Goal: Task Accomplishment & Management: Complete application form

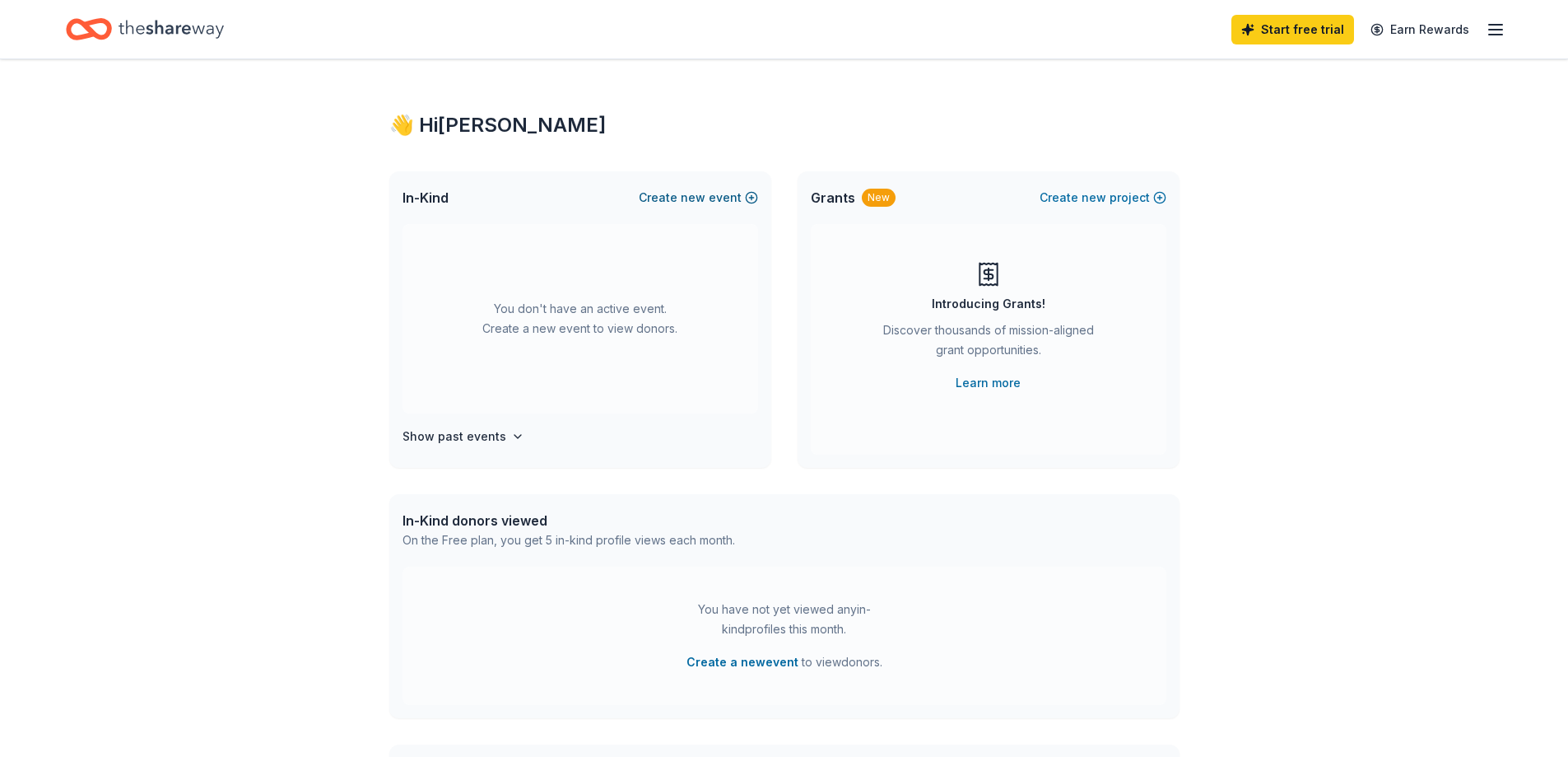
click at [670, 192] on button "Create new event" at bounding box center [699, 198] width 120 height 20
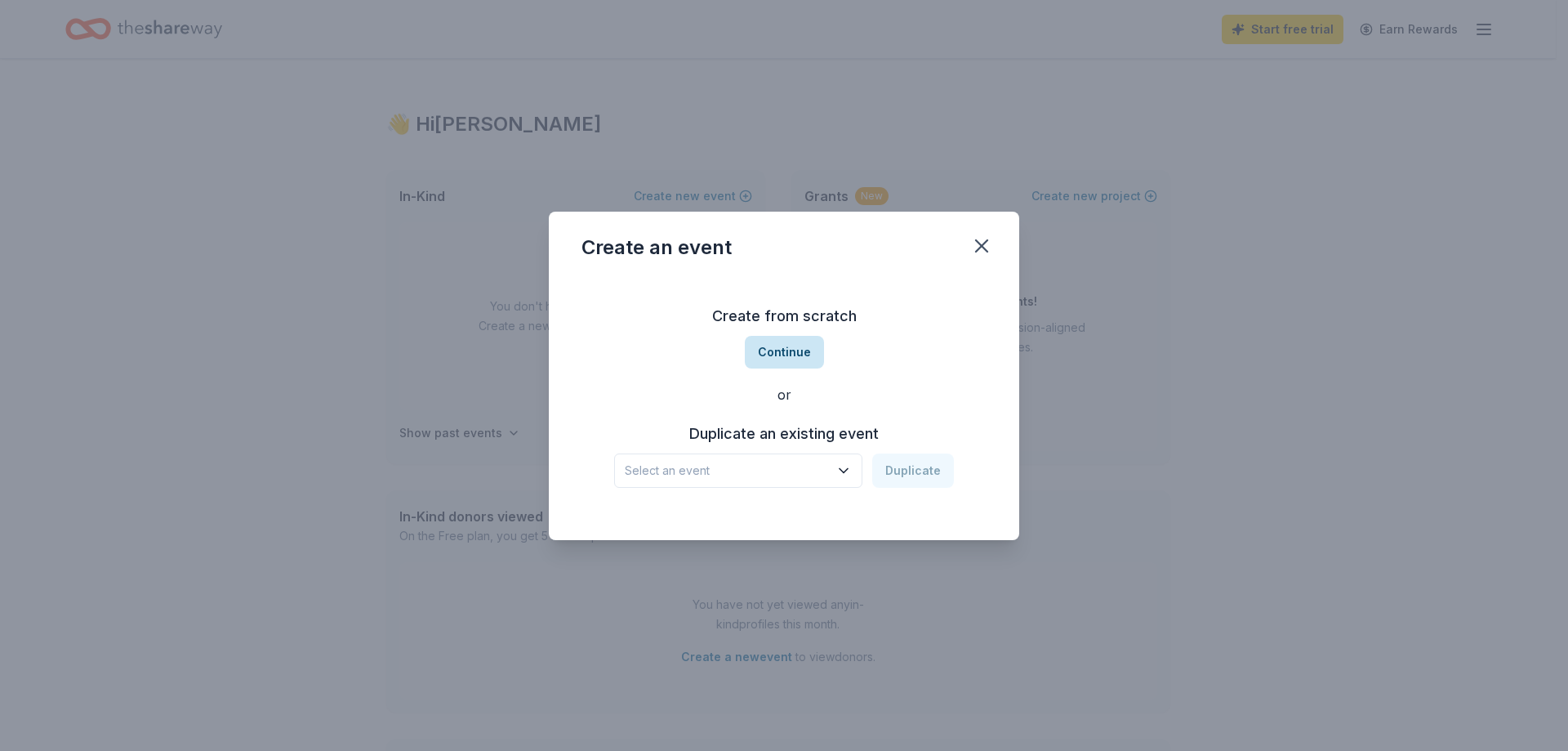
click at [770, 345] on button "Continue" at bounding box center [784, 352] width 79 height 33
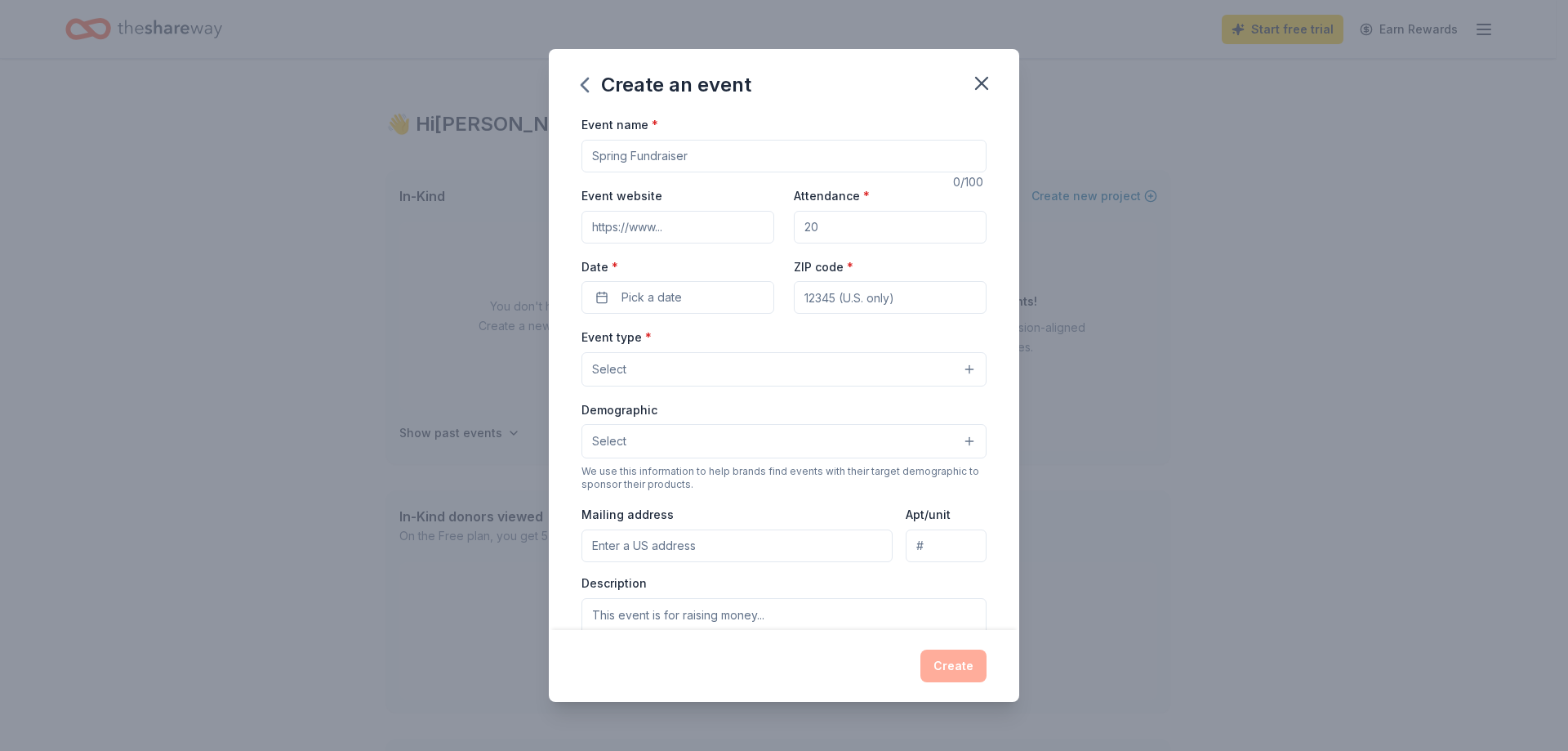
click at [756, 160] on input "Event name *" at bounding box center [784, 156] width 405 height 33
type input "Fall Festival"
drag, startPoint x: 834, startPoint y: 226, endPoint x: 798, endPoint y: 231, distance: 36.3
click at [798, 231] on input "Attendance *" at bounding box center [890, 227] width 193 height 33
click at [815, 223] on input "Attendance *" at bounding box center [890, 227] width 193 height 33
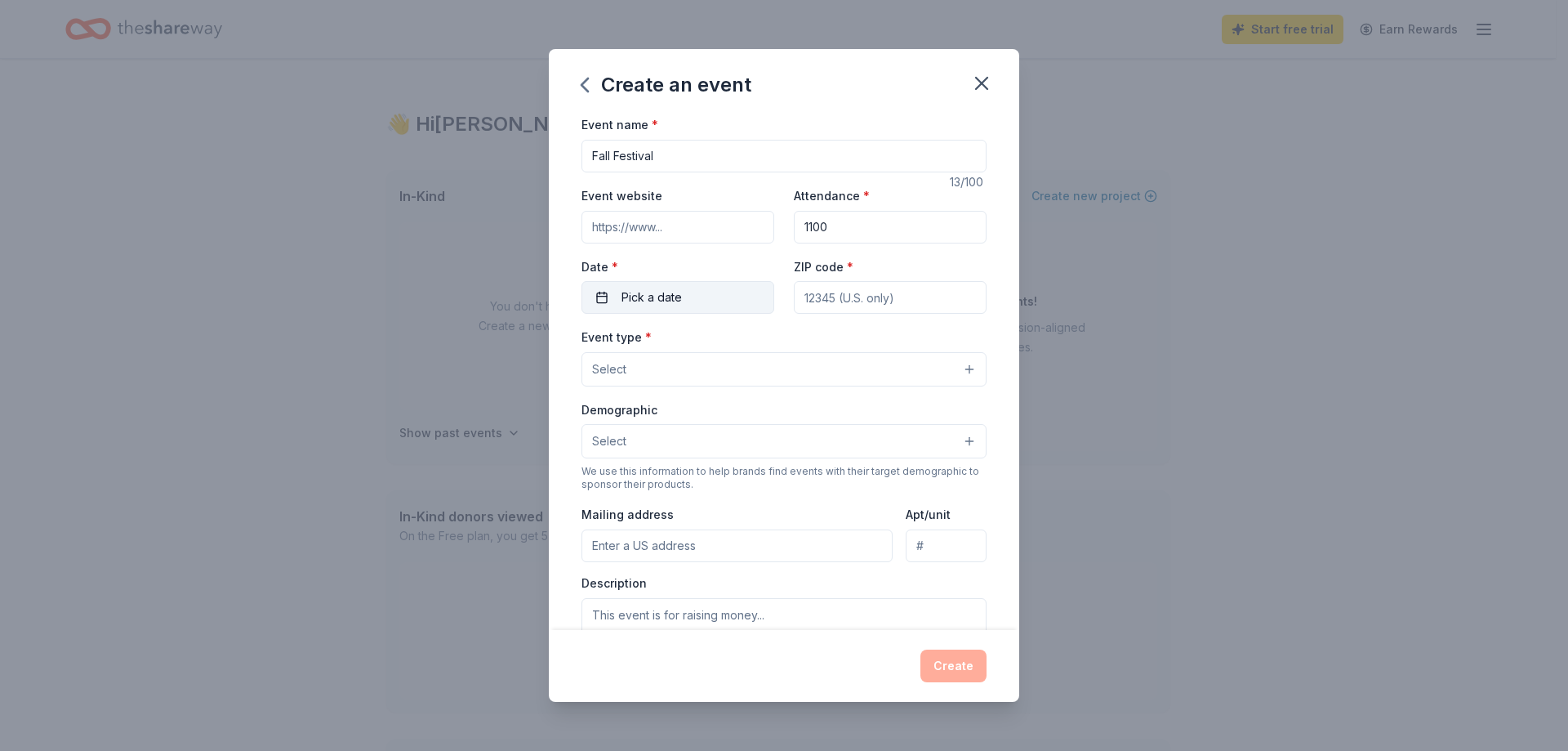
type input "1100"
click at [643, 298] on span "Pick a date" at bounding box center [652, 297] width 60 height 20
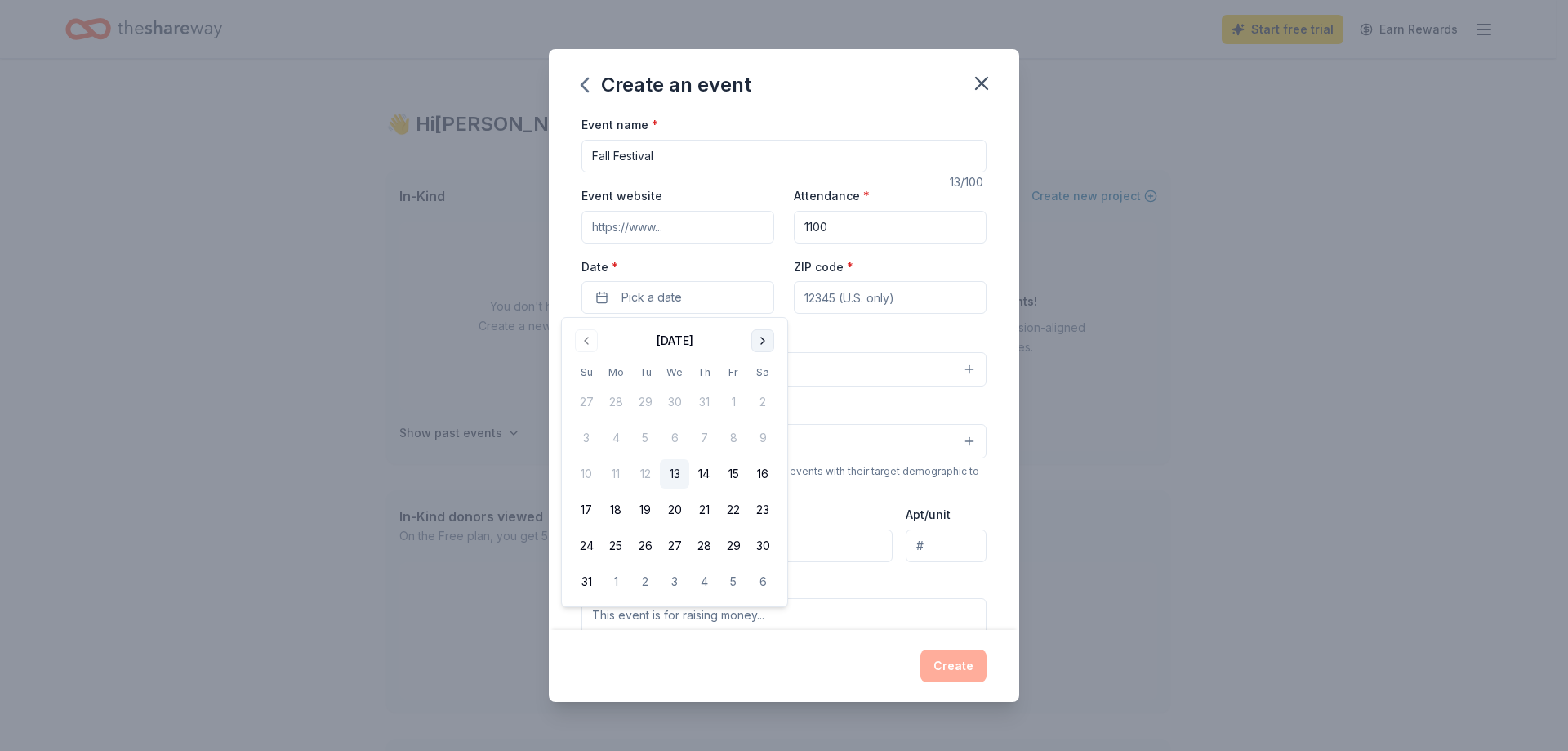
click at [755, 342] on button "Go to next month" at bounding box center [763, 341] width 23 height 23
click at [762, 342] on button "Go to next month" at bounding box center [763, 341] width 23 height 23
click at [738, 514] on button "24" at bounding box center [734, 509] width 29 height 29
click at [850, 300] on input "ZIP code *" at bounding box center [890, 298] width 193 height 33
type input "92344"
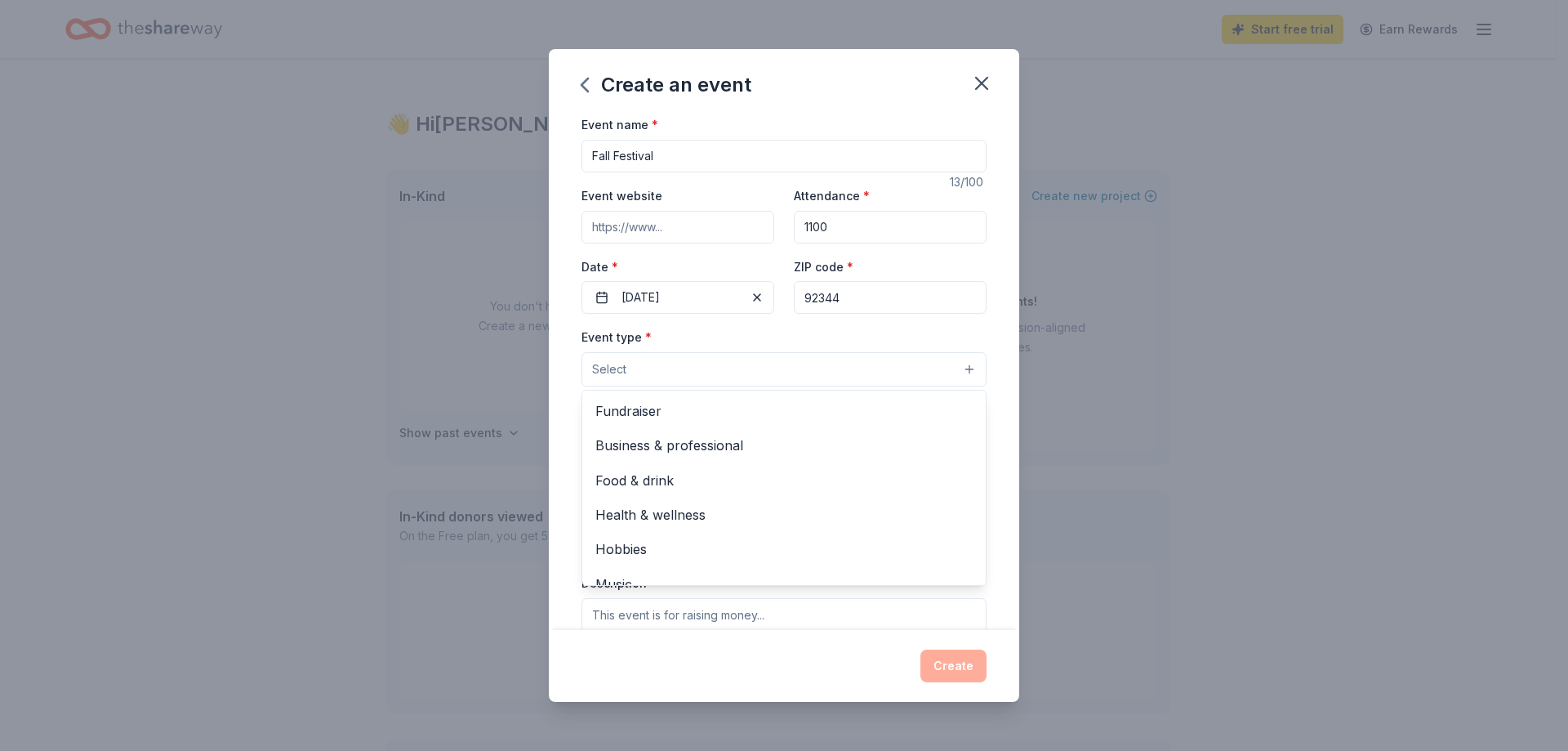
click at [671, 381] on button "Select" at bounding box center [784, 369] width 405 height 34
click at [671, 416] on span "Fundraiser" at bounding box center [784, 410] width 378 height 22
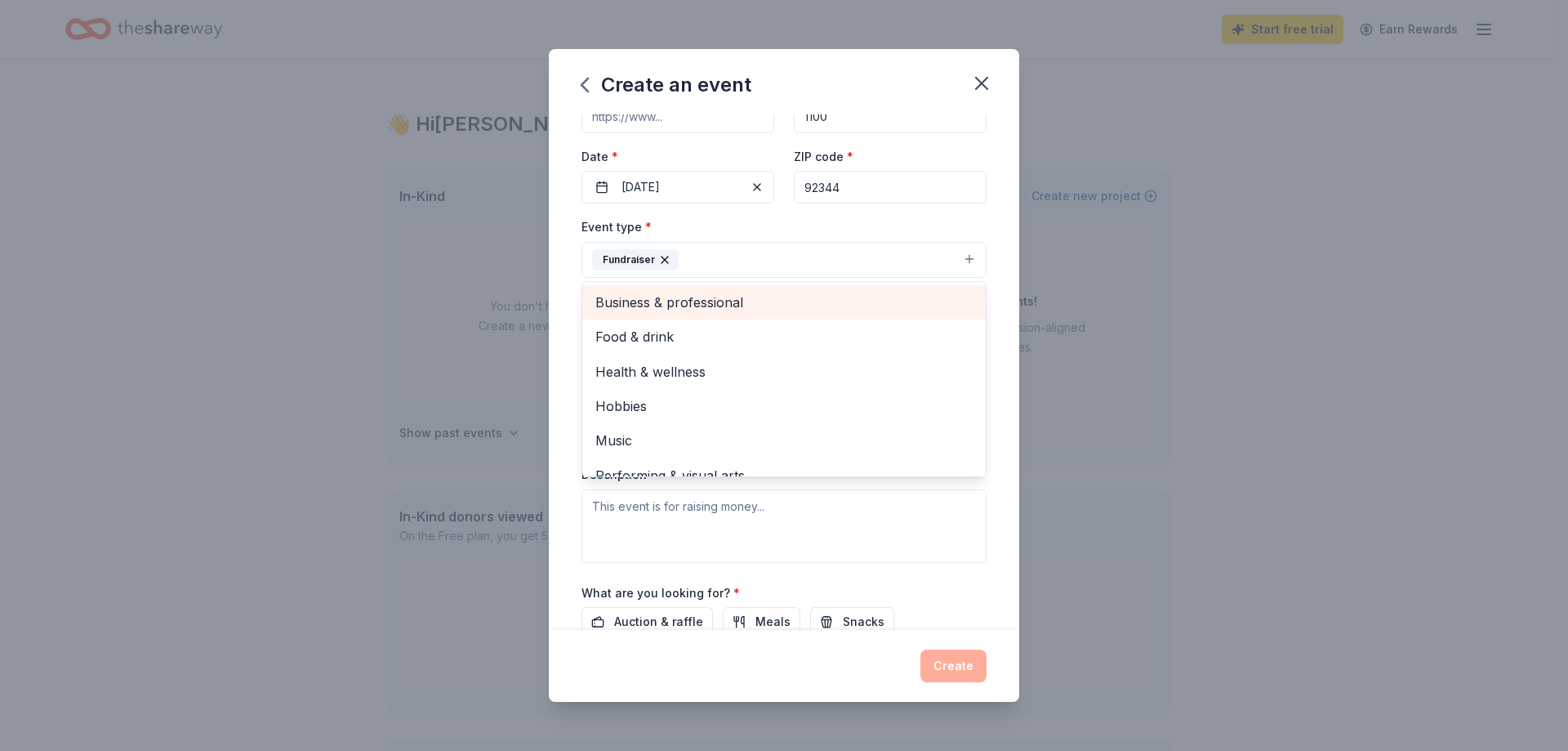
scroll to position [82, 0]
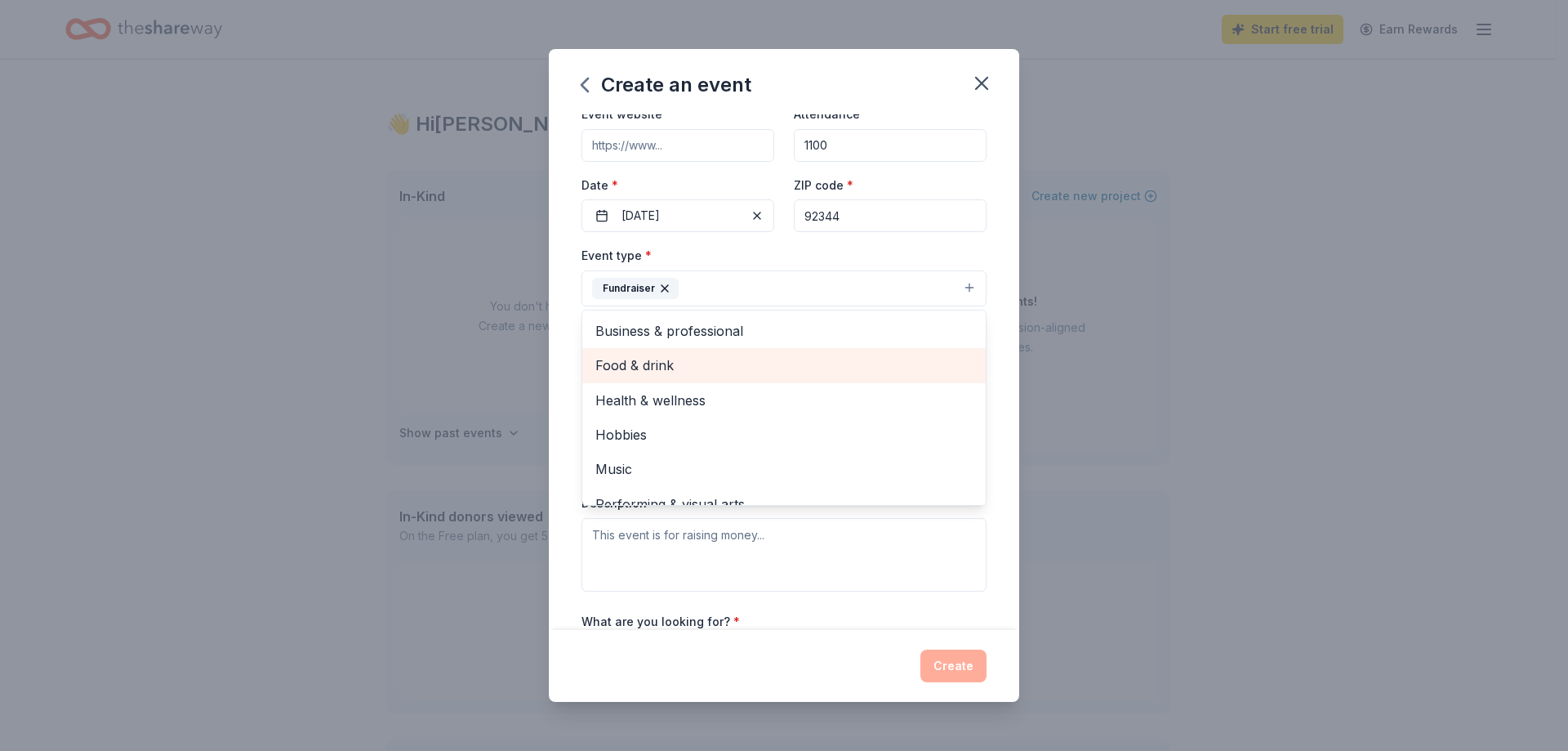
click at [746, 366] on span "Food & drink" at bounding box center [784, 365] width 378 height 22
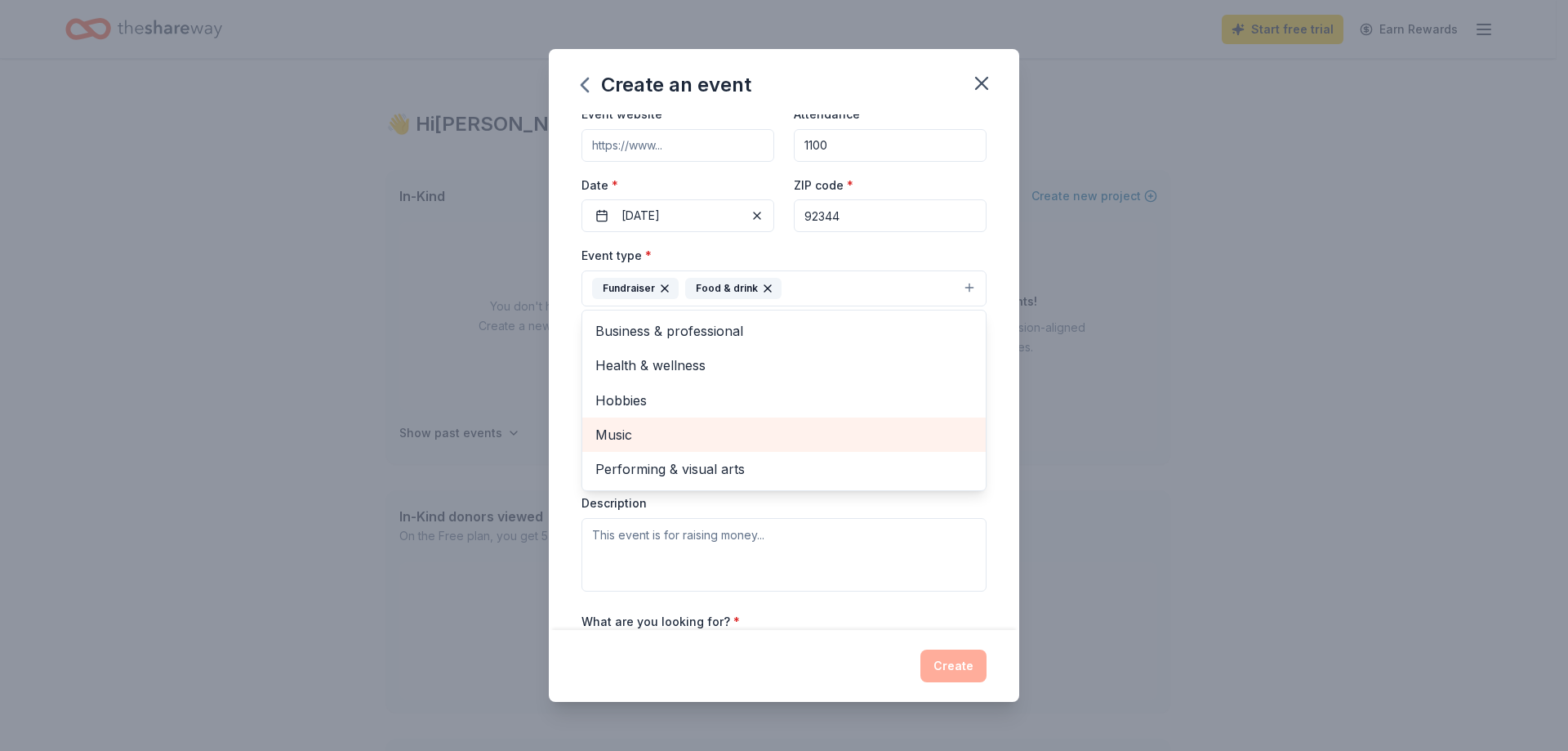
scroll to position [163, 0]
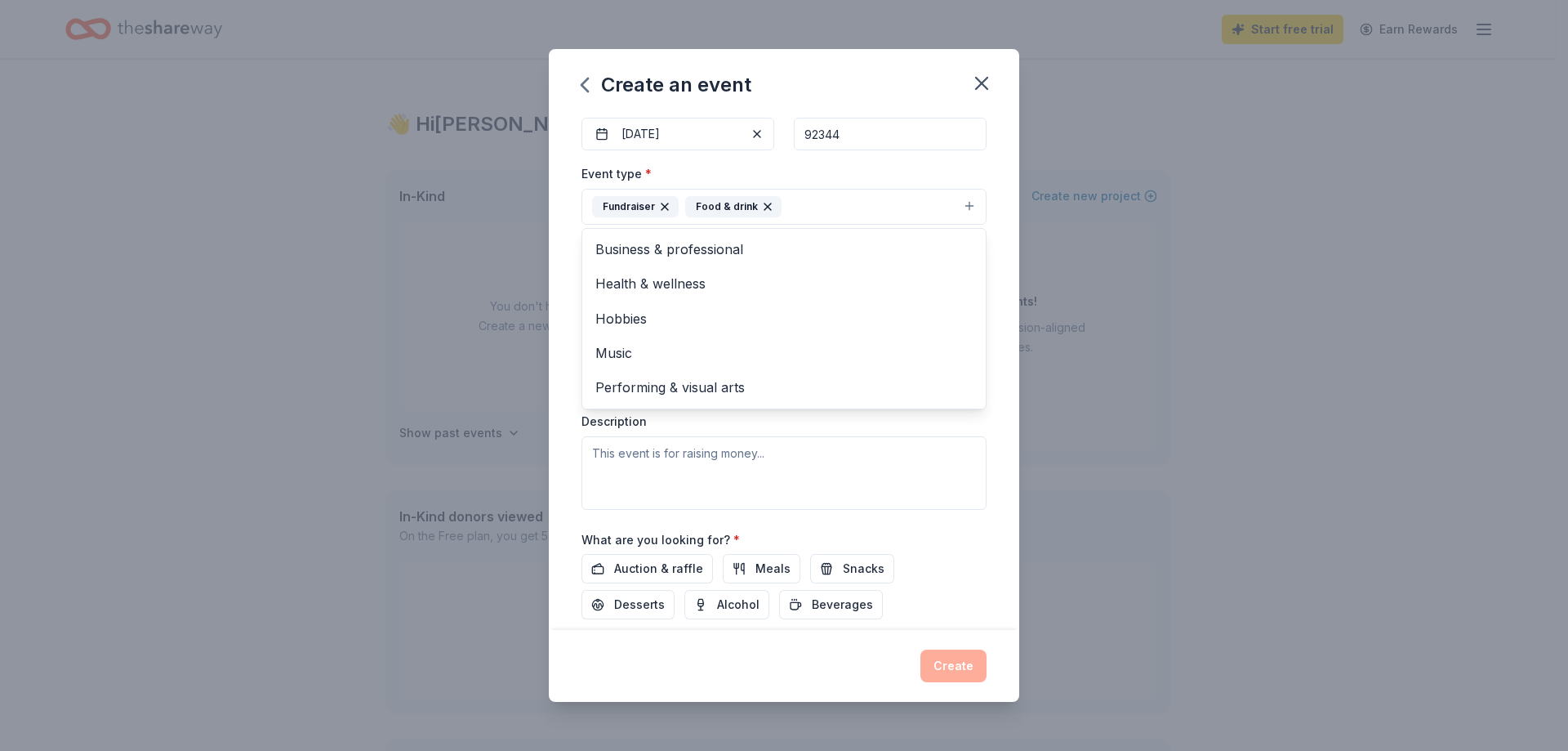
click at [987, 252] on div "Event name * Fall Festival 13 /100 Event website Attendance * 1100 Date * 10/24…" at bounding box center [784, 372] width 470 height 514
click at [887, 196] on button "Fundraiser Food & drink" at bounding box center [784, 206] width 405 height 36
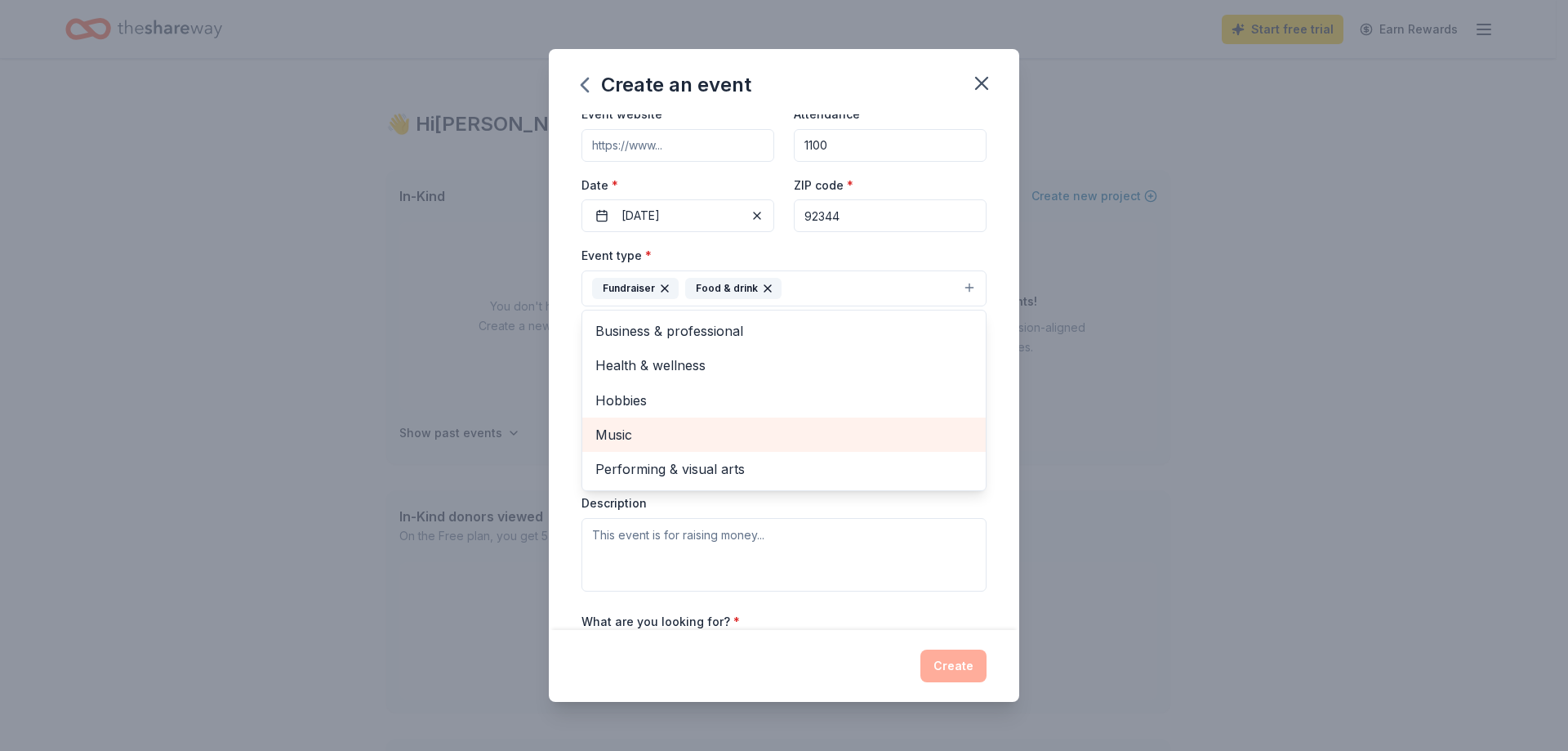
click at [637, 440] on span "Music" at bounding box center [784, 434] width 378 height 22
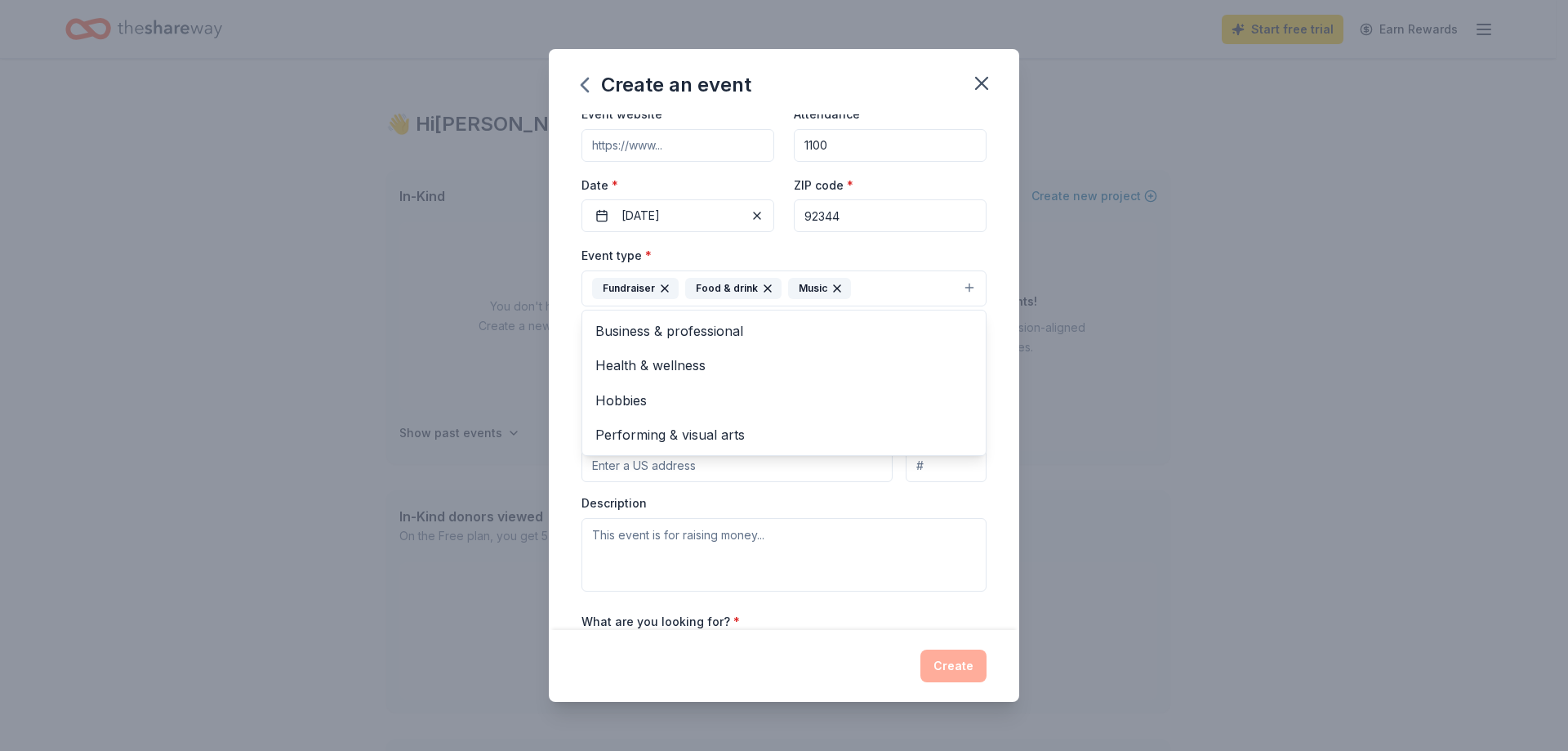
click at [996, 387] on div "Event name * Fall Festival 13 /100 Event website Attendance * 1100 Date * 10/24…" at bounding box center [784, 372] width 470 height 514
click at [751, 362] on button "Select" at bounding box center [784, 361] width 405 height 34
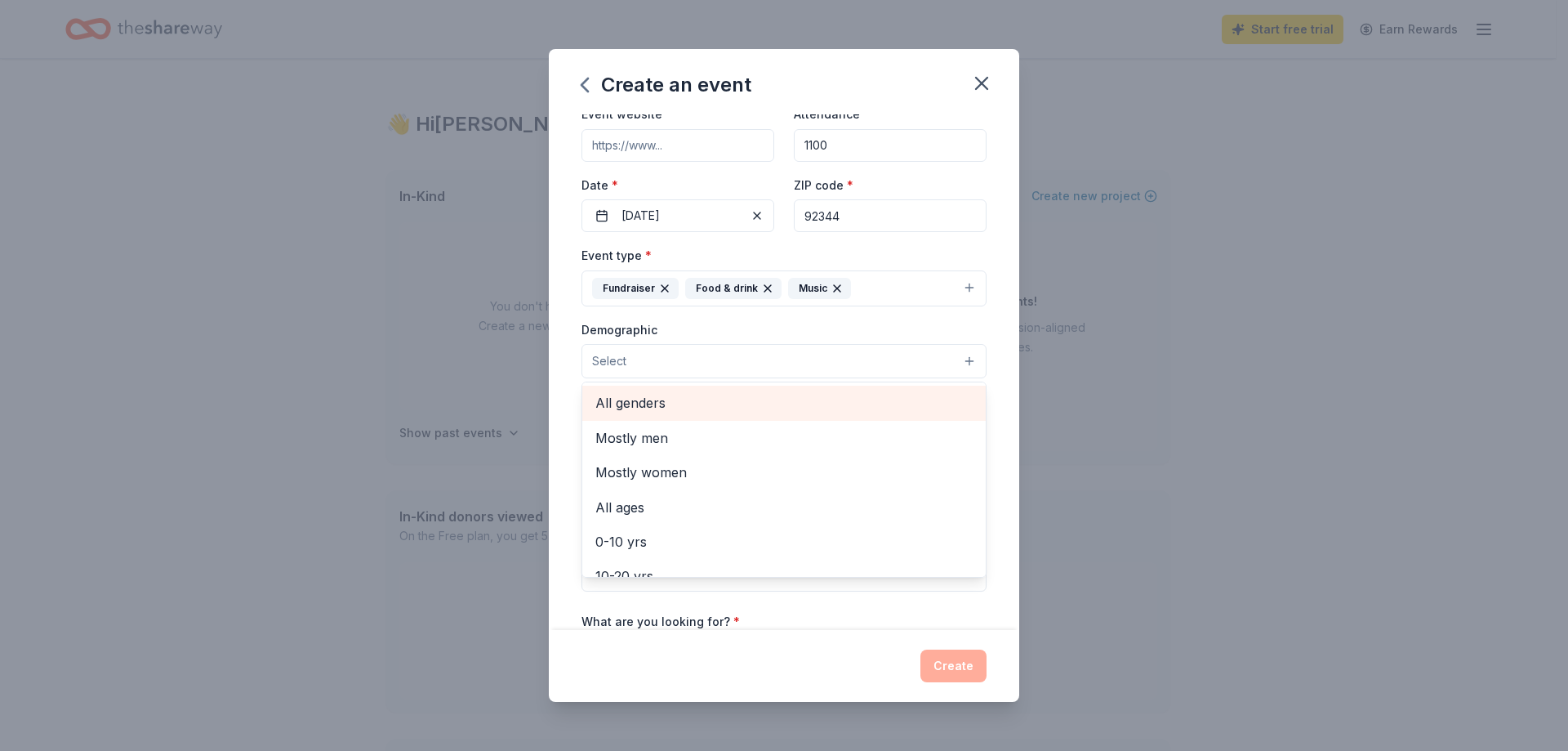
click at [730, 399] on span "All genders" at bounding box center [784, 403] width 378 height 22
click at [998, 366] on div "Event name * Fall Festival 13 /100 Event website Attendance * 1100 Date * 10/24…" at bounding box center [784, 372] width 470 height 514
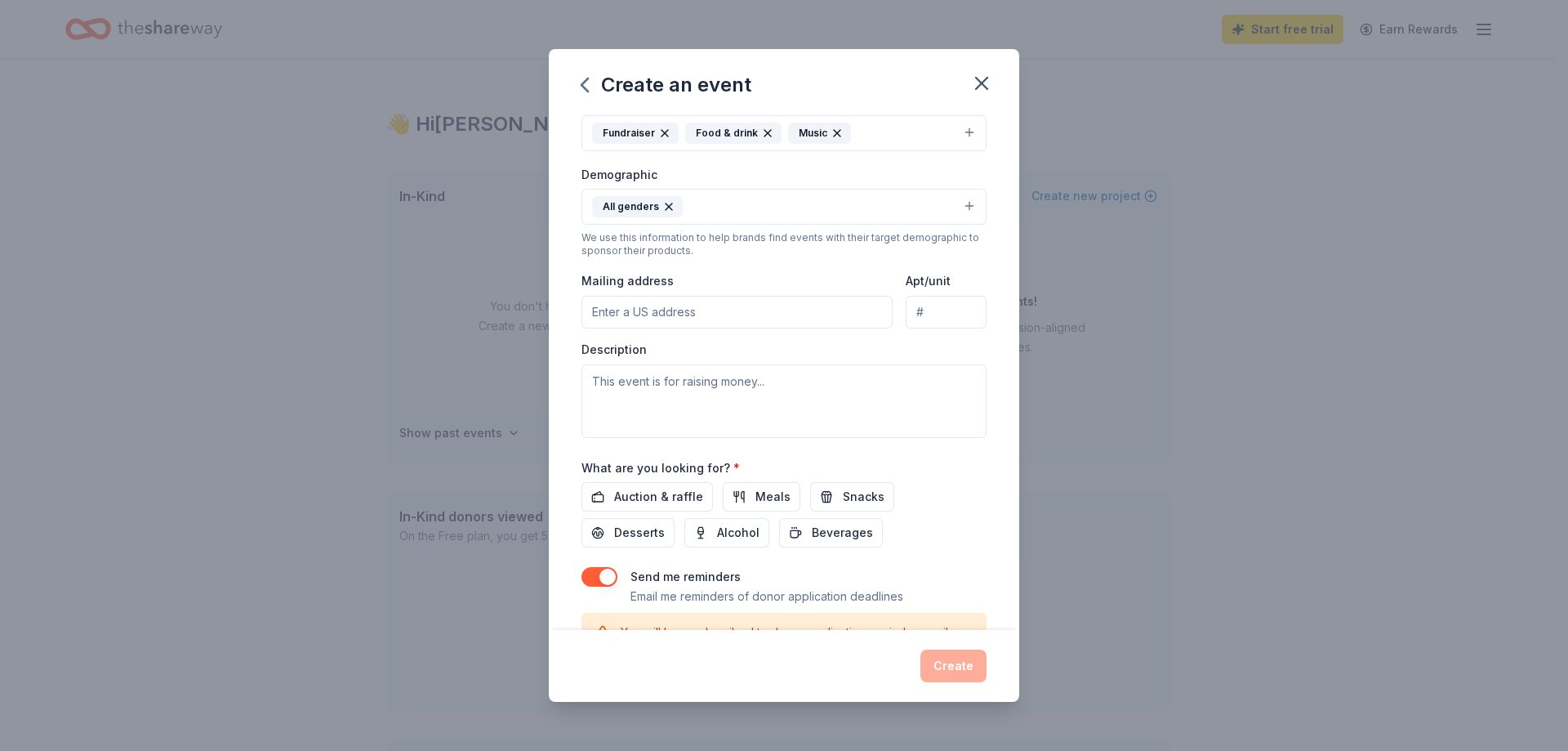
scroll to position [245, 0]
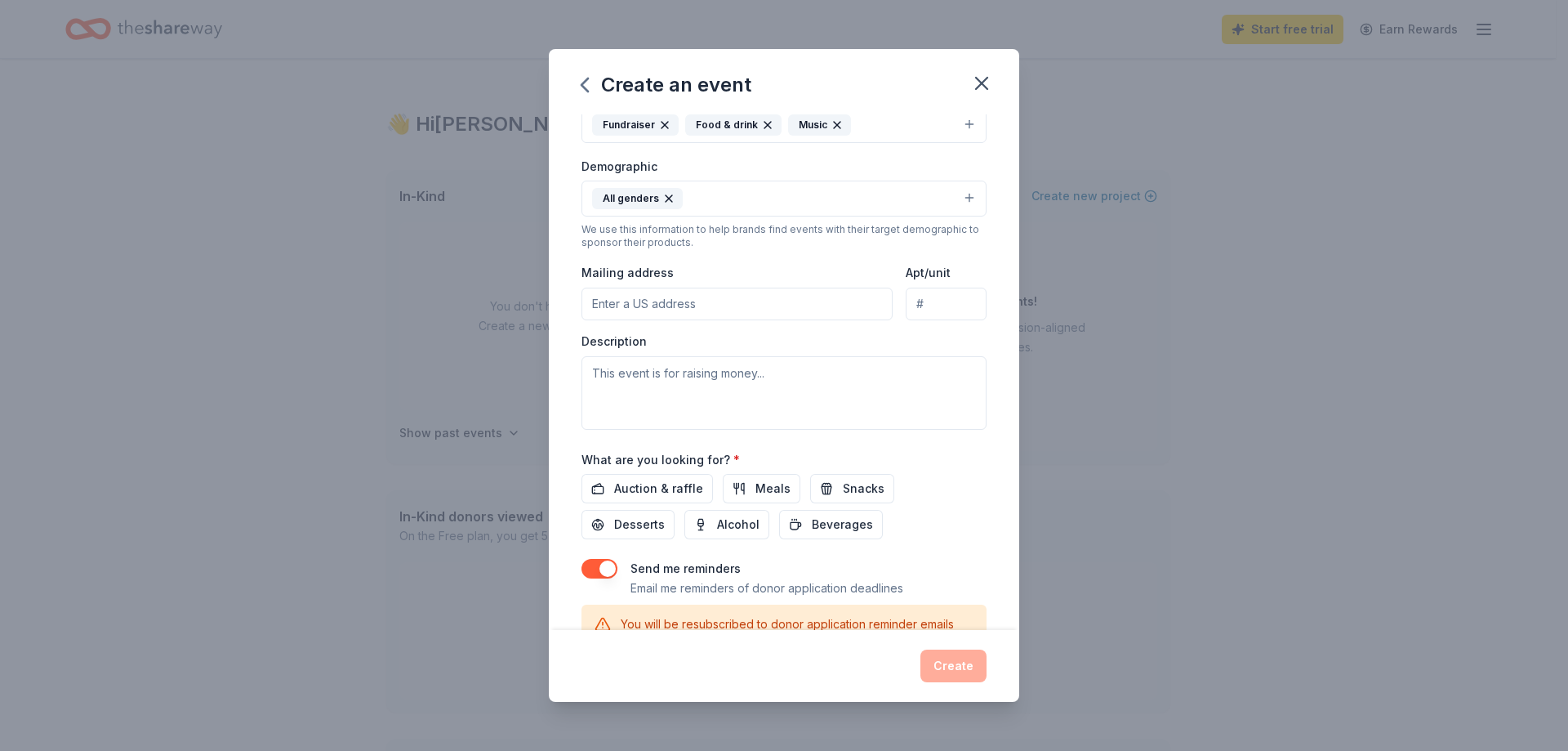
click at [753, 197] on button "All genders" at bounding box center [784, 199] width 405 height 36
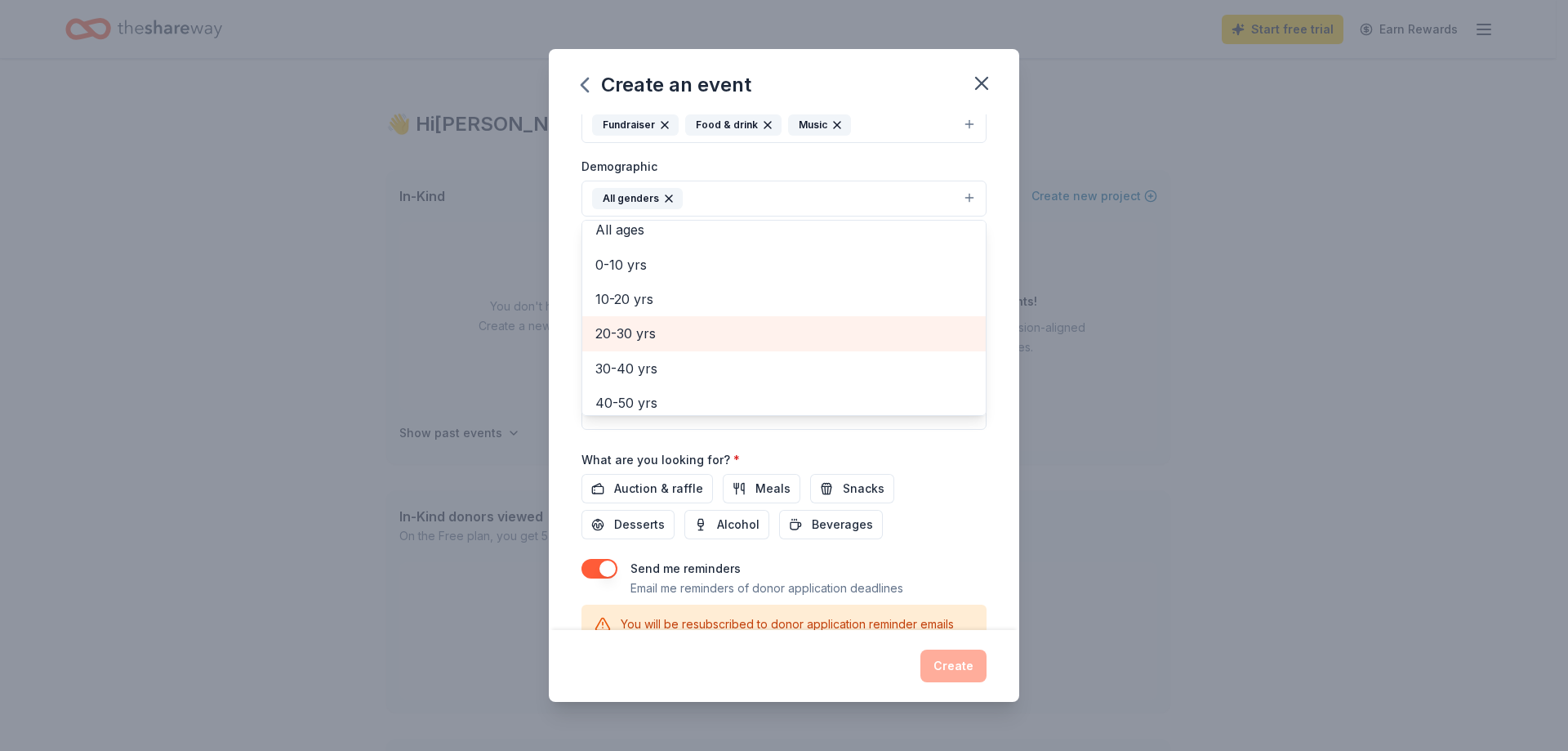
scroll to position [82, 0]
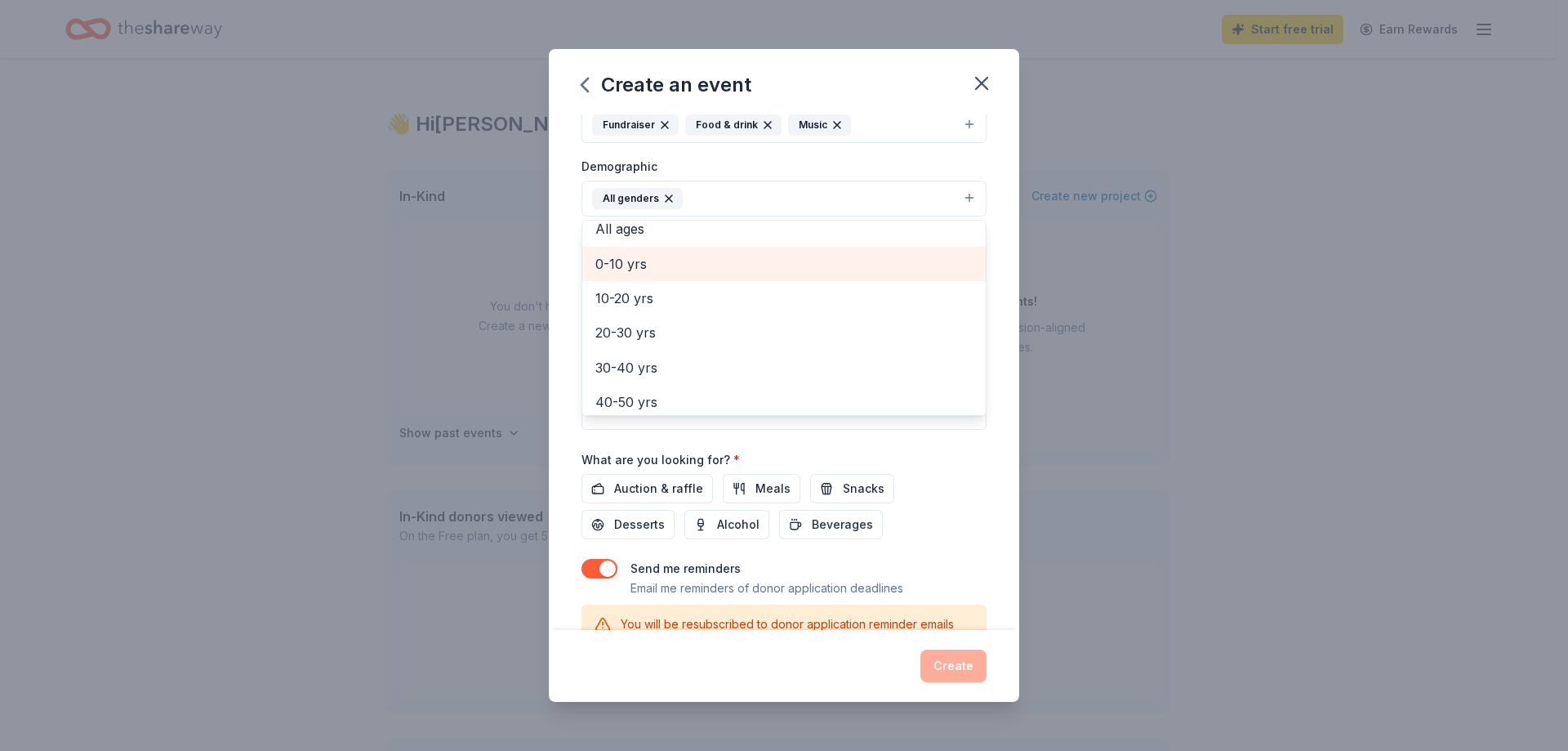
click at [710, 267] on span "0-10 yrs" at bounding box center [784, 263] width 378 height 22
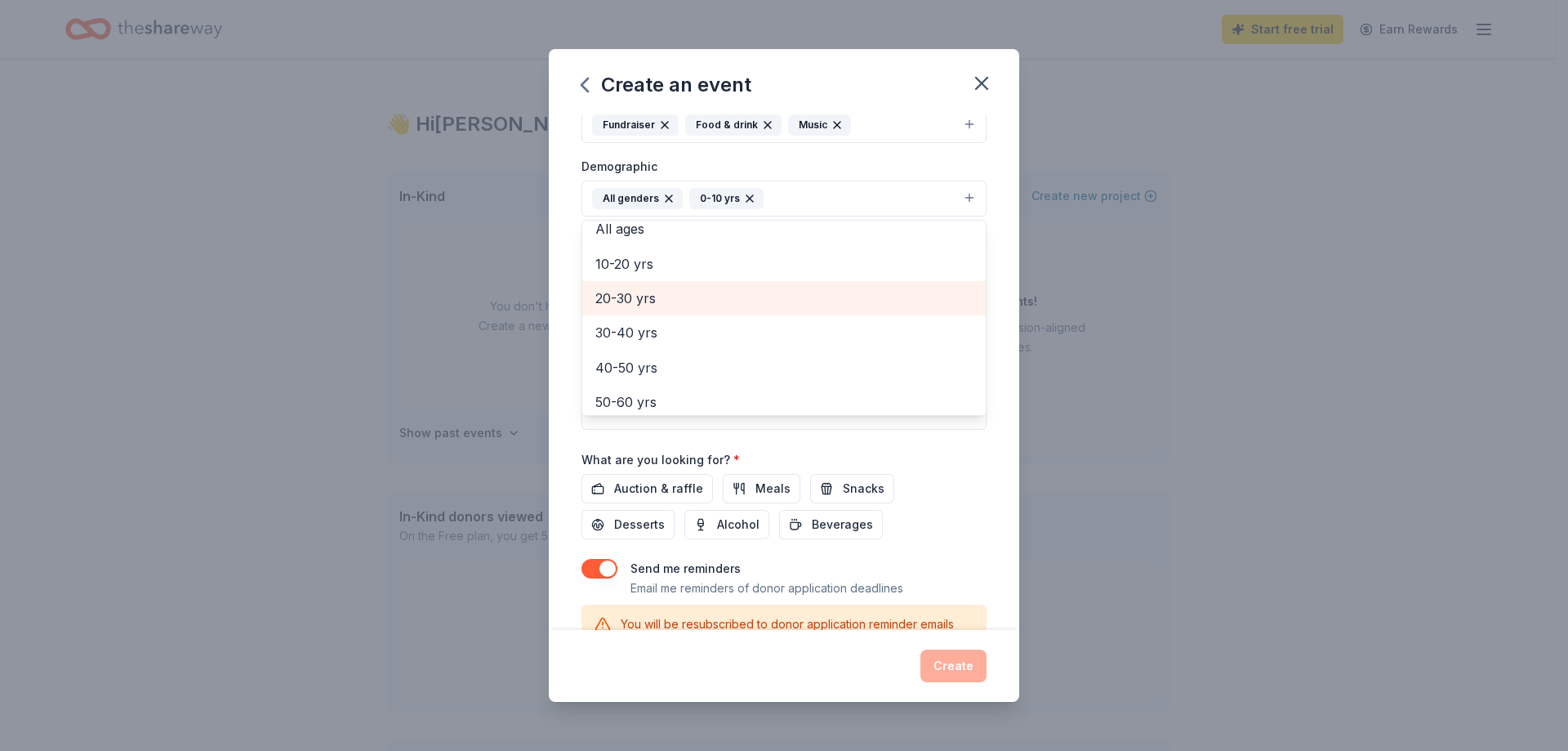
click at [698, 305] on span "20-30 yrs" at bounding box center [784, 298] width 378 height 22
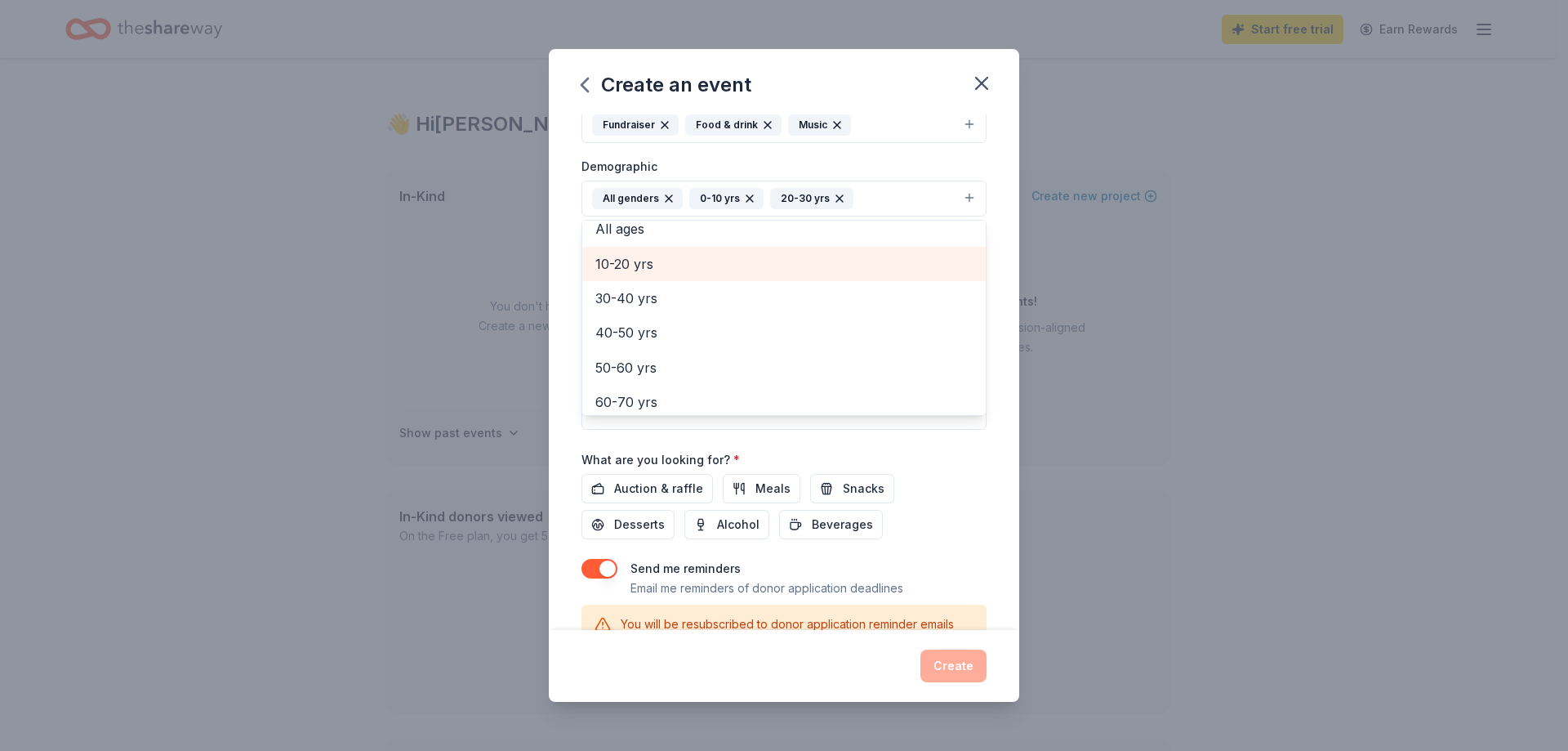
click at [692, 261] on span "10-20 yrs" at bounding box center [784, 263] width 378 height 22
click at [690, 275] on div "30-40 yrs" at bounding box center [784, 264] width 403 height 34
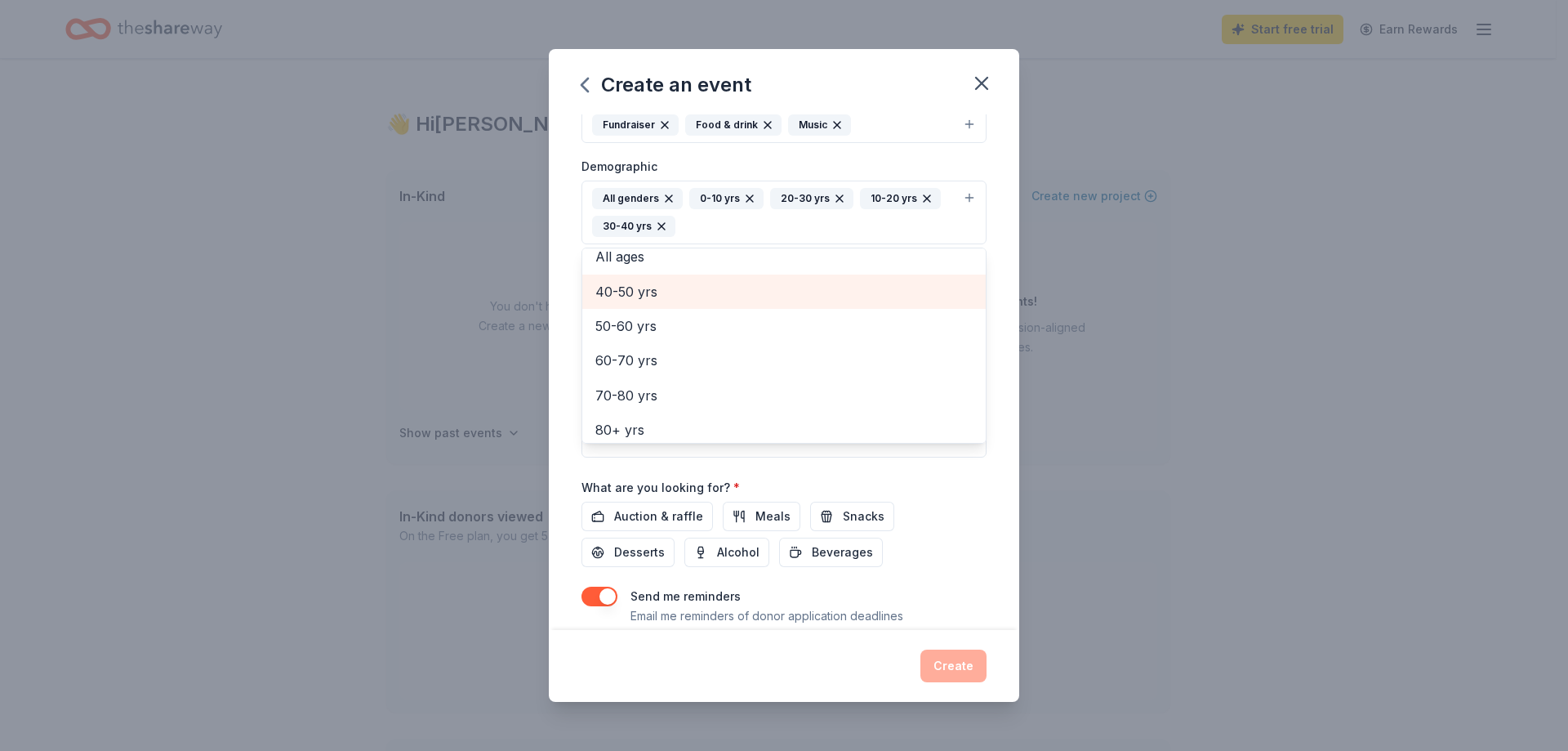
click at [723, 289] on span "40-50 yrs" at bounding box center [784, 292] width 378 height 22
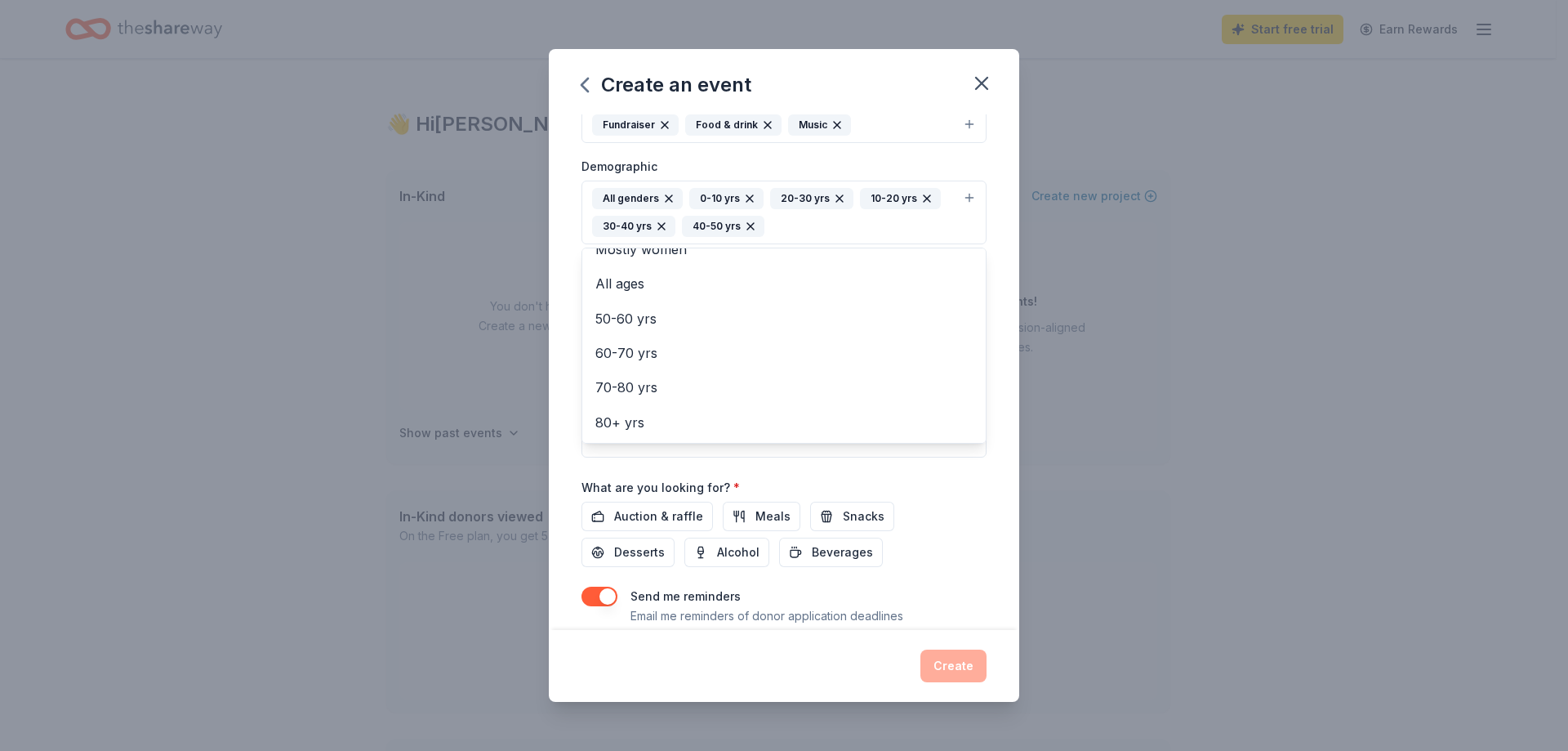
click at [989, 283] on div "Event name * Fall Festival 13 /100 Event website Attendance * 1100 Date * 10/24…" at bounding box center [784, 372] width 470 height 514
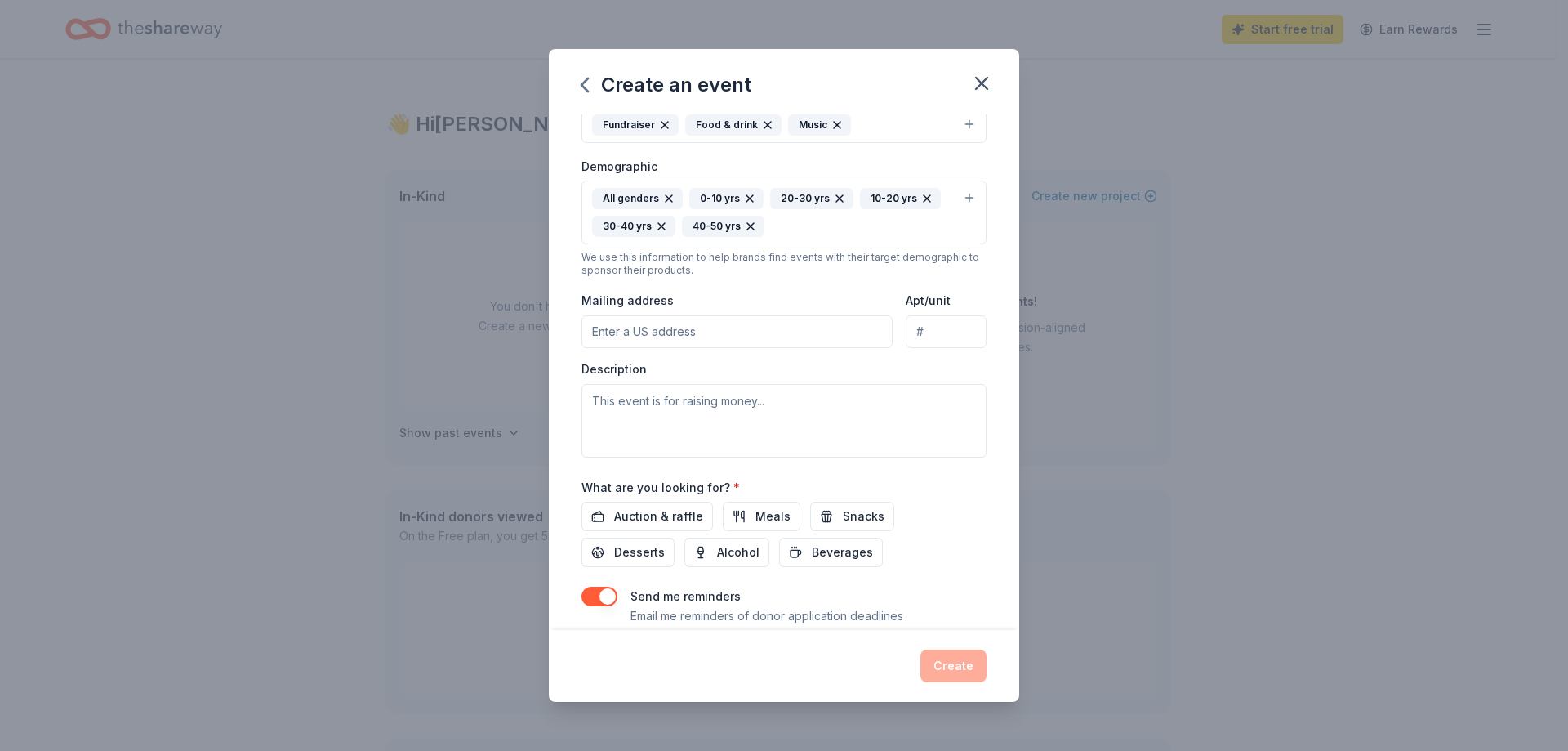
click at [735, 323] on input "Mailing address" at bounding box center [737, 332] width 311 height 33
type input "13565 Cedar st"
click at [723, 400] on textarea at bounding box center [784, 420] width 405 height 73
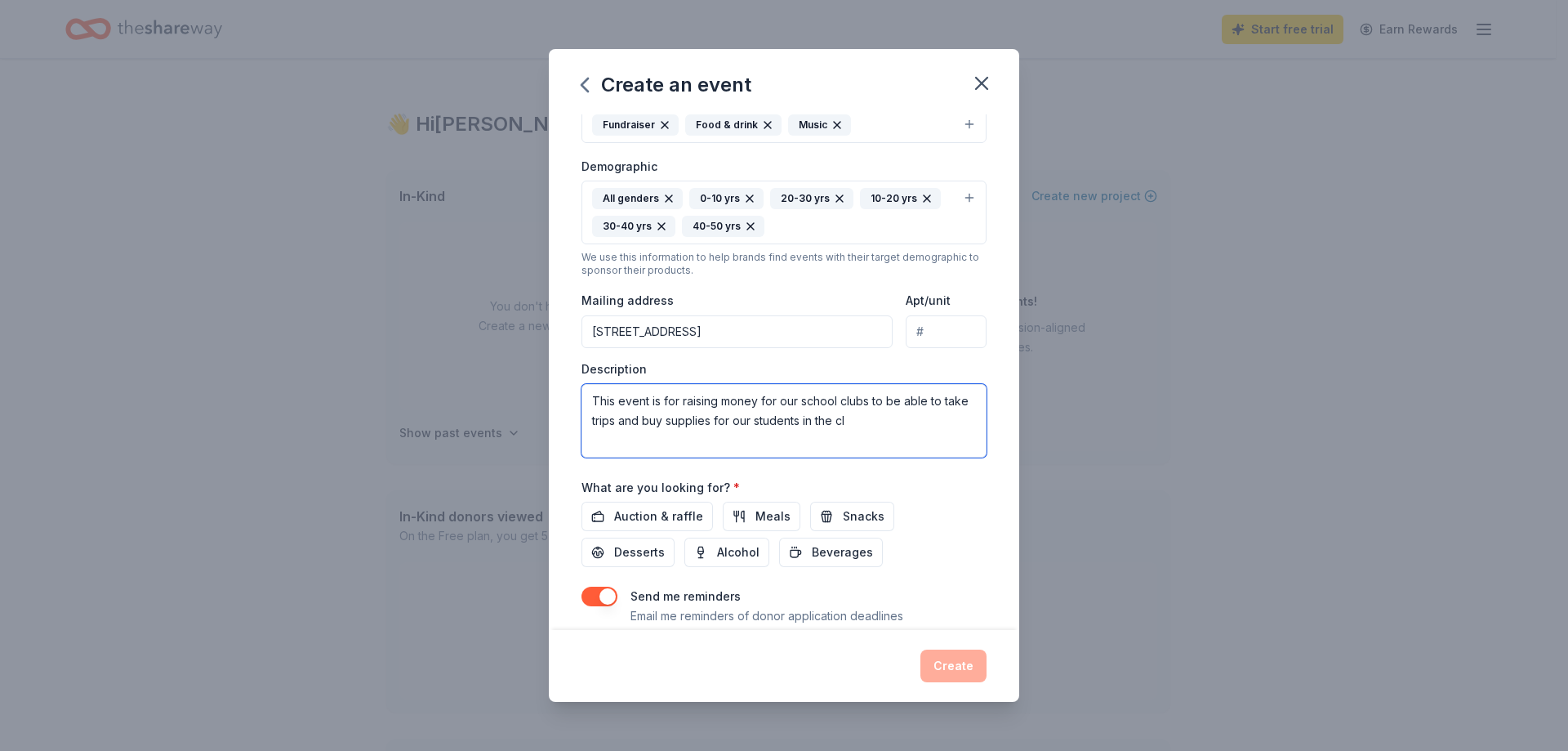
drag, startPoint x: 882, startPoint y: 416, endPoint x: 671, endPoint y: 419, distance: 211.0
click at [671, 419] on textarea "This event is for raising money for our school clubs to be able to take trips a…" at bounding box center [784, 420] width 405 height 73
type textarea "This event is for raising money for our school clubs to be able to take trips a…"
click at [828, 523] on button "Snacks" at bounding box center [852, 516] width 84 height 29
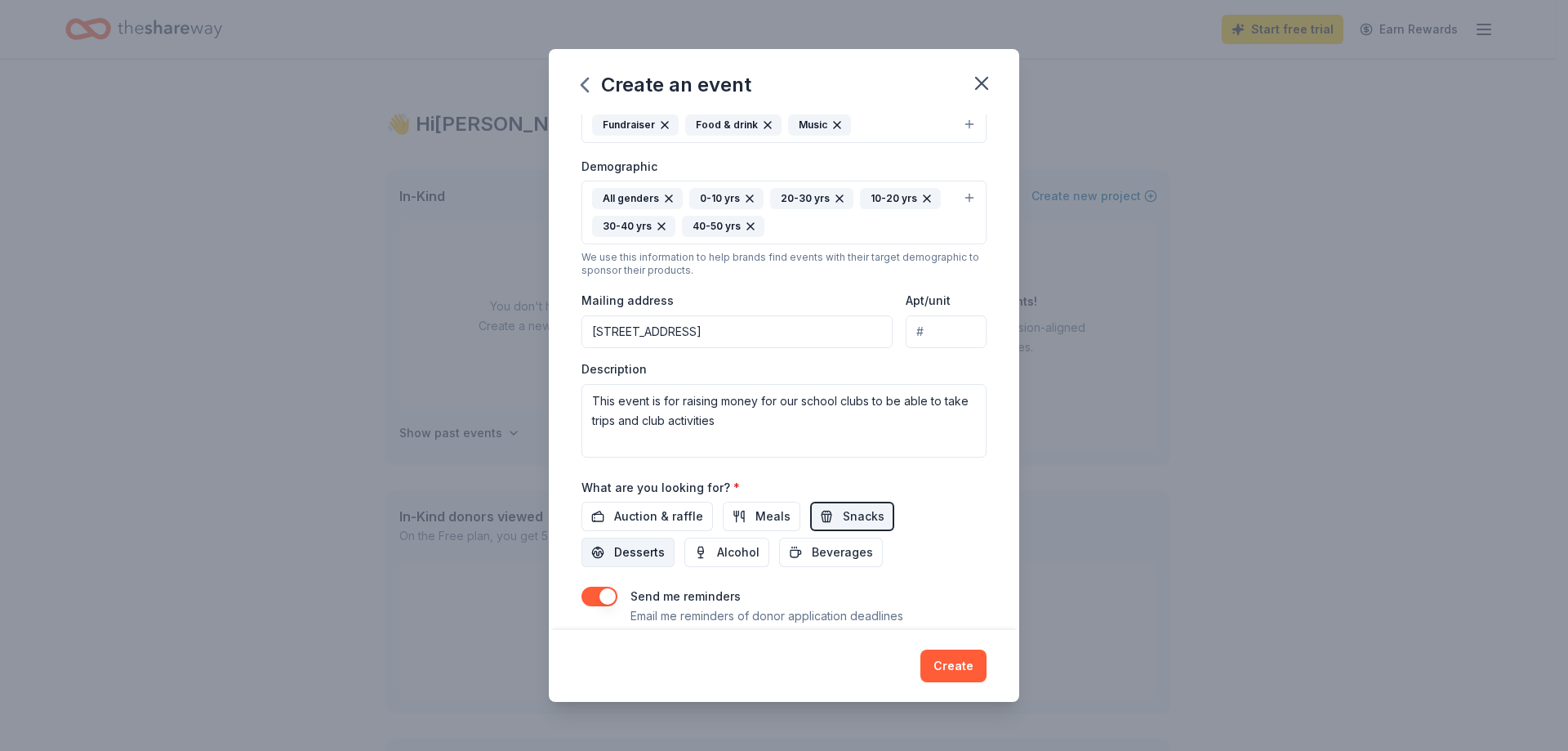
click at [663, 549] on button "Desserts" at bounding box center [628, 552] width 93 height 29
click at [685, 526] on span "Auction & raffle" at bounding box center [659, 516] width 89 height 20
click at [912, 507] on div "Auction & raffle Meals Snacks Desserts Alcohol Beverages" at bounding box center [784, 534] width 405 height 65
click at [777, 524] on span "Meals" at bounding box center [772, 516] width 35 height 20
click at [963, 531] on div "Auction & raffle Meals Snacks Desserts Alcohol Beverages" at bounding box center [784, 534] width 405 height 65
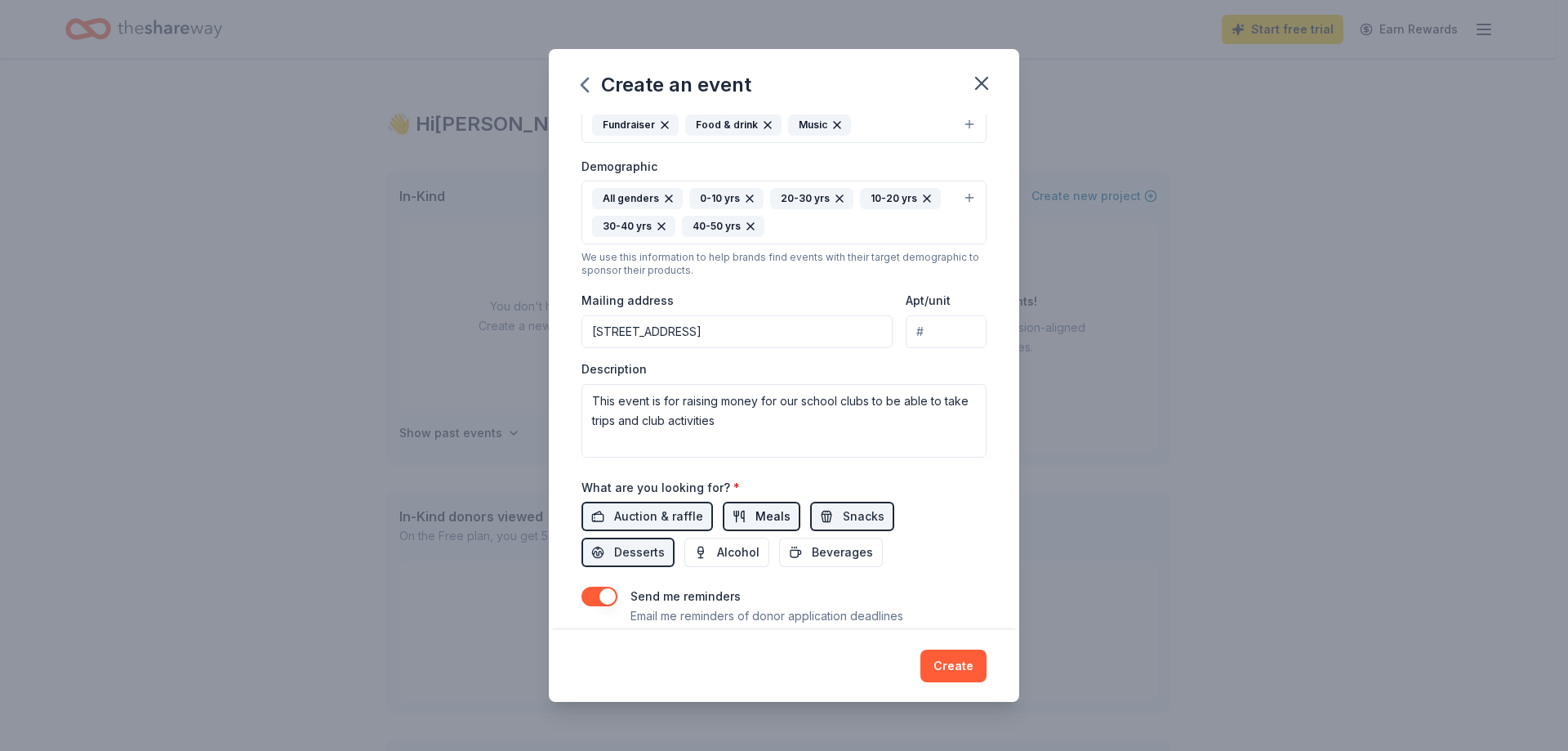
drag, startPoint x: 794, startPoint y: 524, endPoint x: 756, endPoint y: 518, distance: 38.5
click at [778, 521] on div "Auction & raffle Meals Snacks Desserts Alcohol Beverages" at bounding box center [784, 534] width 405 height 65
click at [759, 519] on span "Meals" at bounding box center [772, 516] width 35 height 20
click at [958, 511] on div "Auction & raffle Meals Snacks Desserts Alcohol Beverages" at bounding box center [784, 534] width 405 height 65
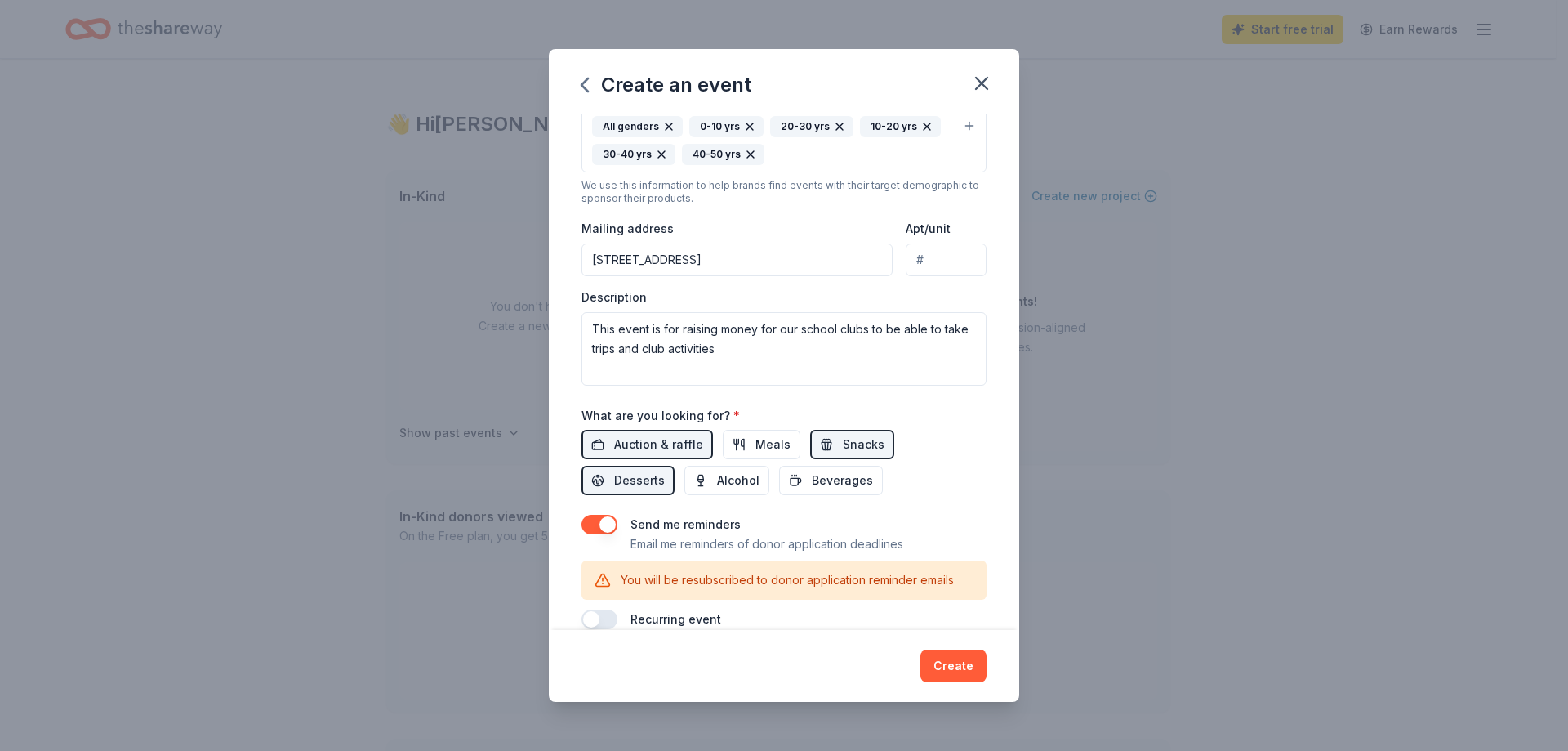
scroll to position [342, 0]
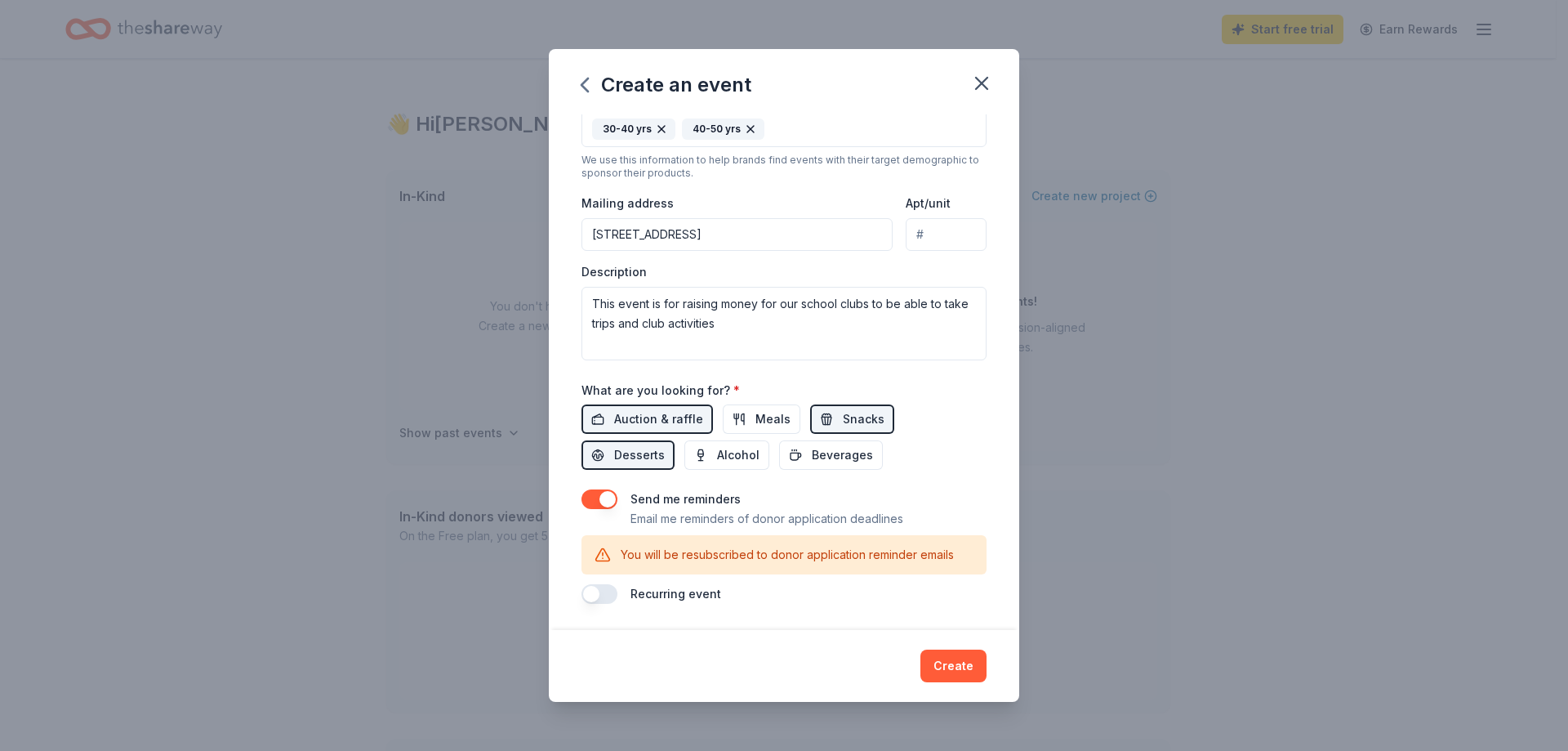
click at [599, 596] on button "button" at bounding box center [600, 594] width 36 height 20
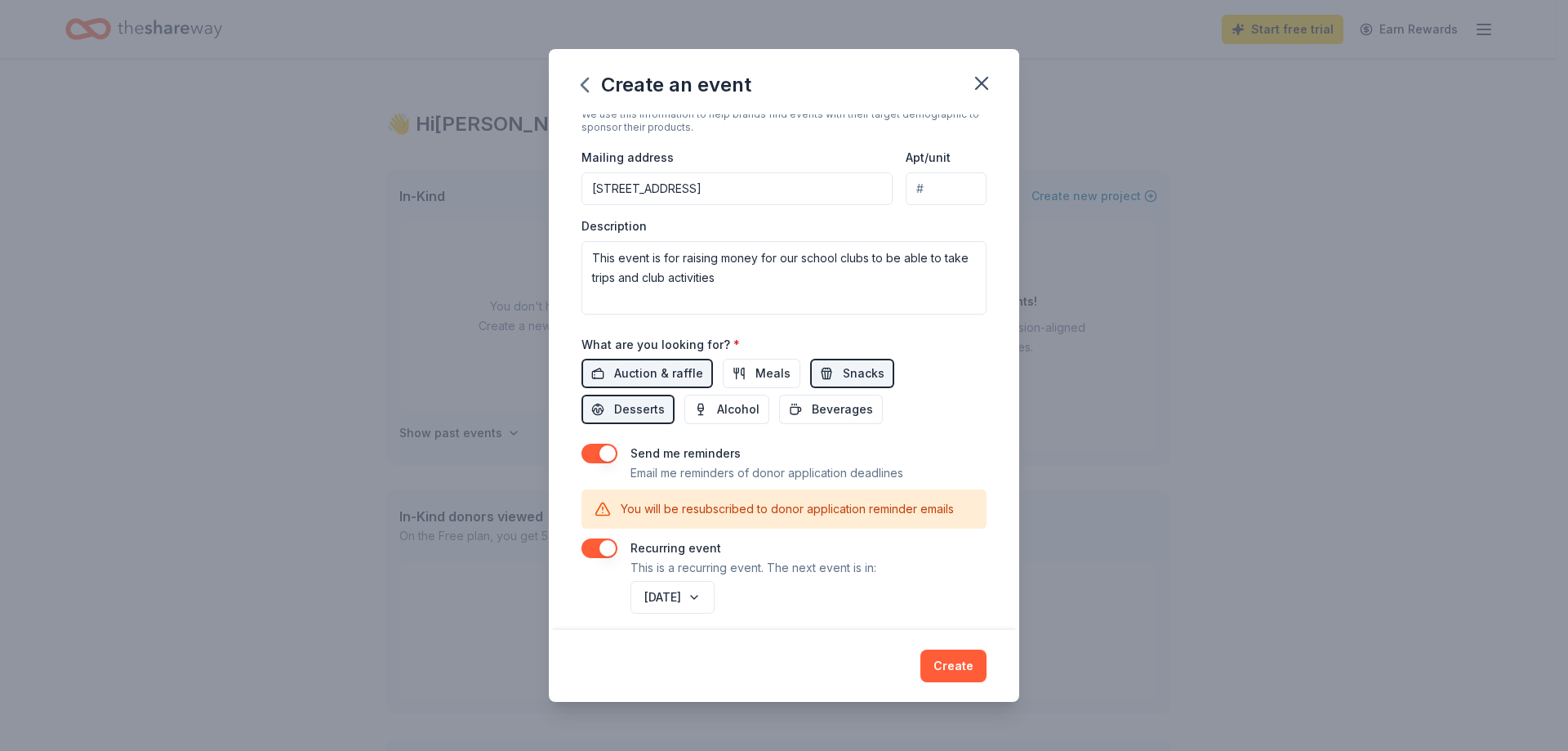
scroll to position [401, 0]
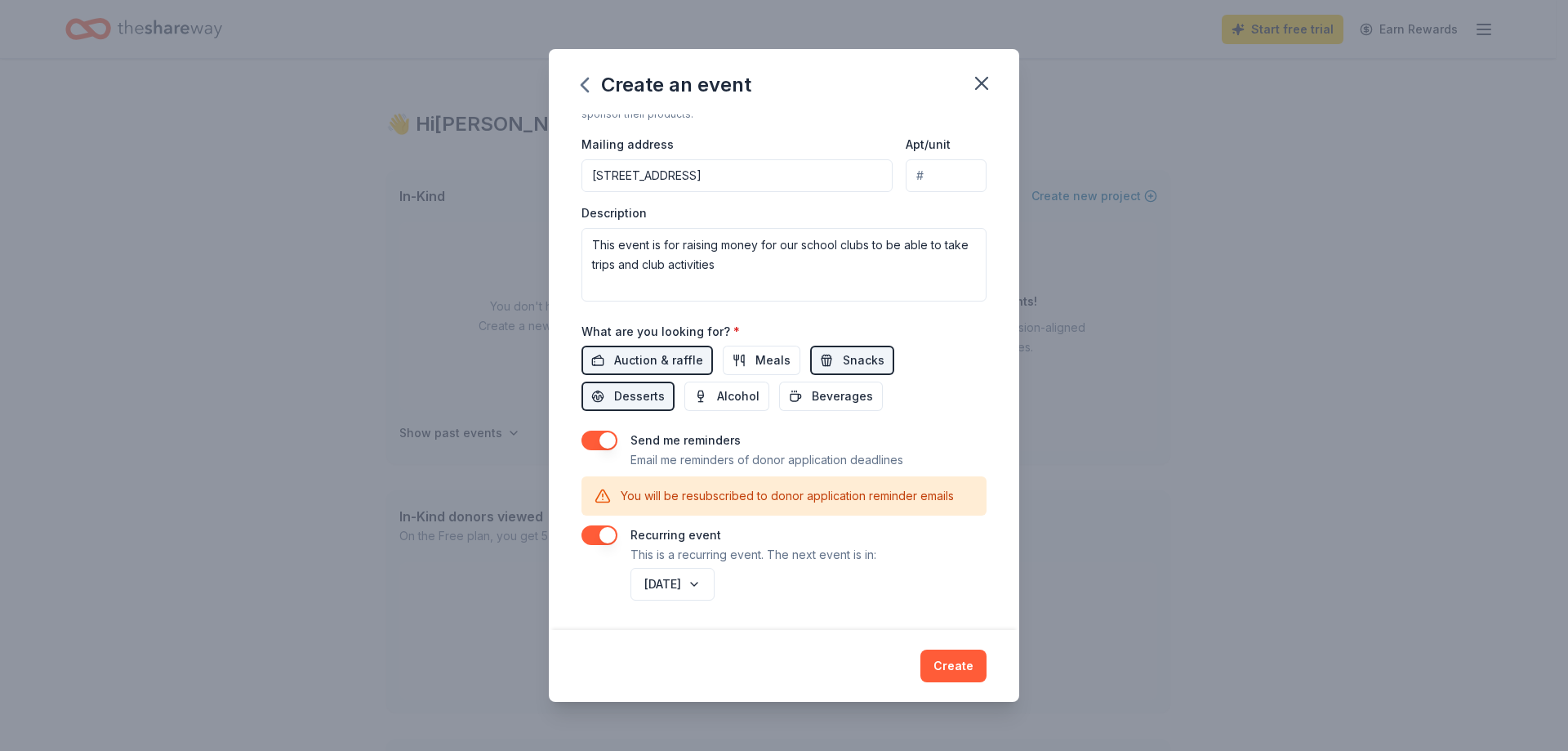
click at [994, 407] on div "Event name * Fall Festival 13 /100 Event website Attendance * 1100 Date * 10/24…" at bounding box center [784, 372] width 470 height 514
click at [828, 404] on span "Beverages" at bounding box center [842, 396] width 61 height 20
click at [778, 372] on button "Meals" at bounding box center [761, 360] width 77 height 29
click at [962, 663] on button "Create" at bounding box center [953, 666] width 66 height 33
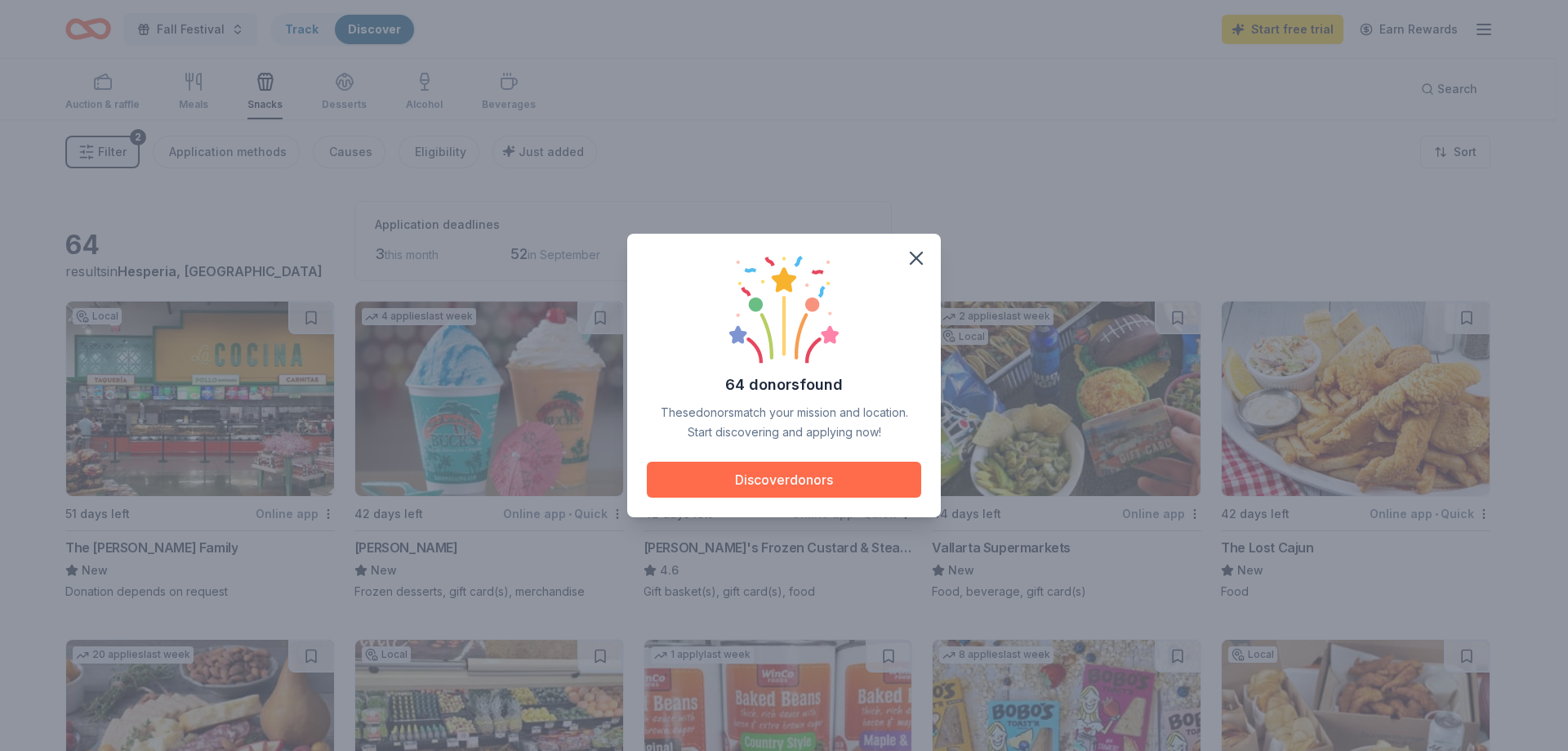
click at [813, 479] on button "Discover donors" at bounding box center [784, 480] width 274 height 36
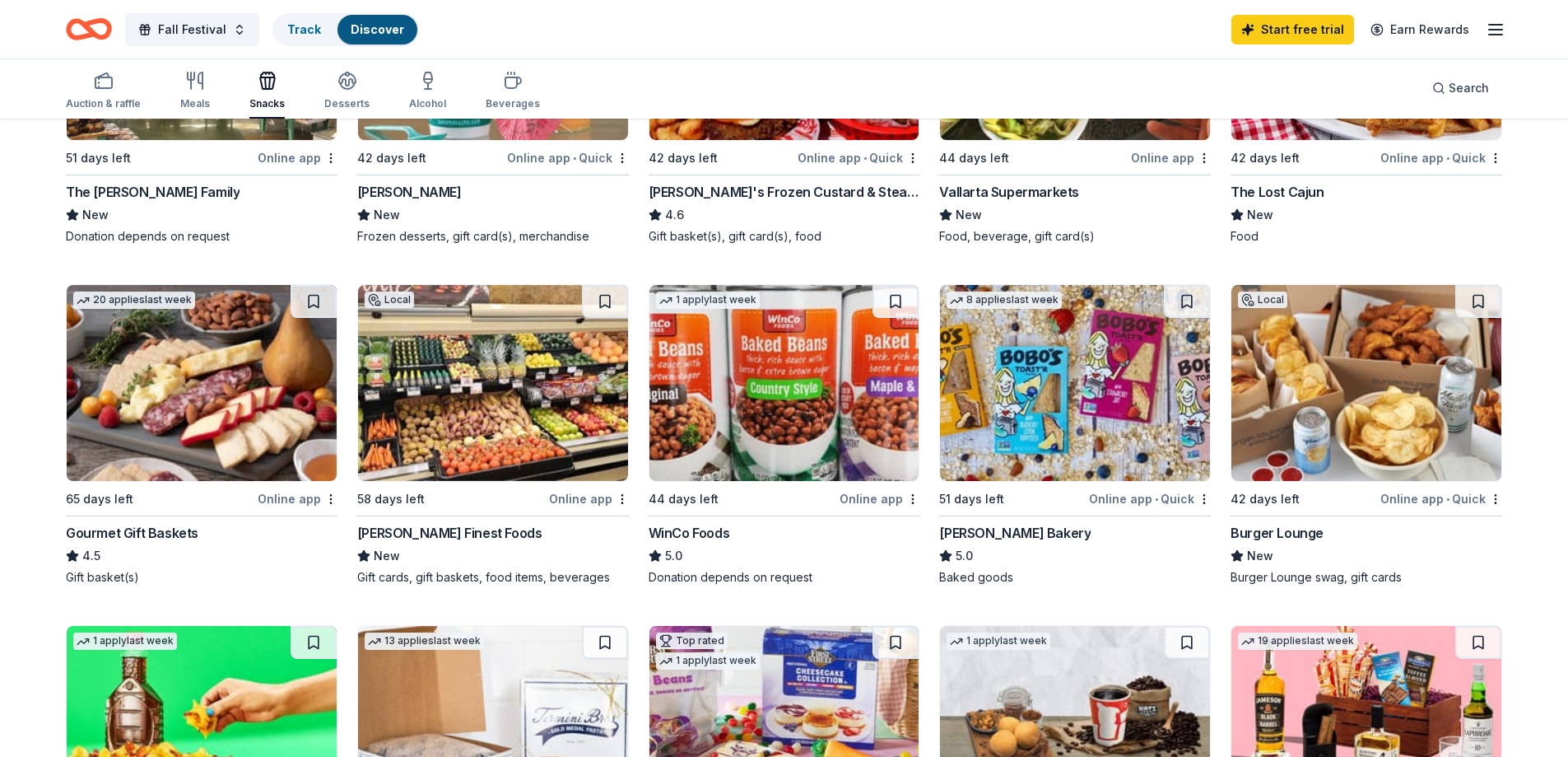
scroll to position [247, 0]
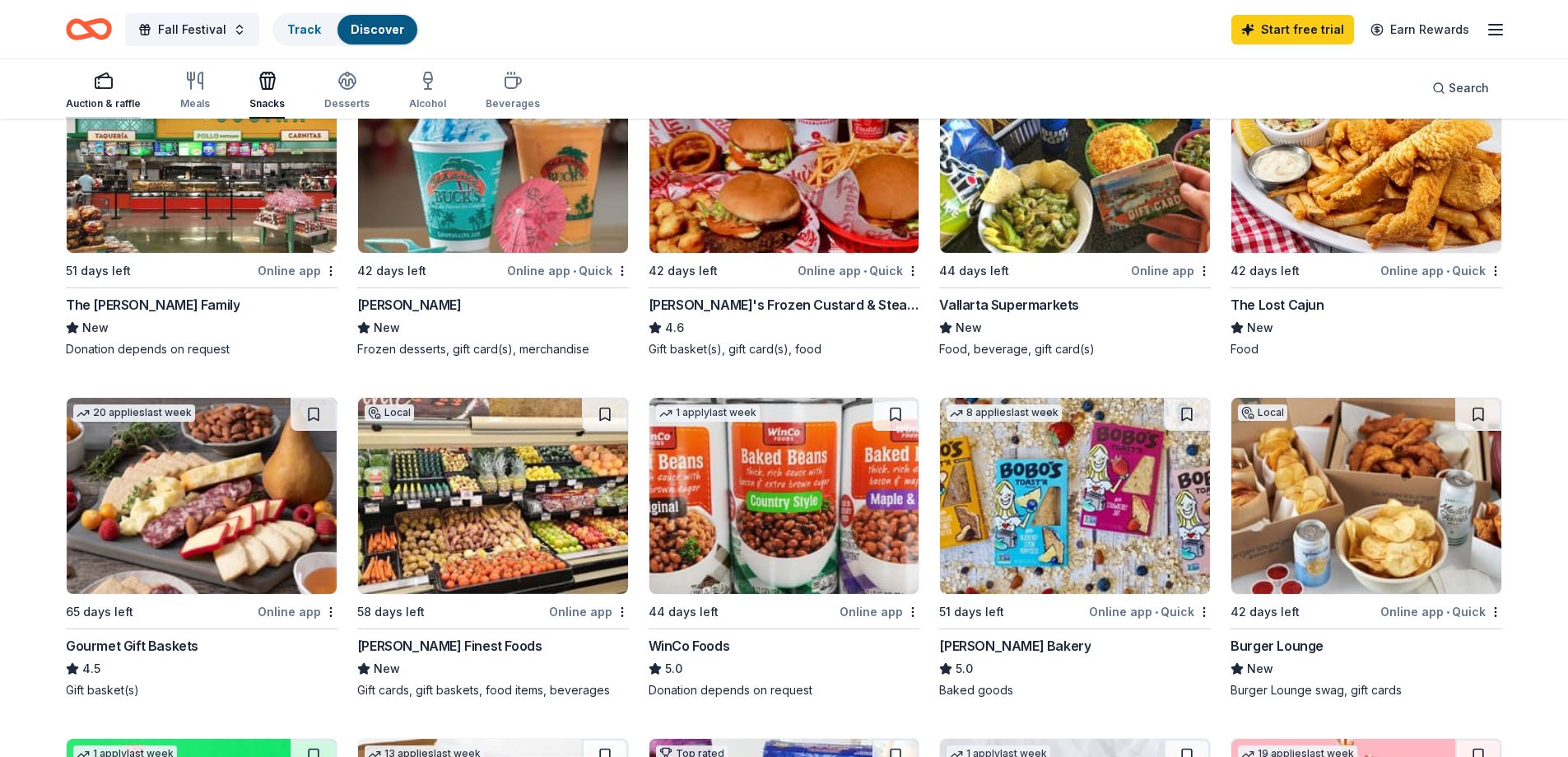
drag, startPoint x: 818, startPoint y: 323, endPoint x: 108, endPoint y: 82, distance: 749.8
click at [108, 82] on icon "button" at bounding box center [103, 81] width 20 height 20
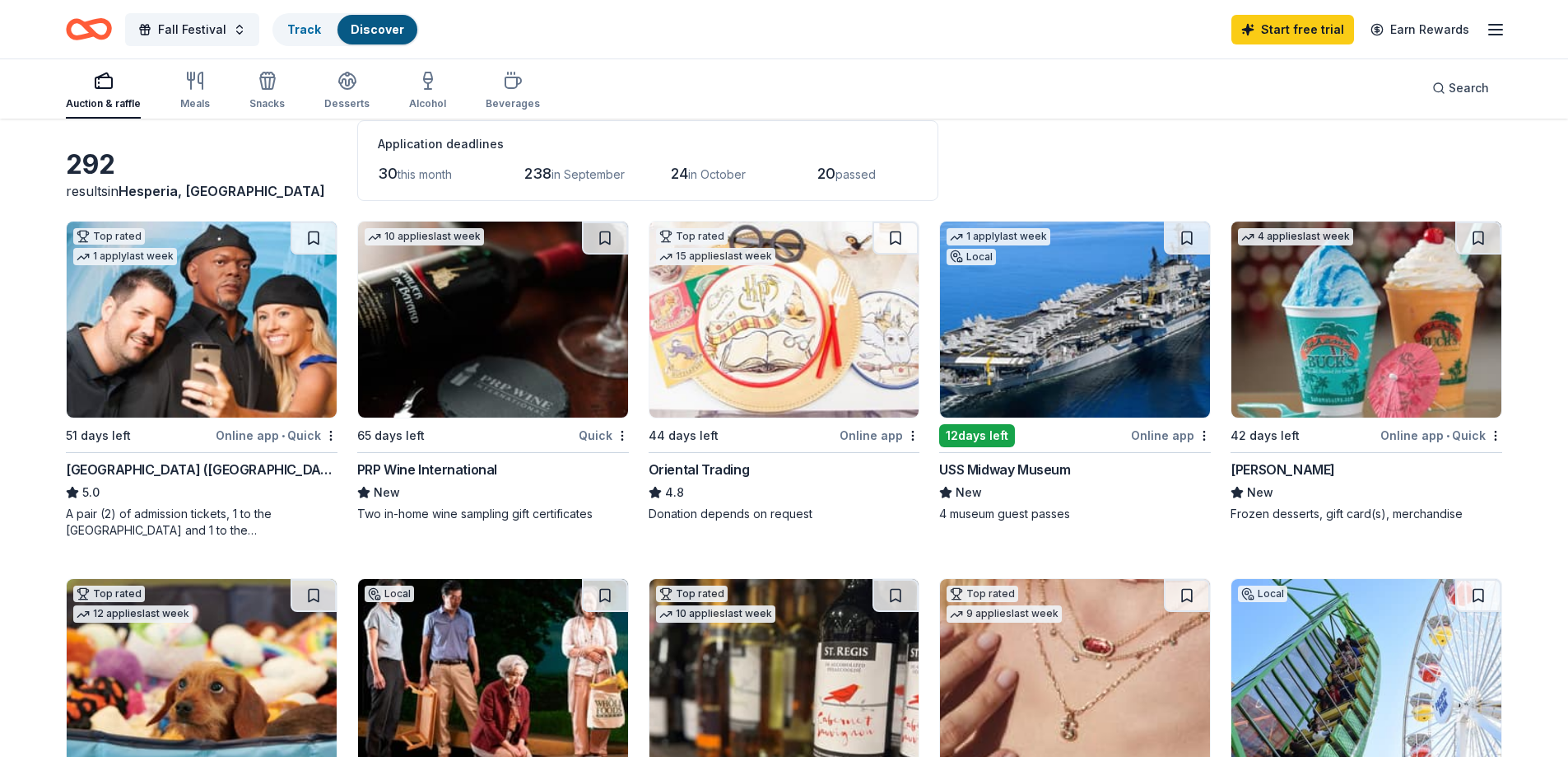
scroll to position [165, 0]
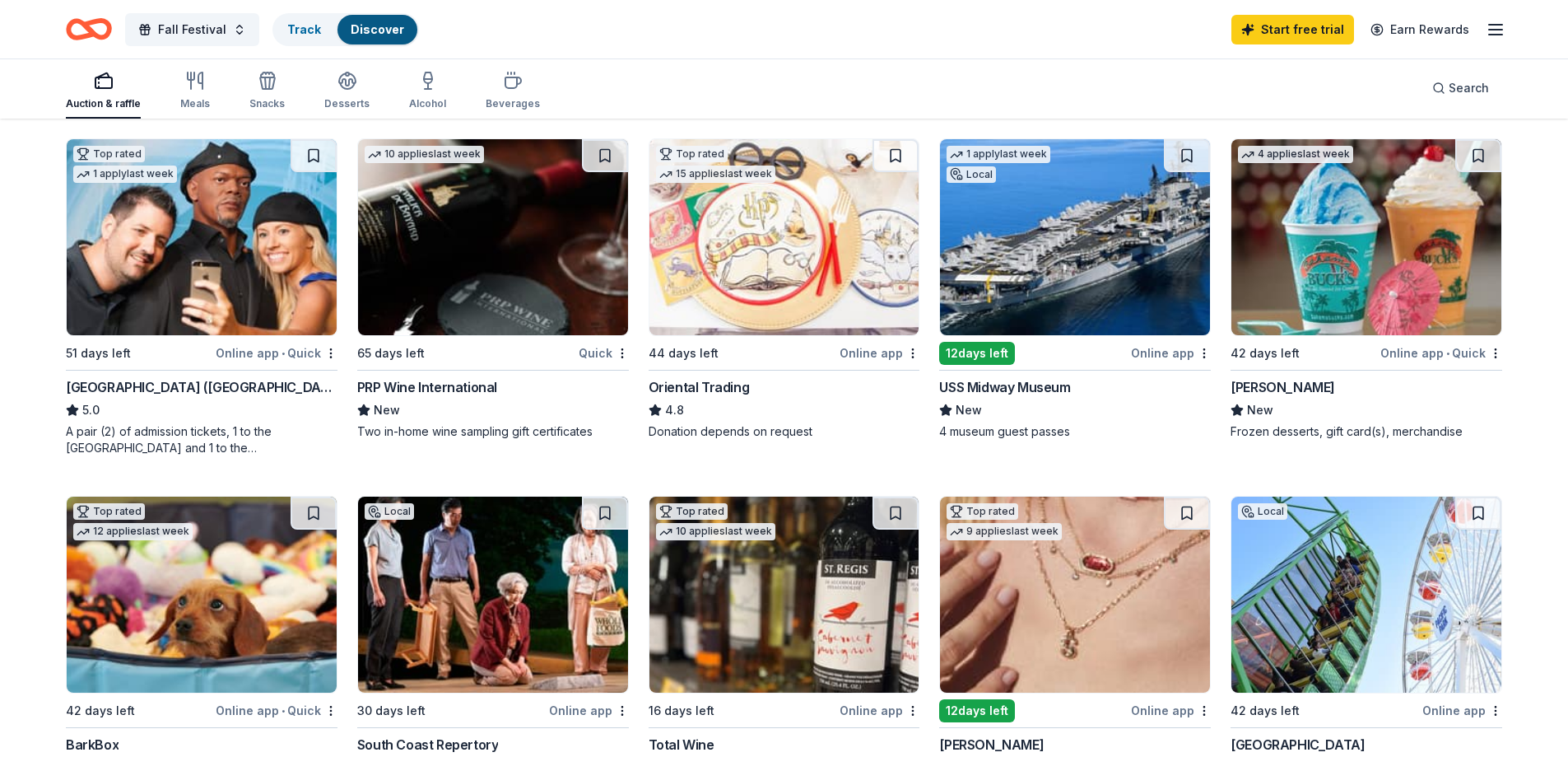
click at [765, 284] on img at bounding box center [784, 237] width 270 height 196
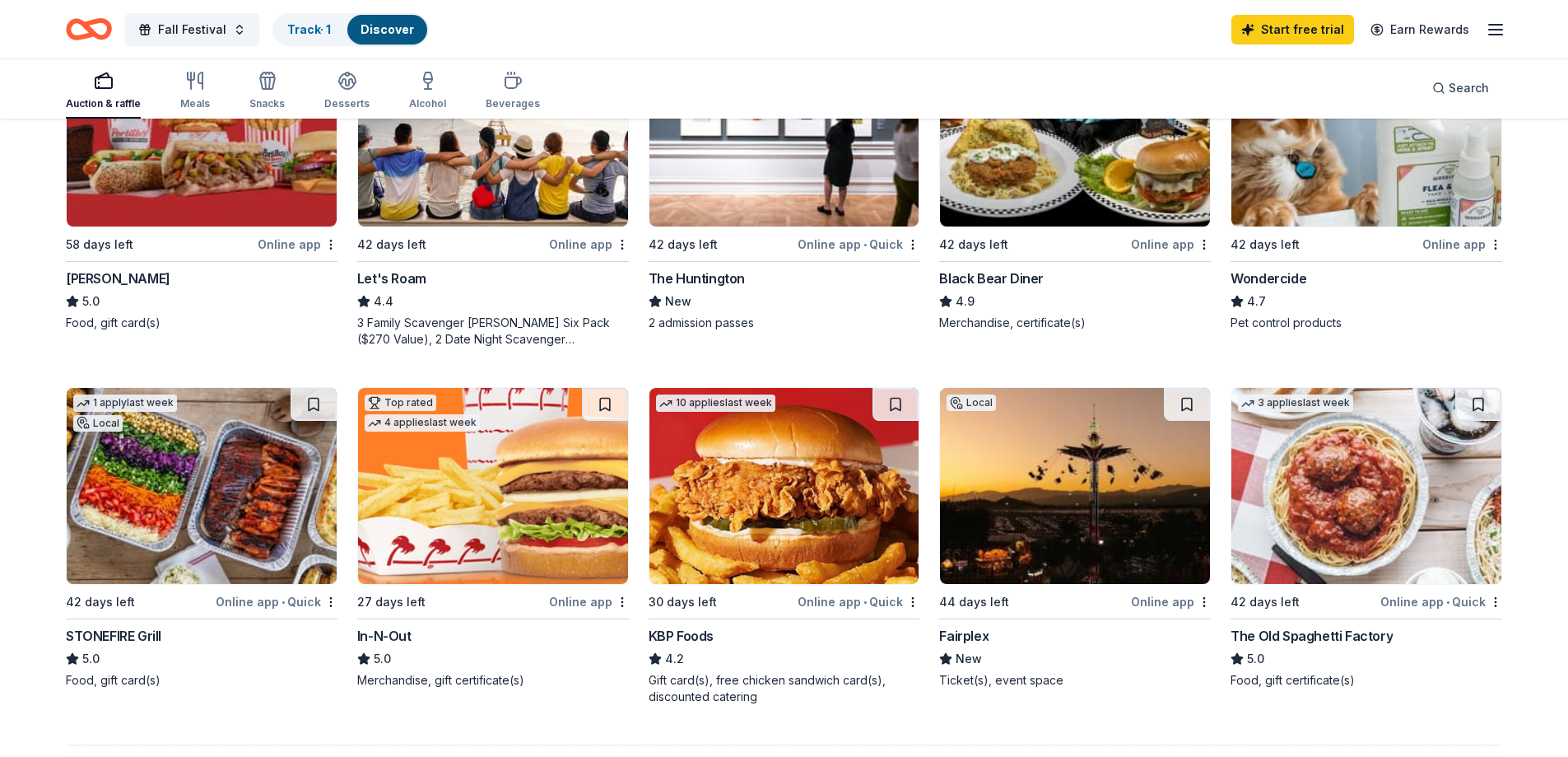
scroll to position [1071, 0]
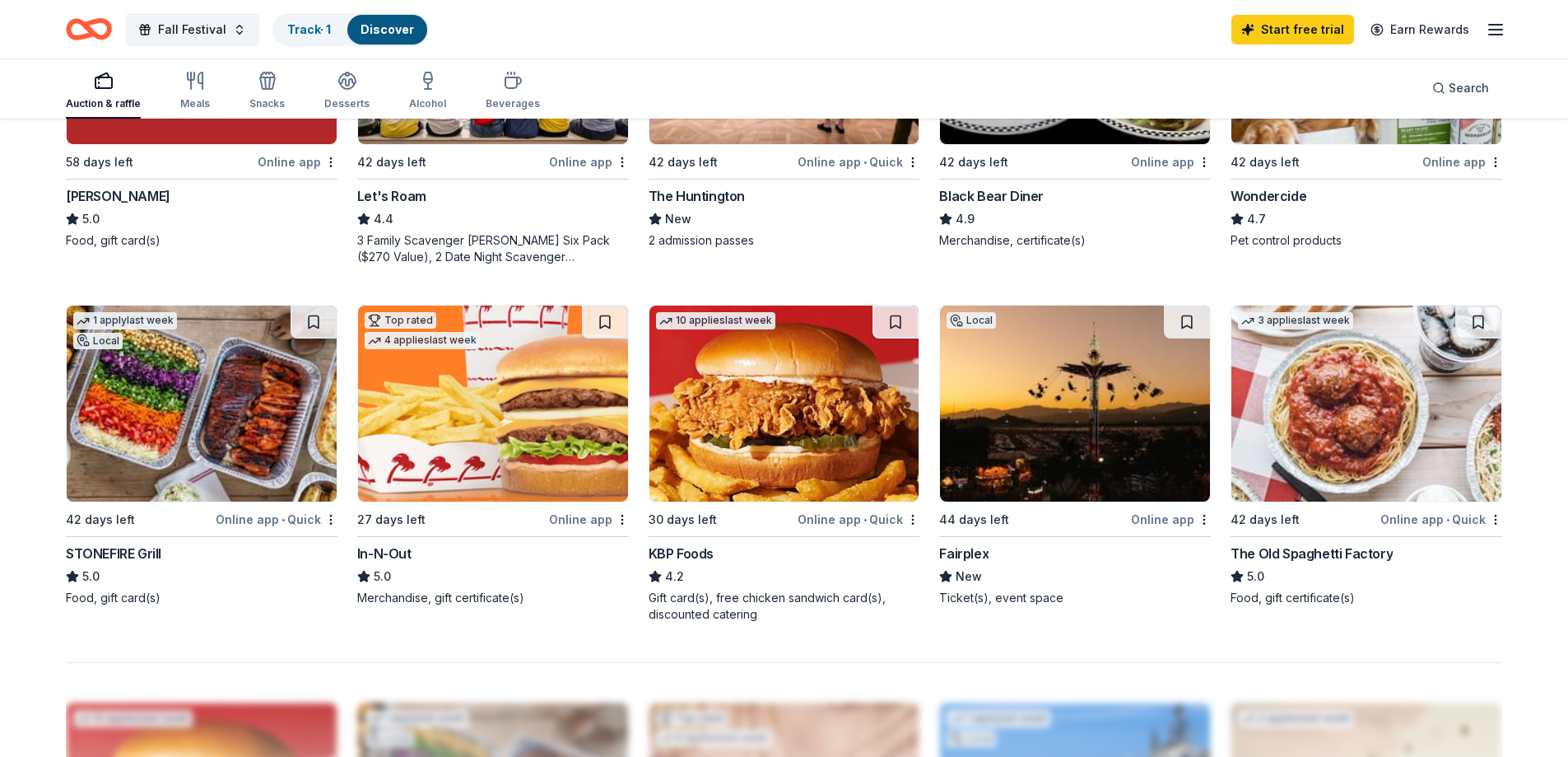
click at [571, 514] on div "Online app" at bounding box center [589, 519] width 80 height 21
click at [603, 322] on button at bounding box center [604, 322] width 46 height 33
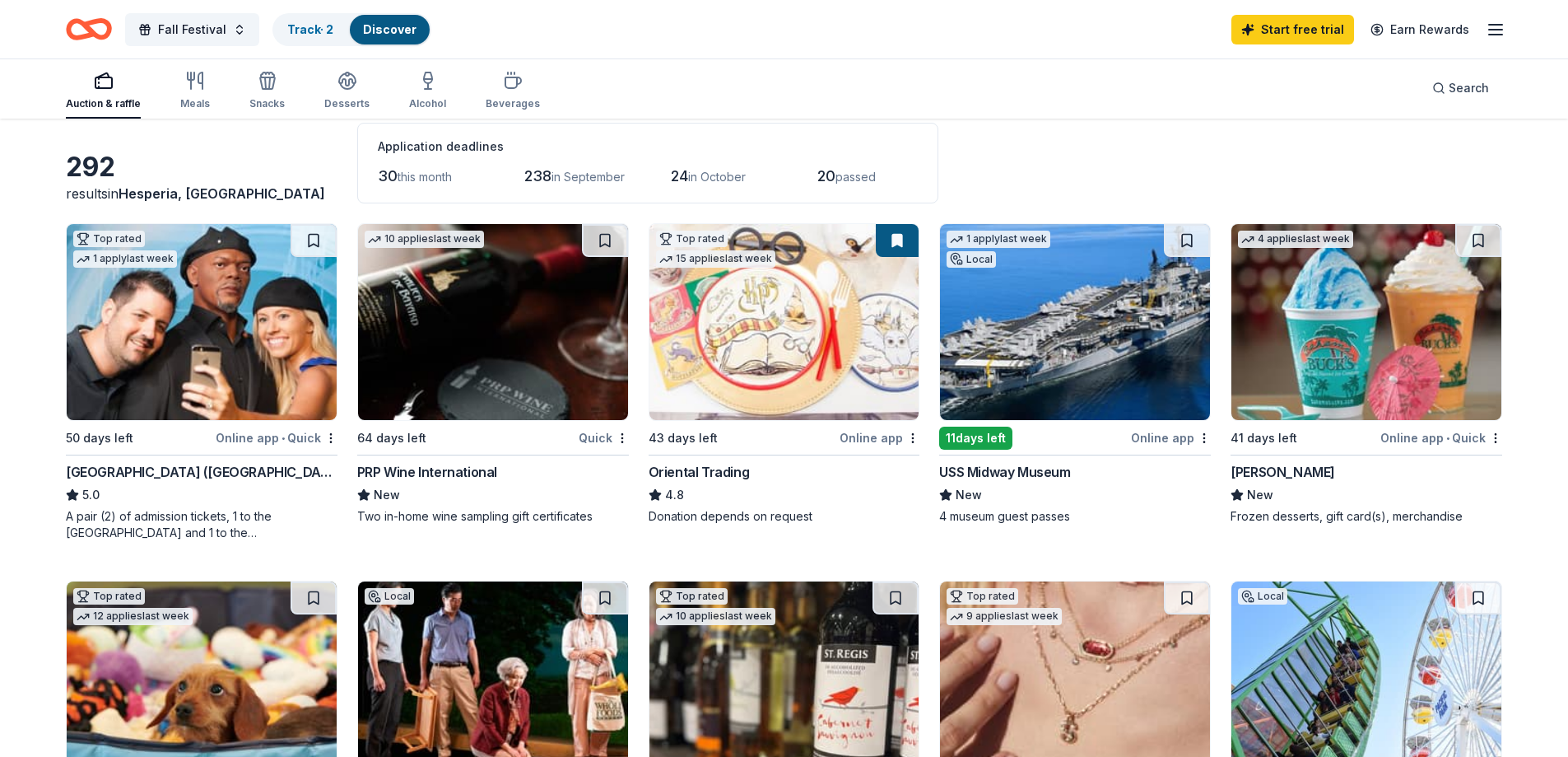
scroll to position [72, 0]
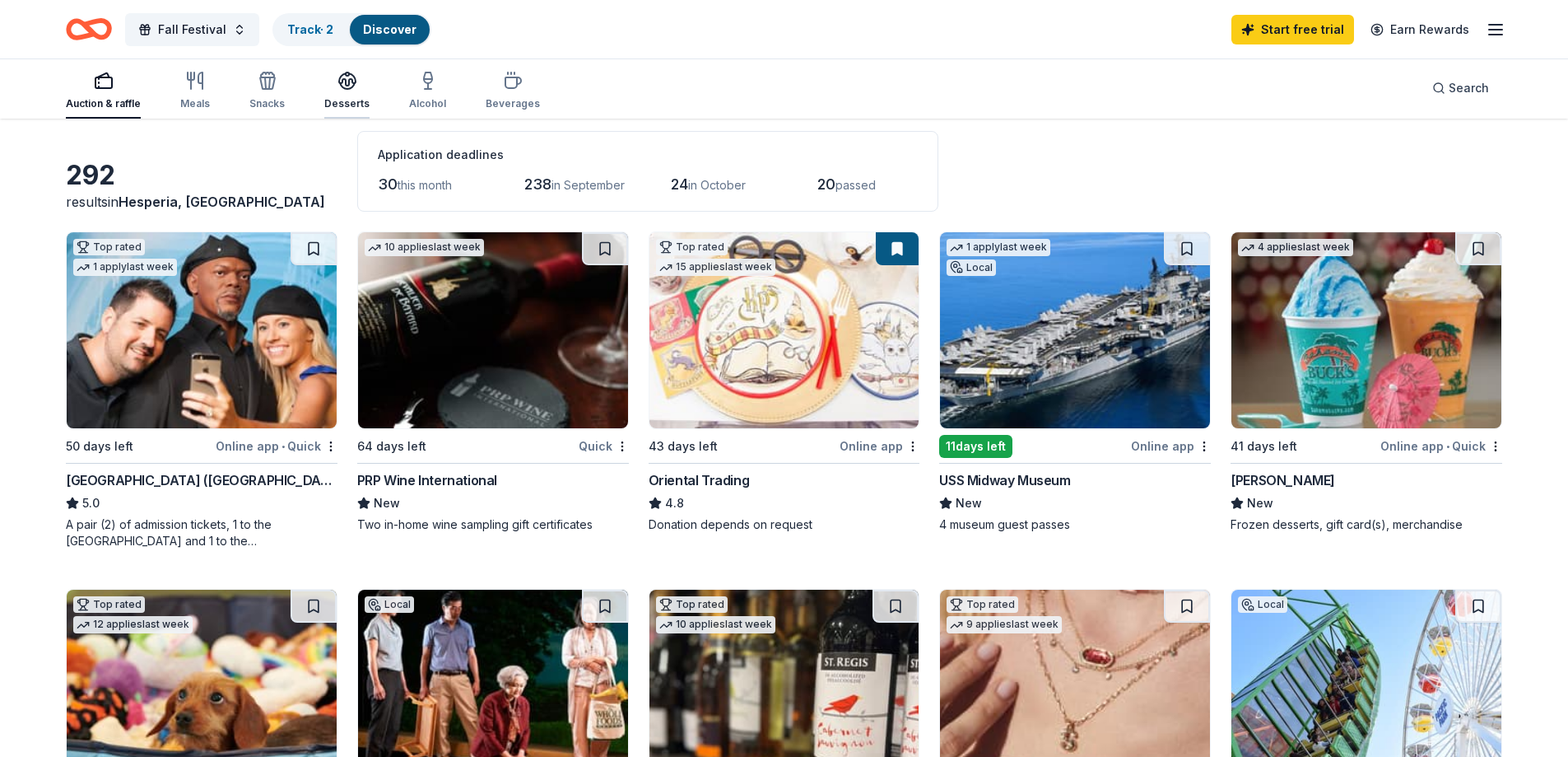
click at [344, 84] on icon "button" at bounding box center [347, 80] width 16 height 12
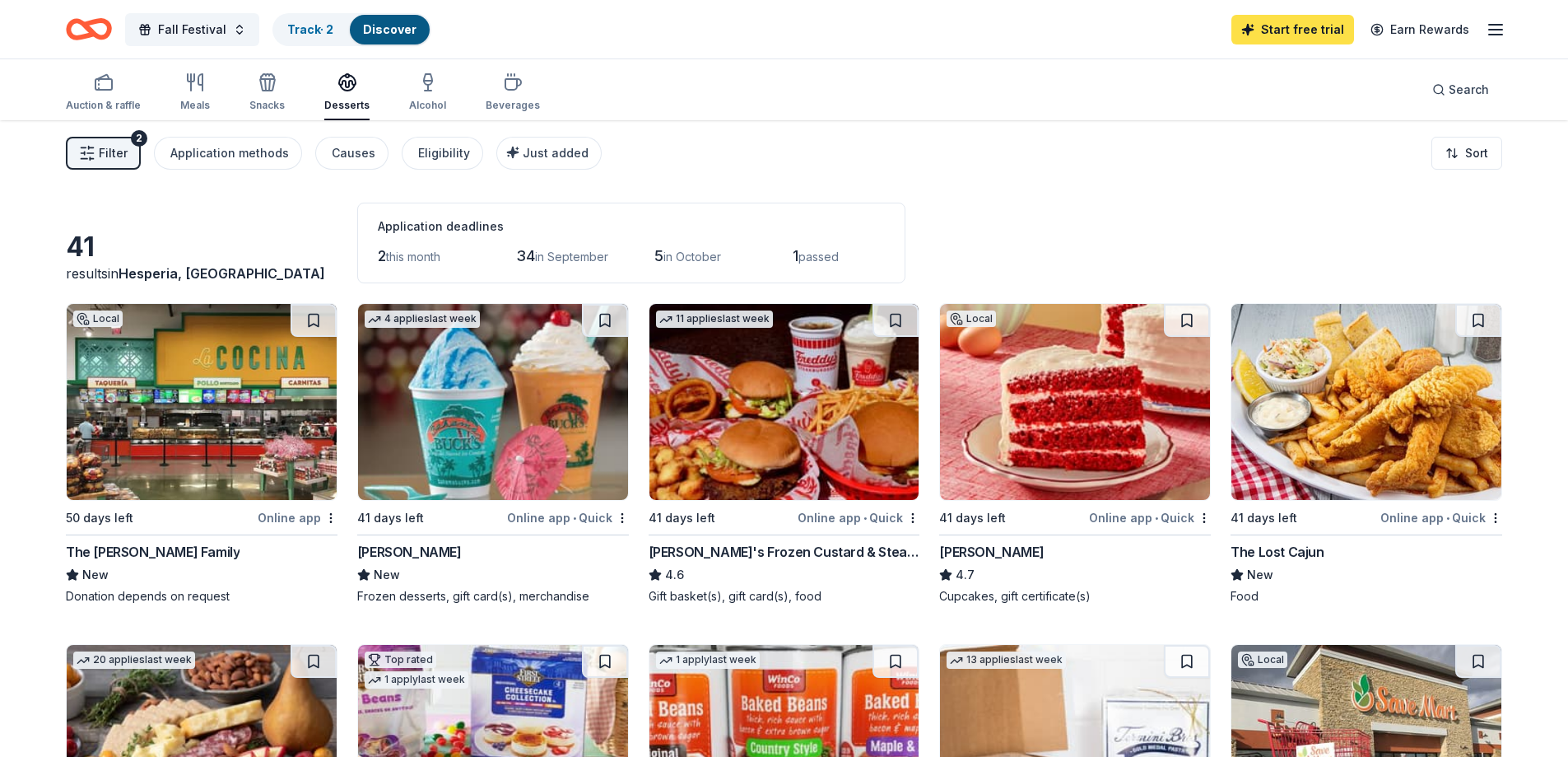
click at [1274, 30] on link "Start free trial" at bounding box center [1292, 29] width 122 height 29
click at [512, 103] on div "Beverages" at bounding box center [512, 105] width 55 height 13
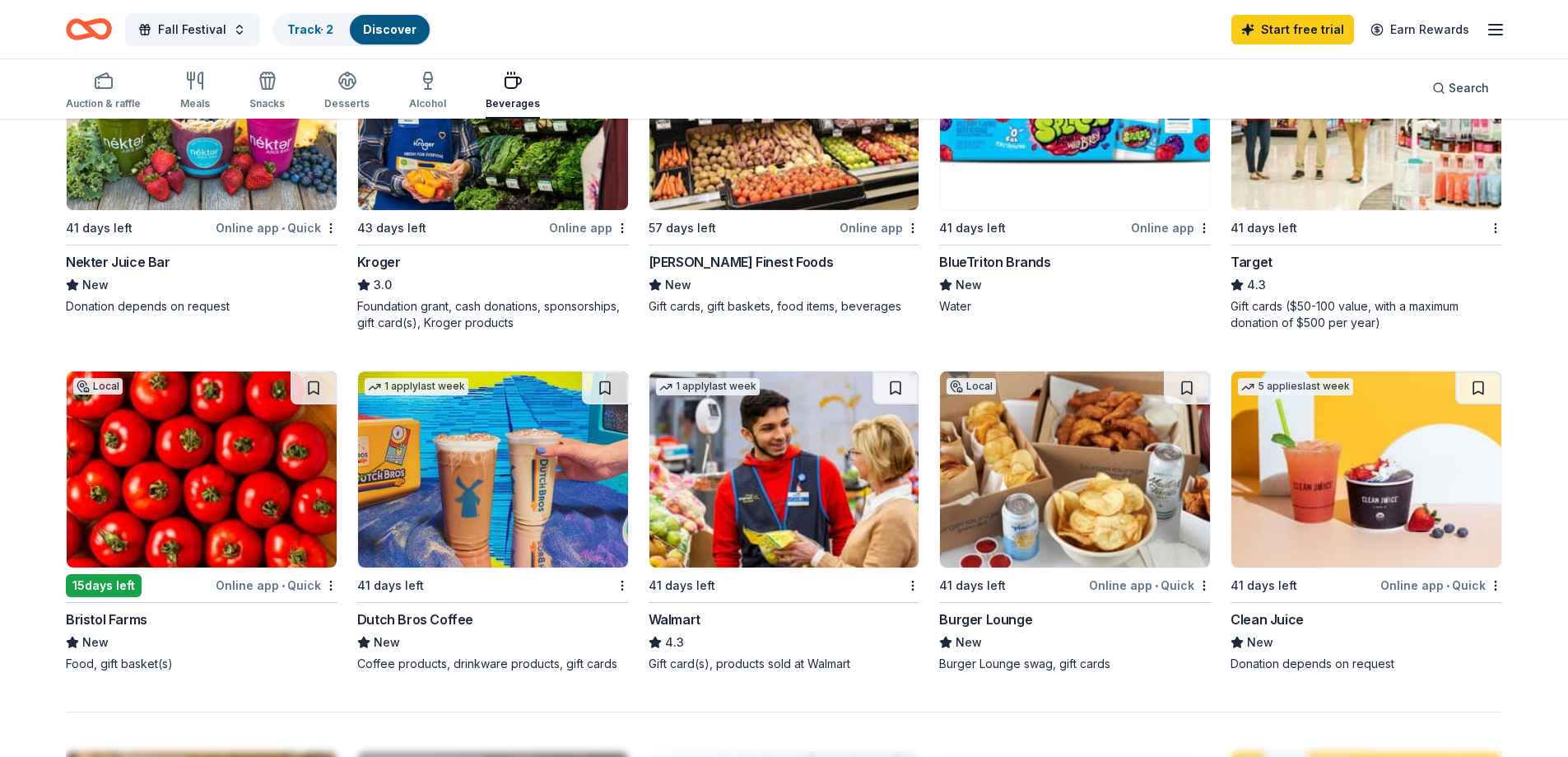
scroll to position [1071, 0]
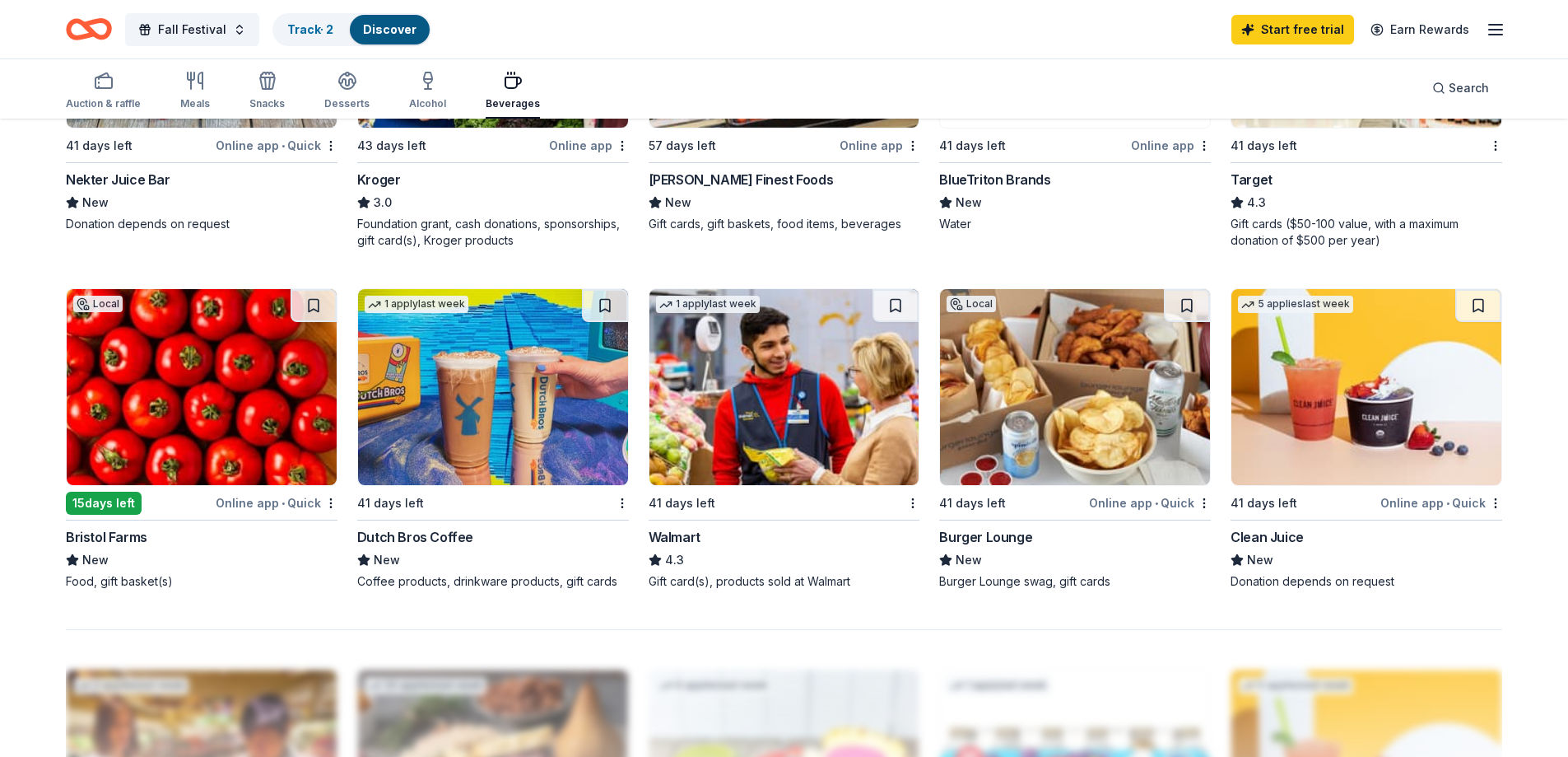
click at [485, 418] on img at bounding box center [492, 387] width 270 height 196
click at [93, 102] on div "Auction & raffle" at bounding box center [103, 103] width 75 height 13
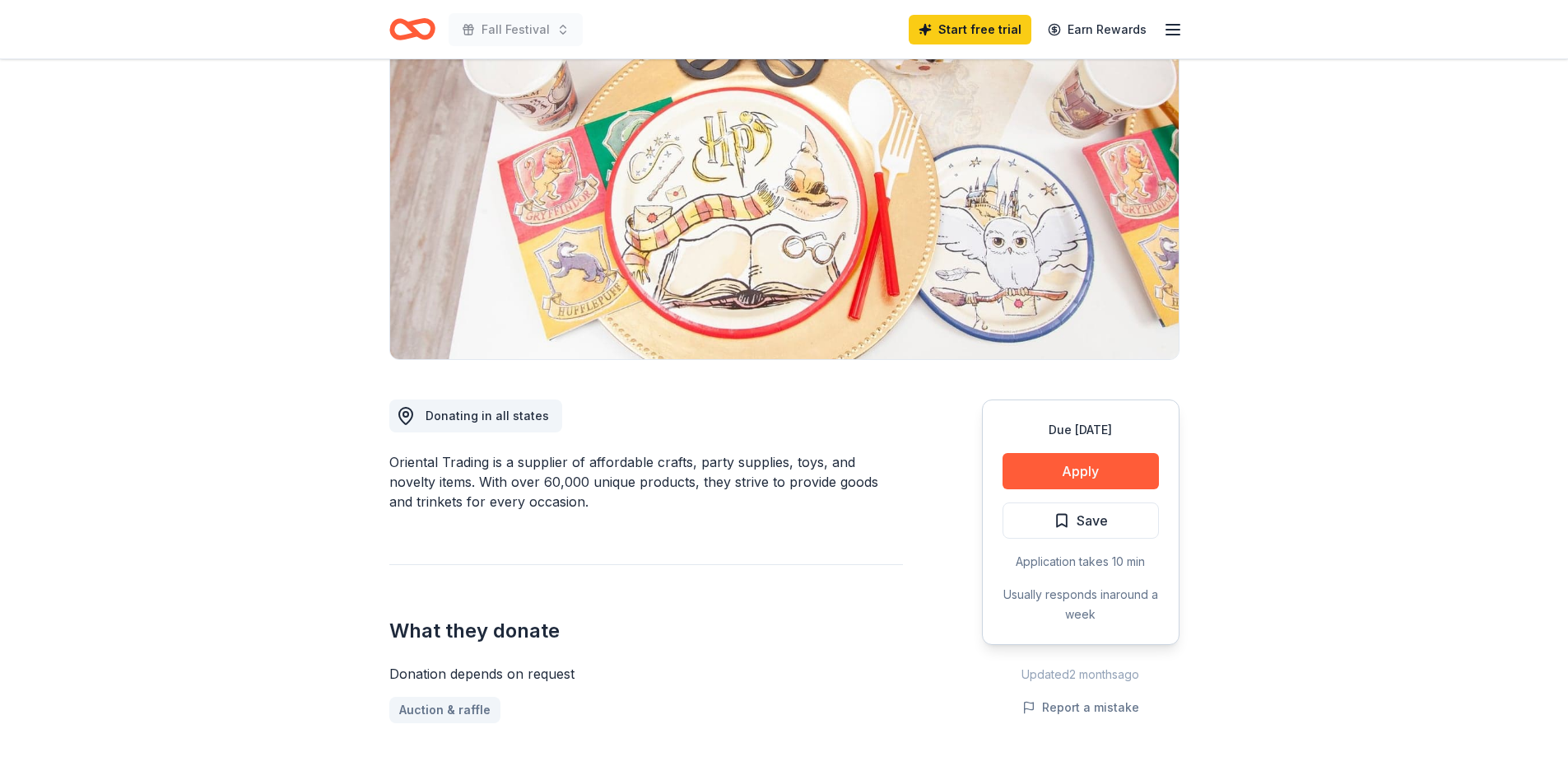
scroll to position [165, 0]
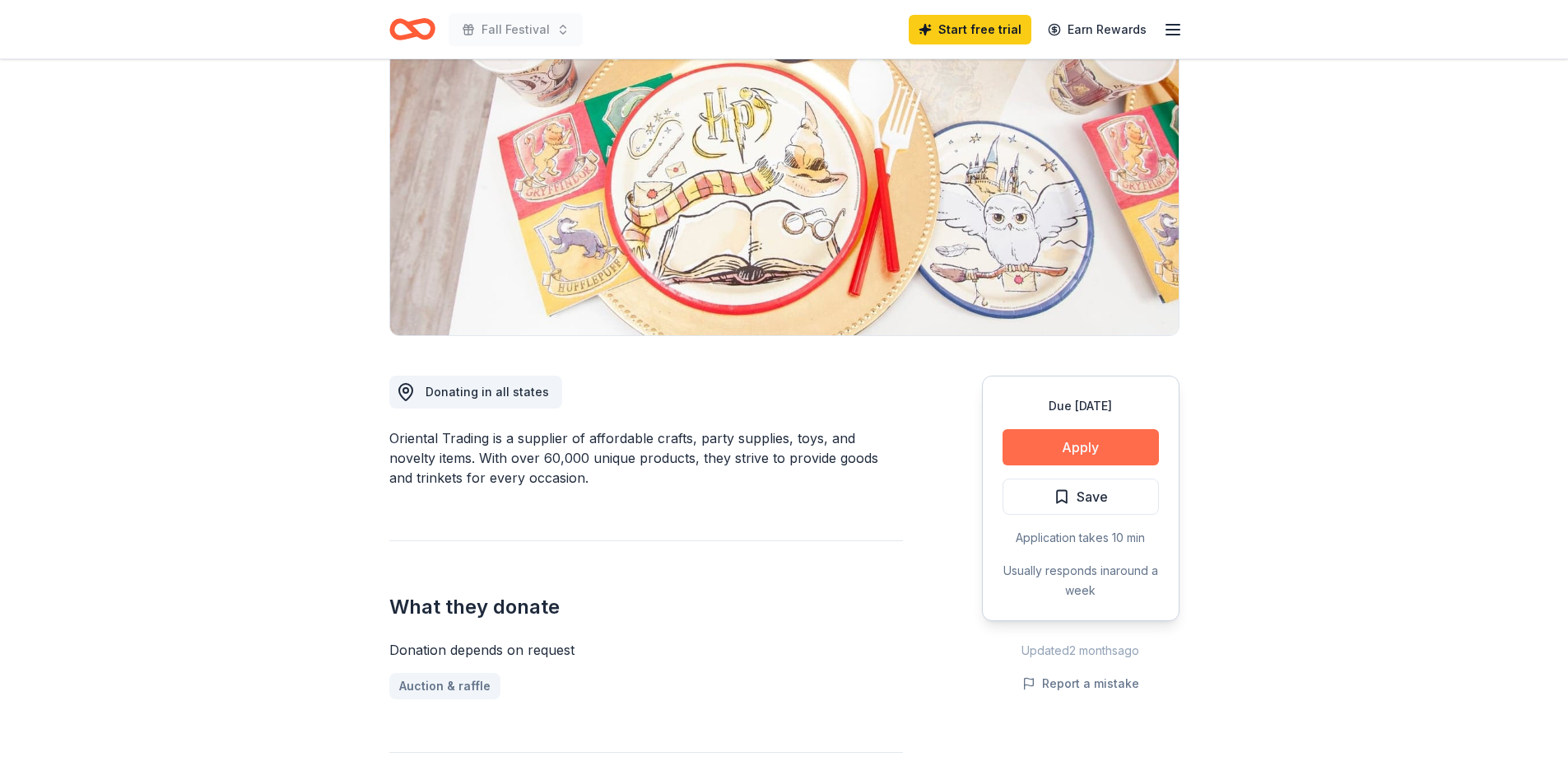
click at [1090, 440] on button "Apply" at bounding box center [1081, 447] width 156 height 36
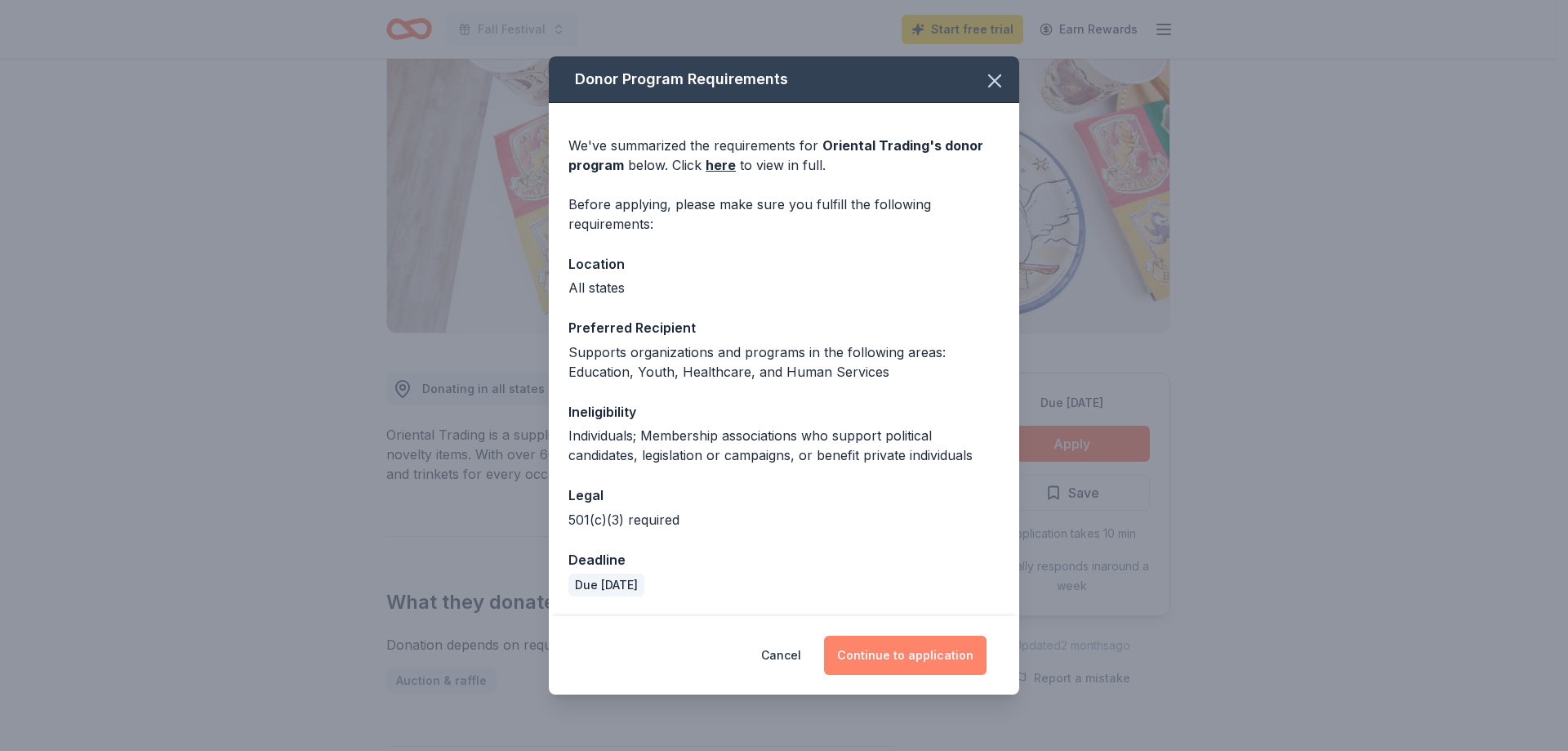
click at [931, 653] on button "Continue to application" at bounding box center [905, 656] width 163 height 40
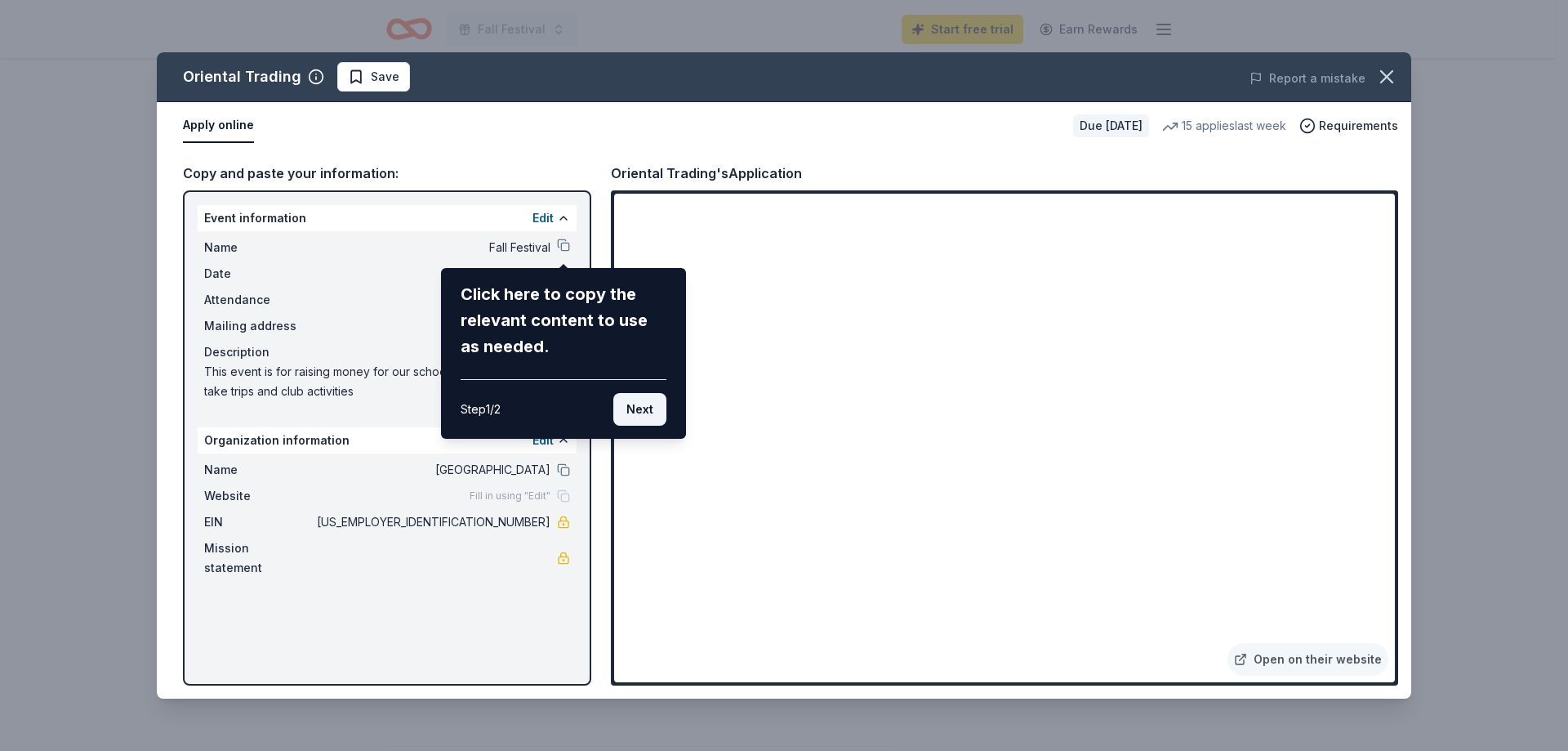
click at [650, 401] on button "Next" at bounding box center [640, 409] width 53 height 33
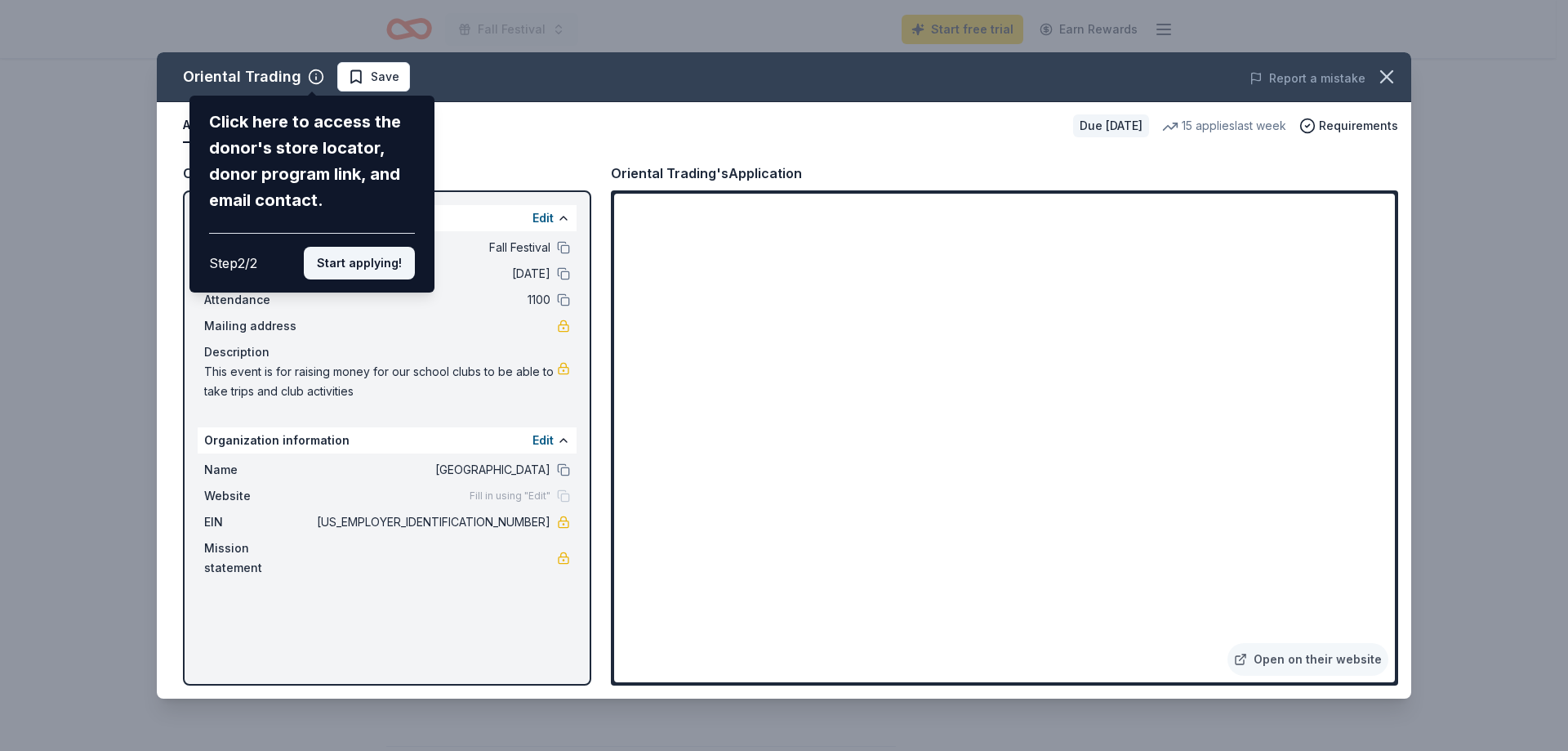
click at [343, 268] on button "Start applying!" at bounding box center [359, 263] width 111 height 33
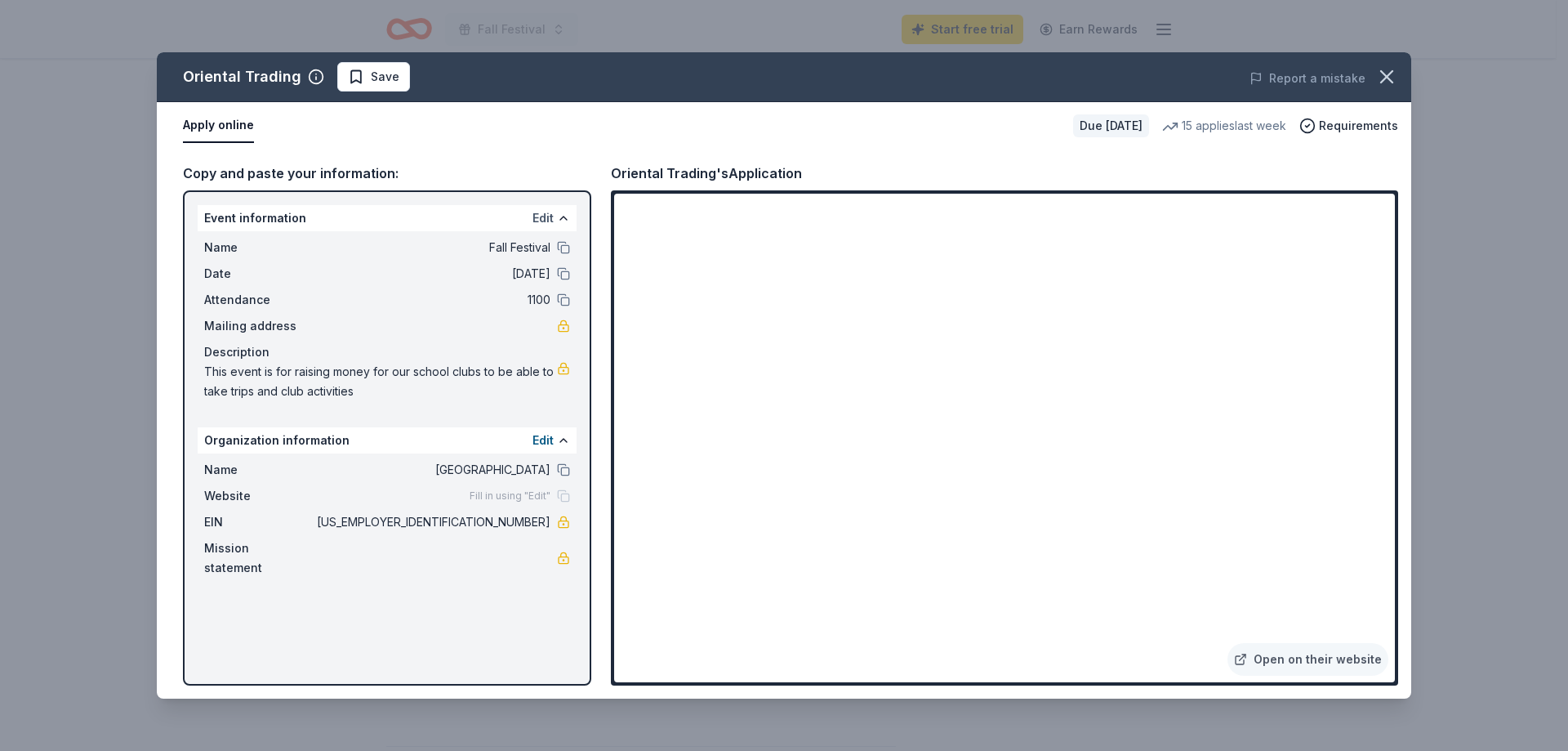
click at [541, 219] on button "Edit" at bounding box center [543, 218] width 22 height 20
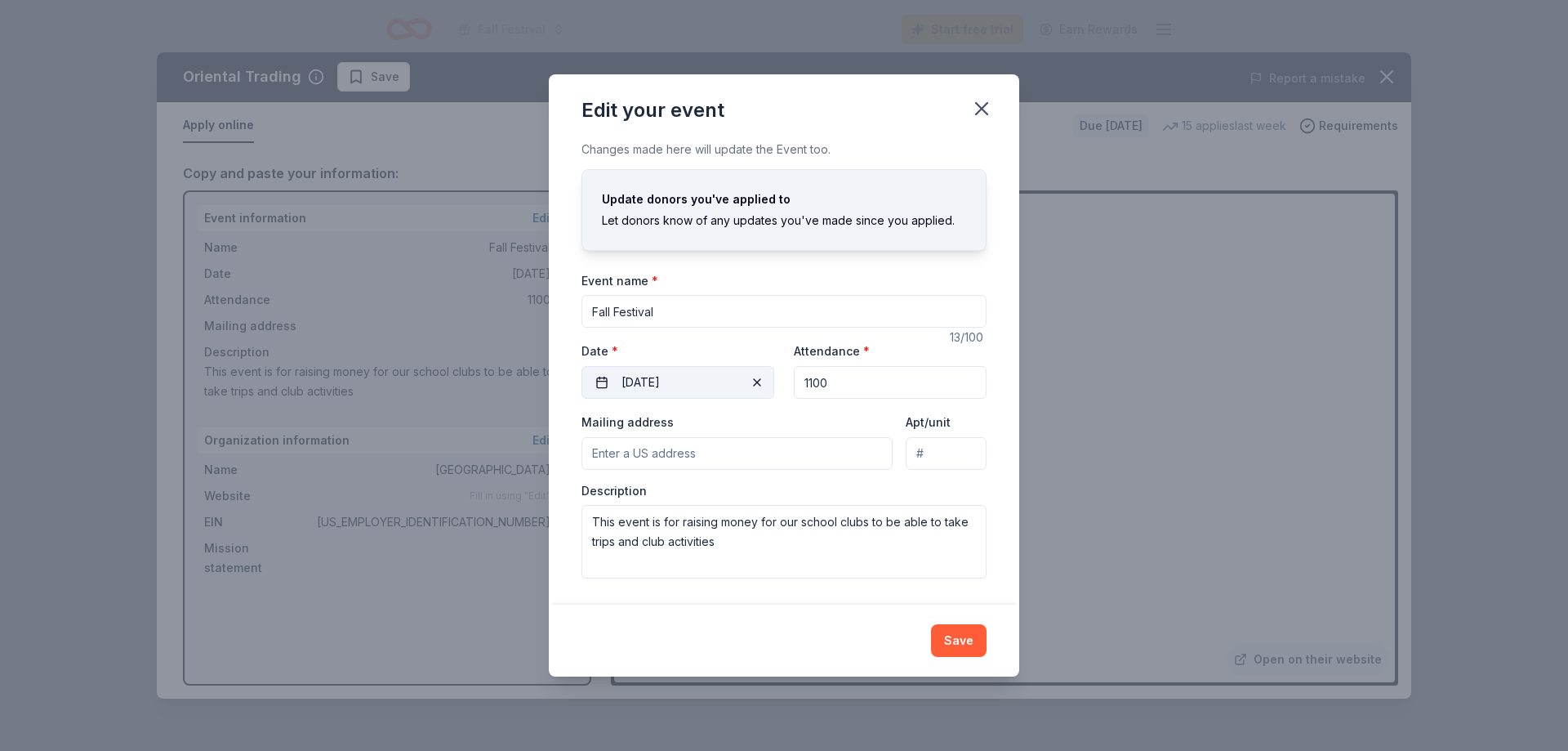
click at [649, 385] on button "[DATE]" at bounding box center [678, 382] width 193 height 33
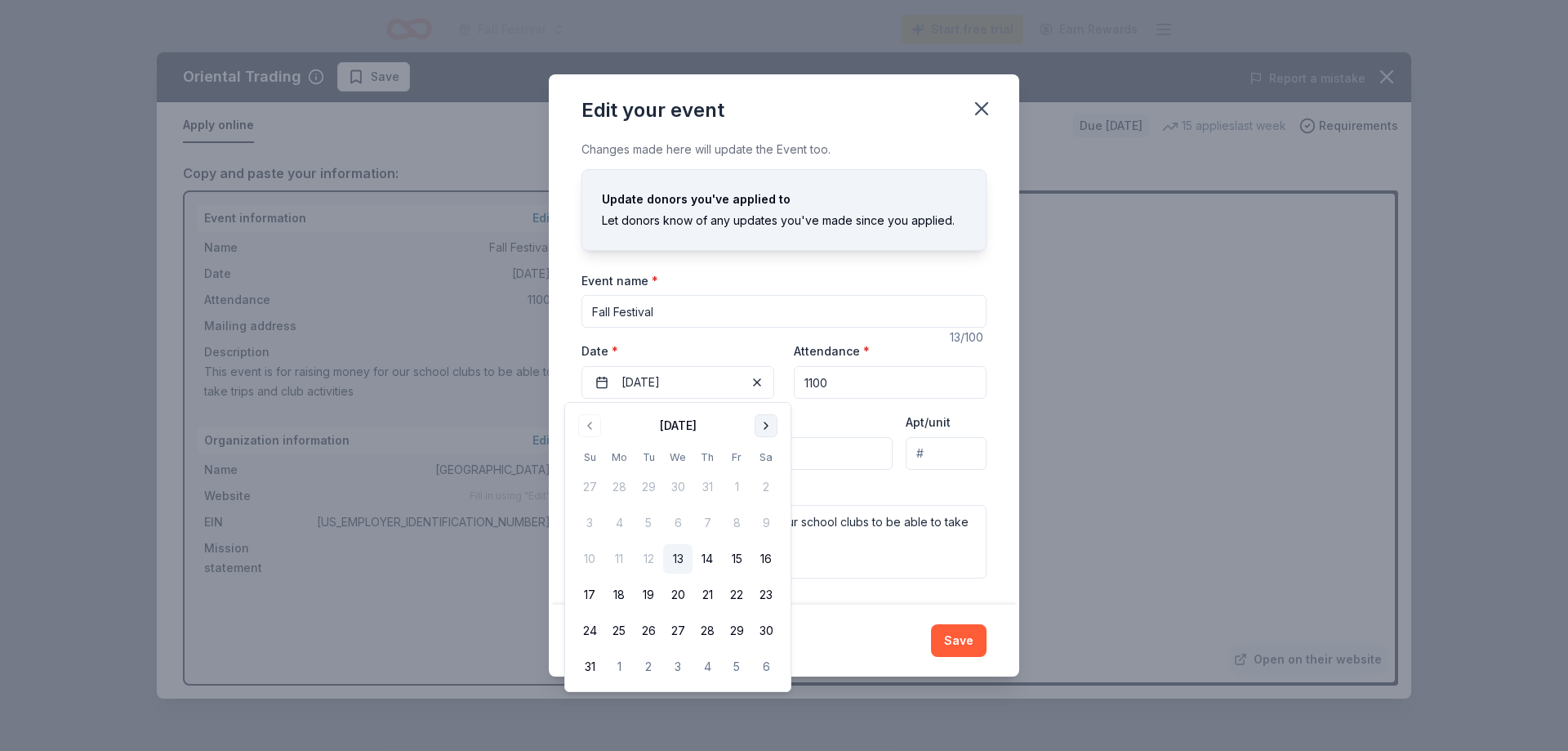
click at [760, 427] on button "Go to next month" at bounding box center [766, 425] width 23 height 23
click at [759, 426] on button "Go to next month" at bounding box center [766, 425] width 23 height 23
click at [704, 599] on button "23" at bounding box center [707, 594] width 29 height 29
click at [965, 648] on button "Save" at bounding box center [959, 641] width 56 height 33
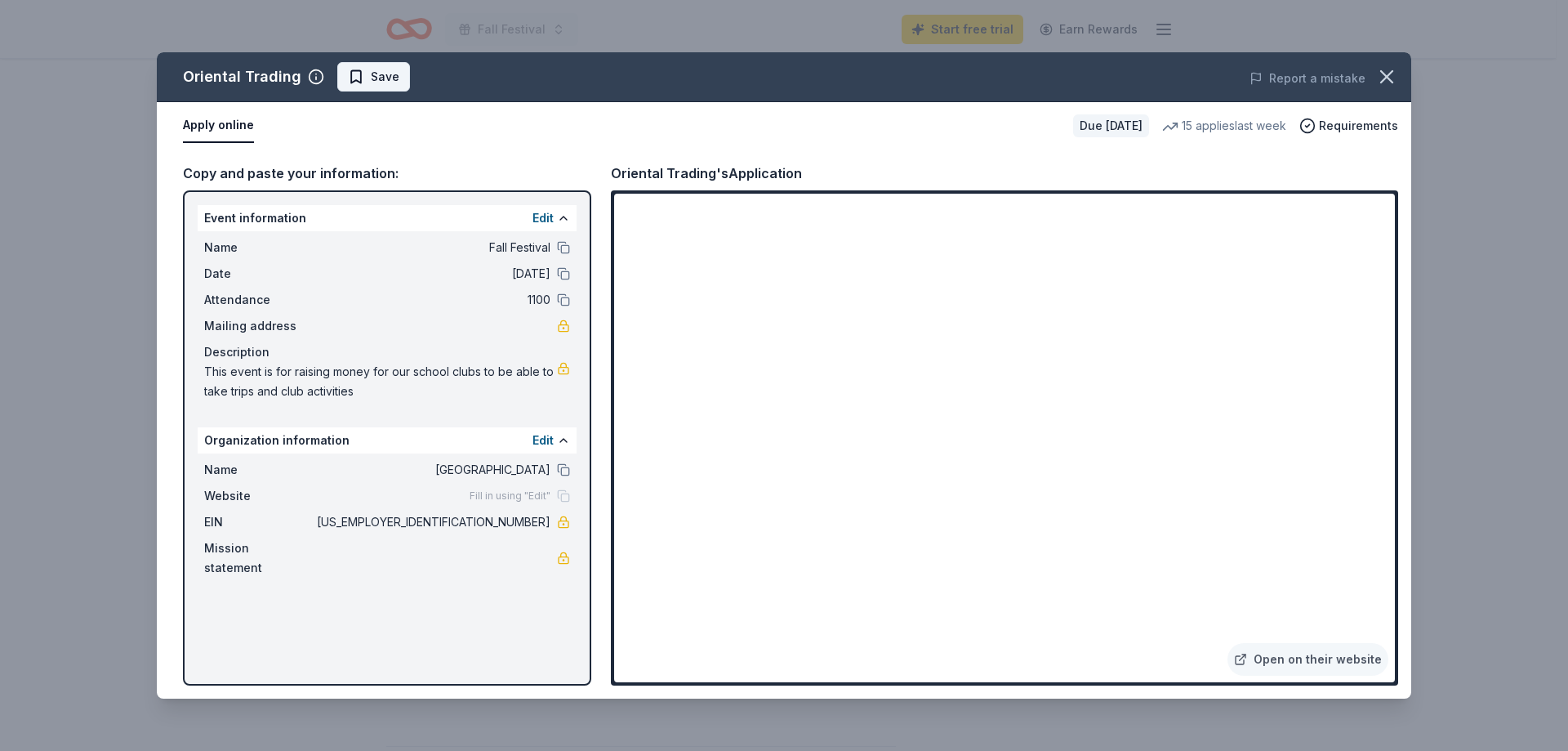
click at [351, 78] on span "Save" at bounding box center [374, 77] width 52 height 20
click at [1384, 71] on icon "button" at bounding box center [1387, 77] width 23 height 23
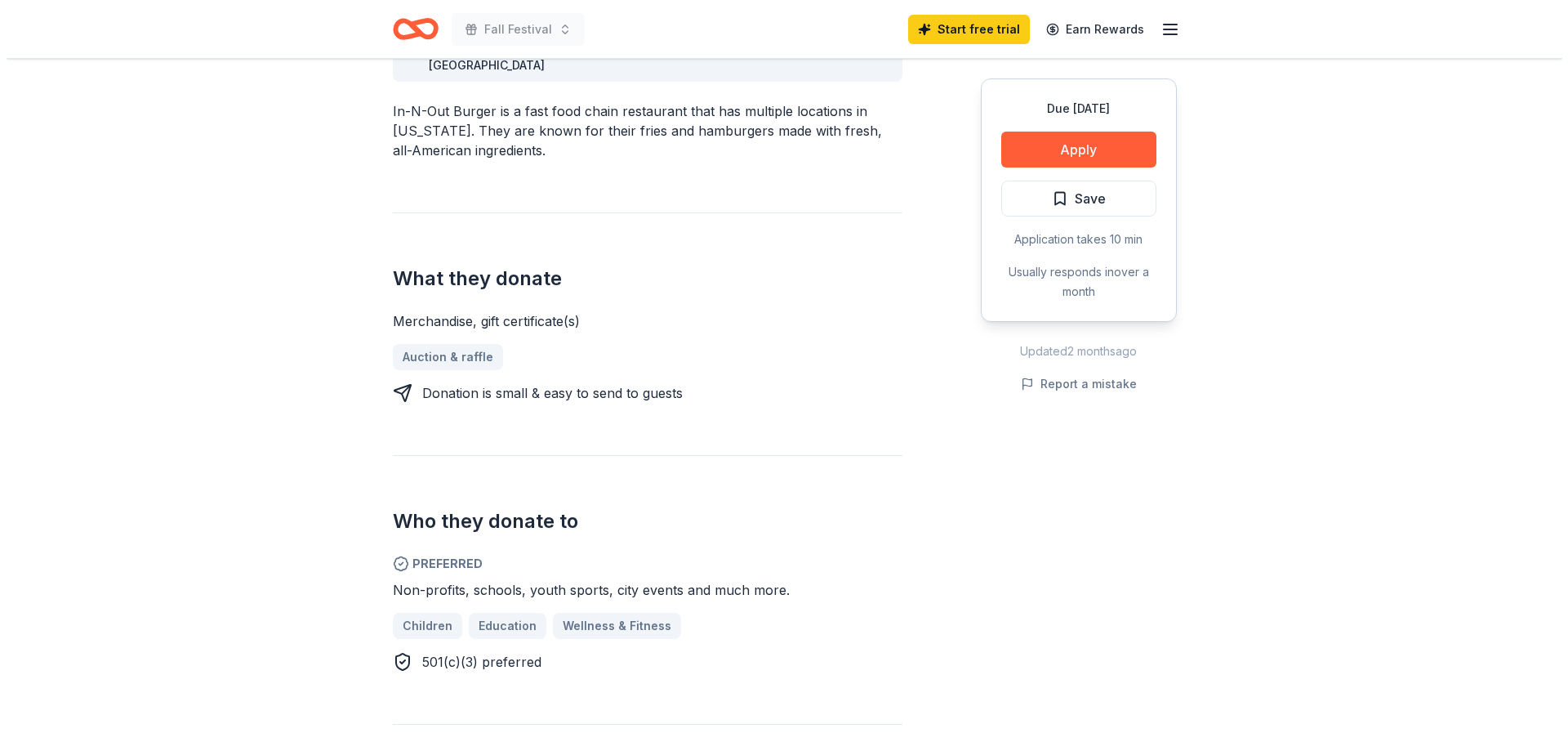
scroll to position [490, 0]
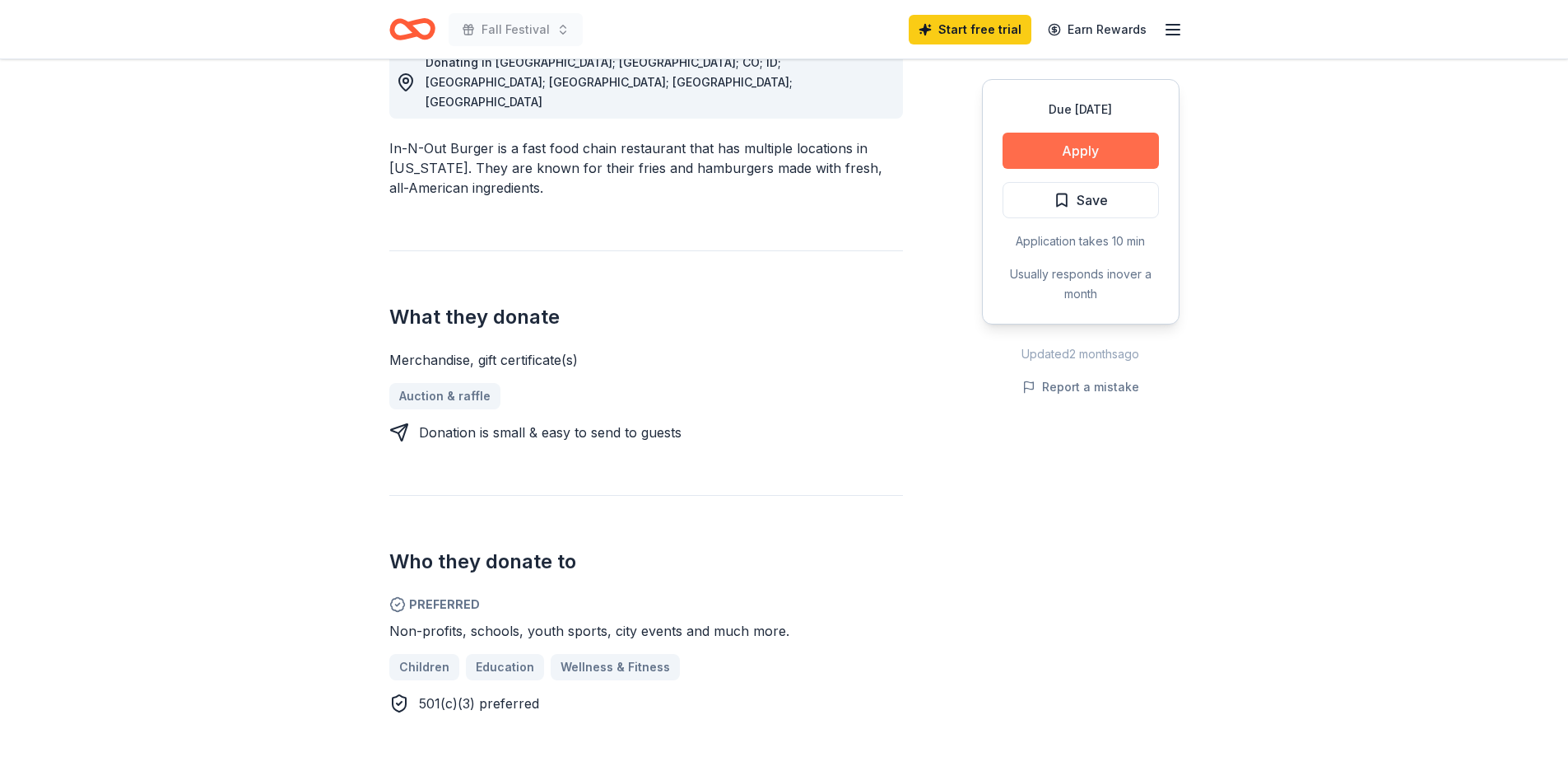
click at [1129, 143] on button "Apply" at bounding box center [1081, 151] width 156 height 36
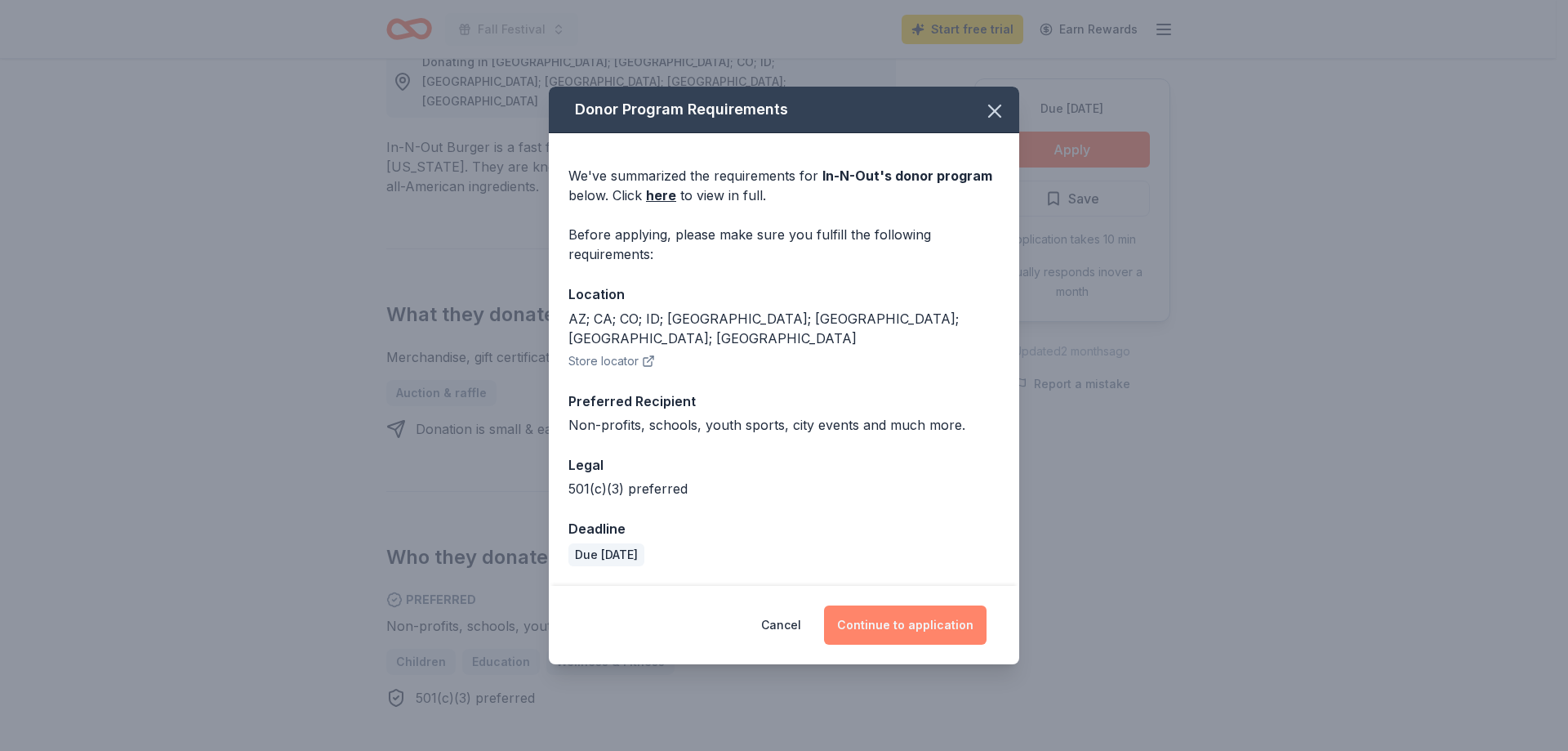
click at [944, 609] on button "Continue to application" at bounding box center [905, 625] width 163 height 40
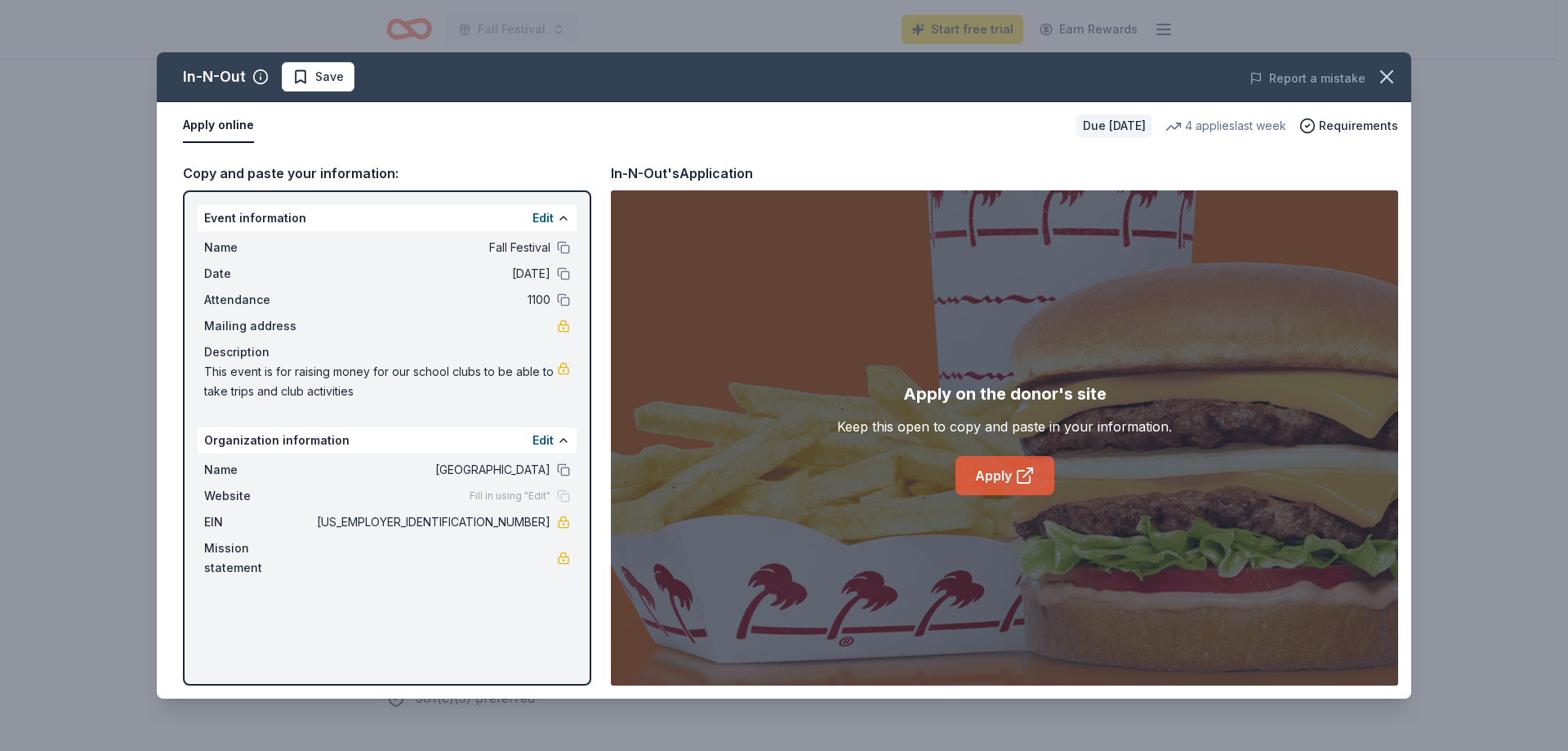
click at [970, 467] on link "Apply" at bounding box center [1005, 476] width 99 height 40
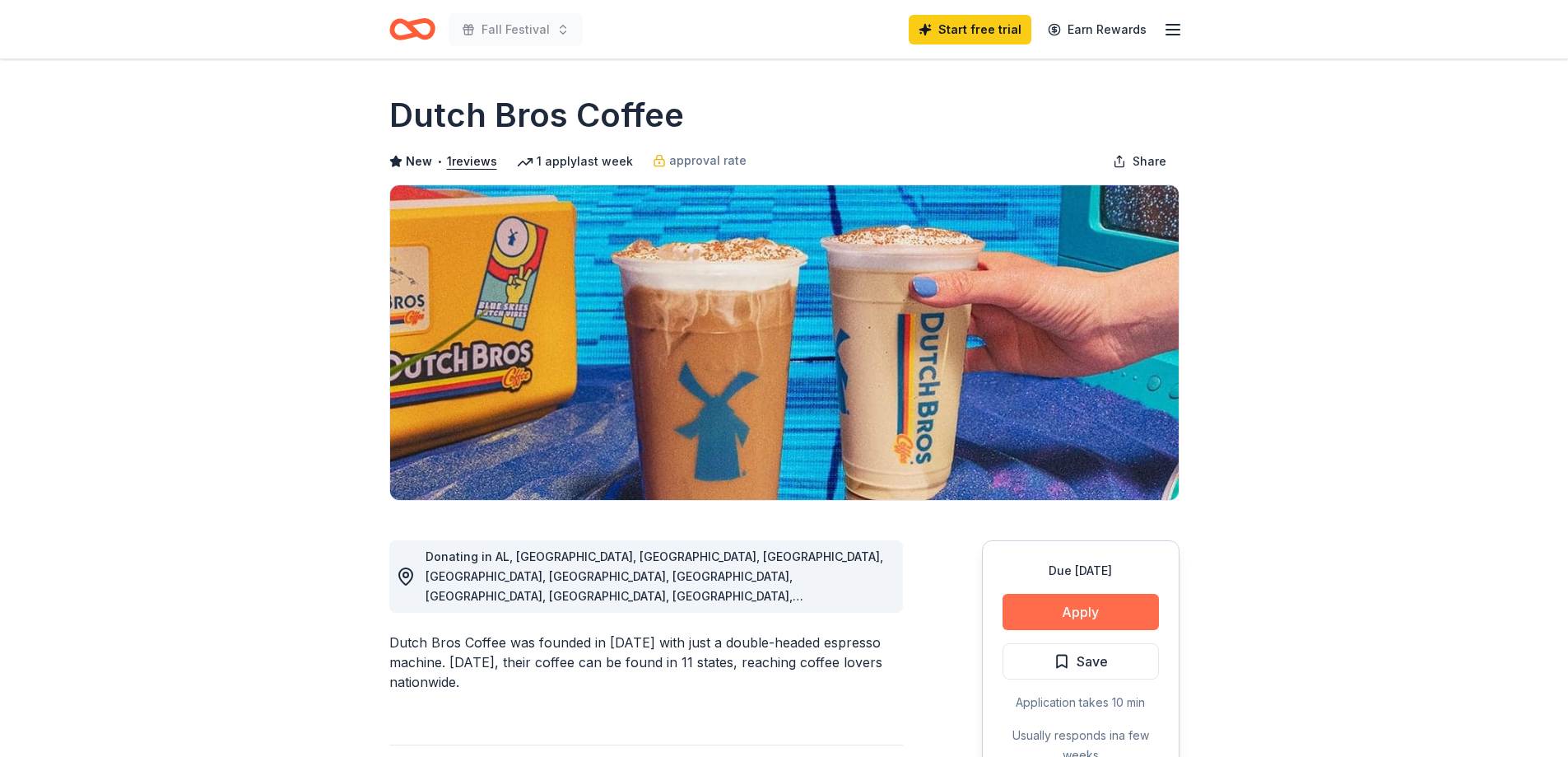
click at [1057, 609] on button "Apply" at bounding box center [1081, 612] width 156 height 36
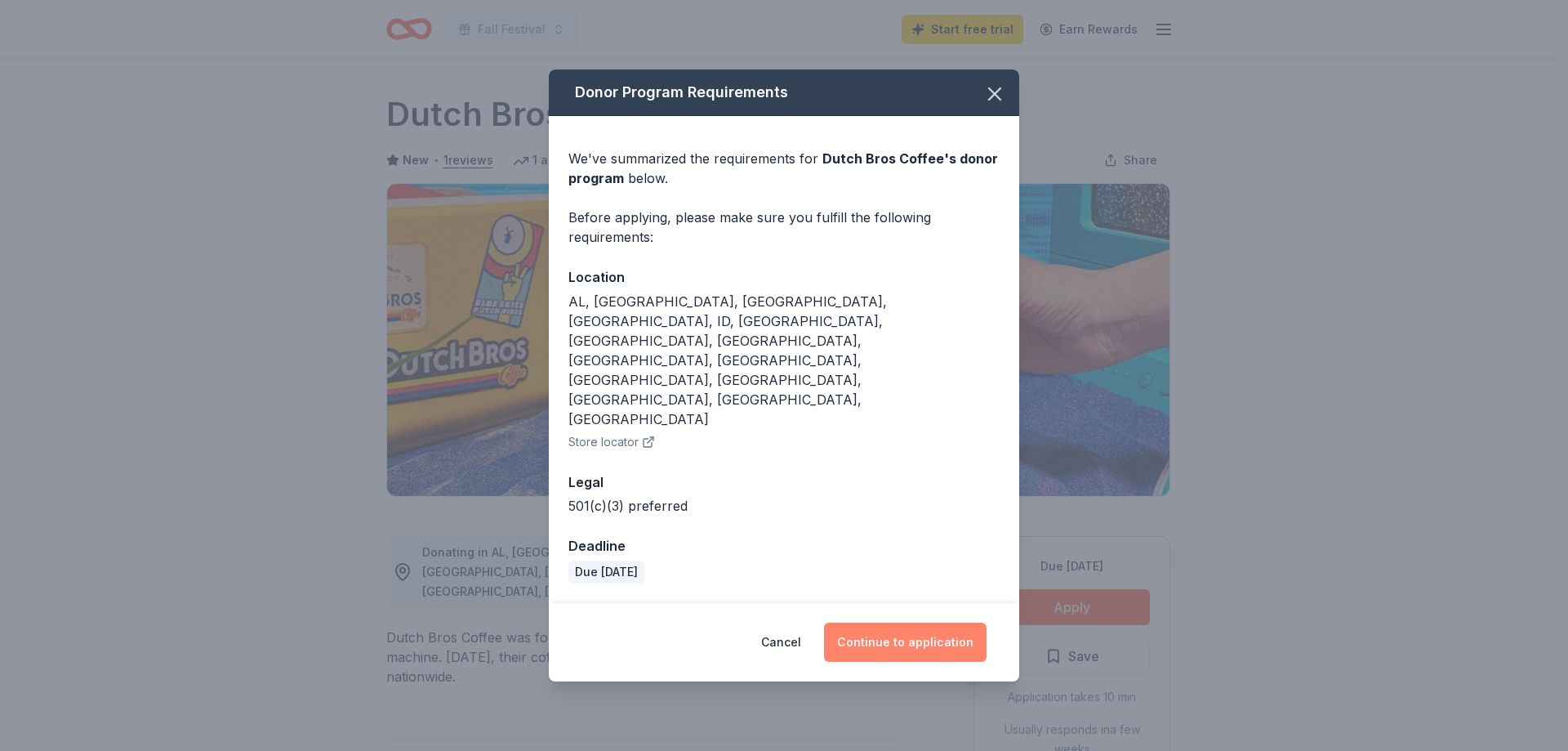
click at [919, 623] on button "Continue to application" at bounding box center [905, 643] width 163 height 40
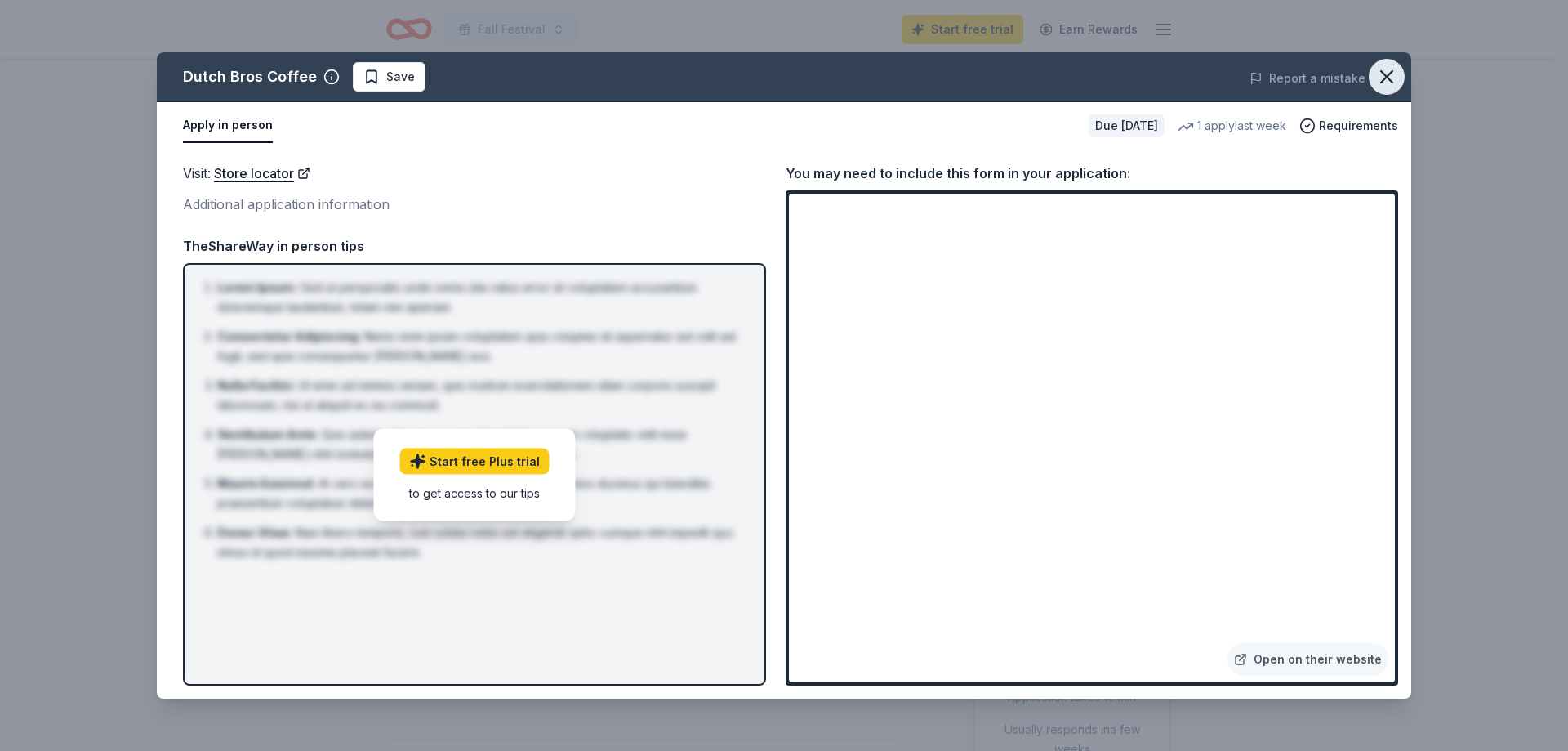
click at [1396, 71] on icon "button" at bounding box center [1387, 77] width 23 height 23
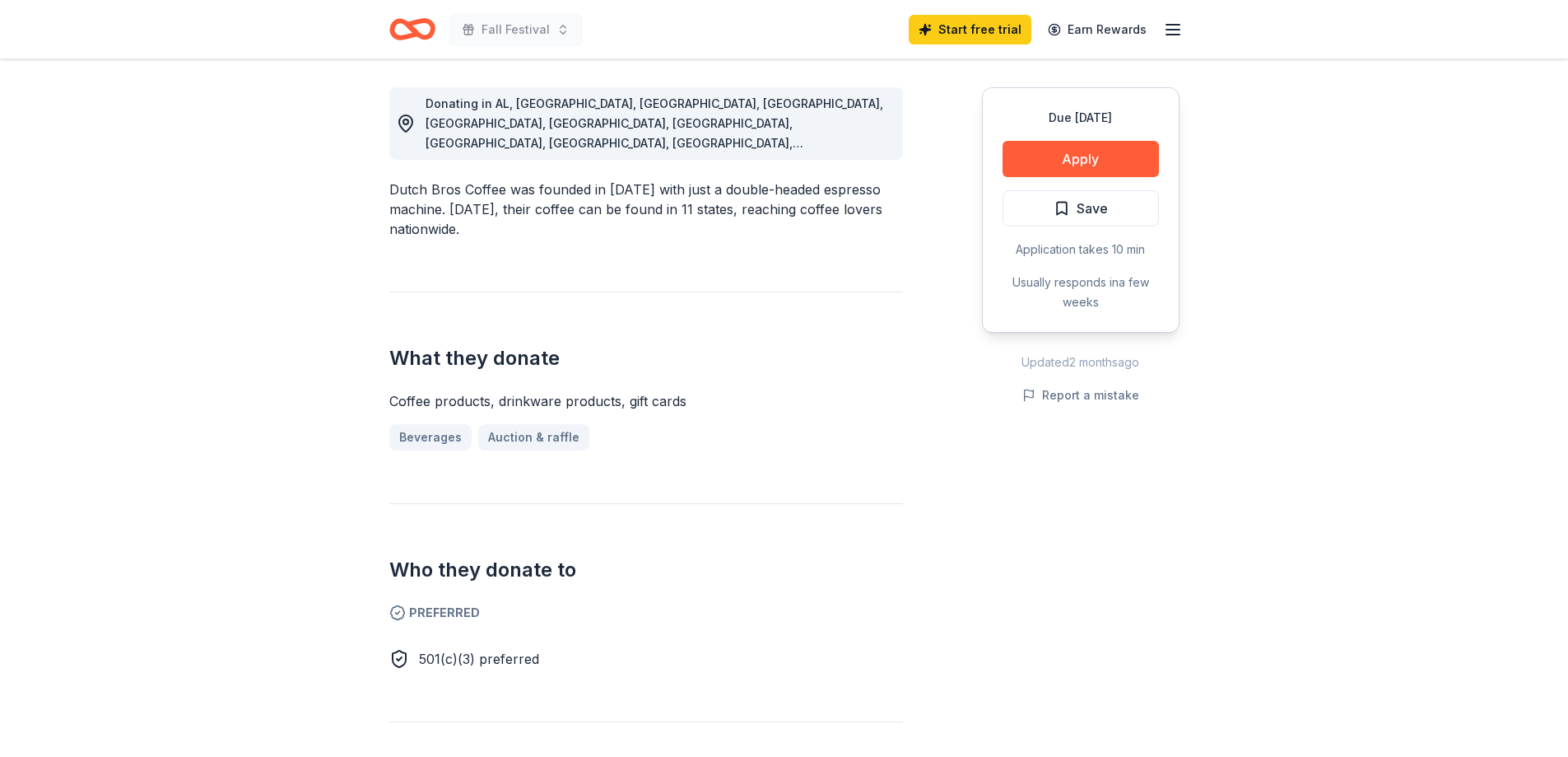
scroll to position [247, 0]
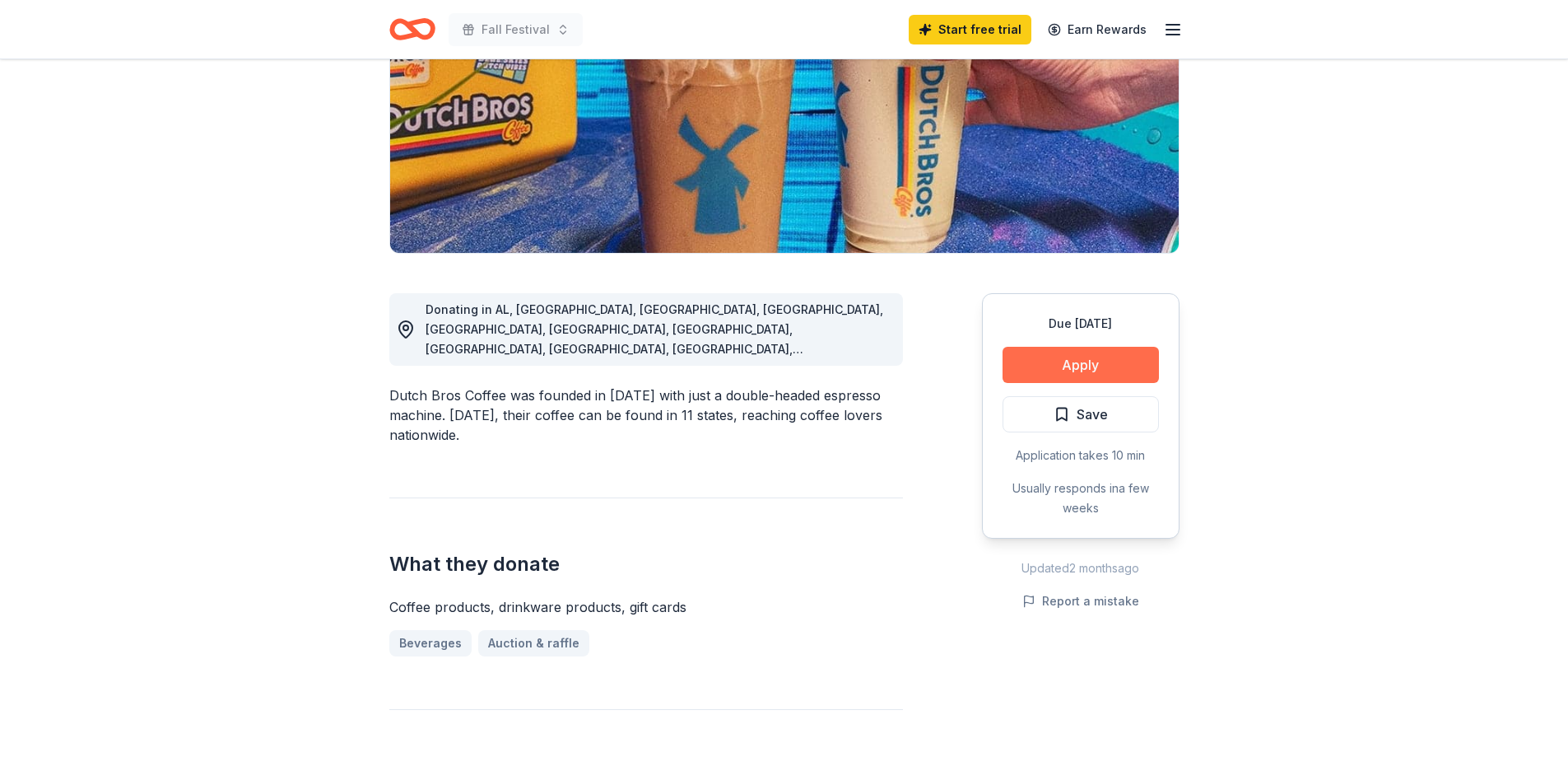
click at [1118, 372] on button "Apply" at bounding box center [1081, 365] width 156 height 36
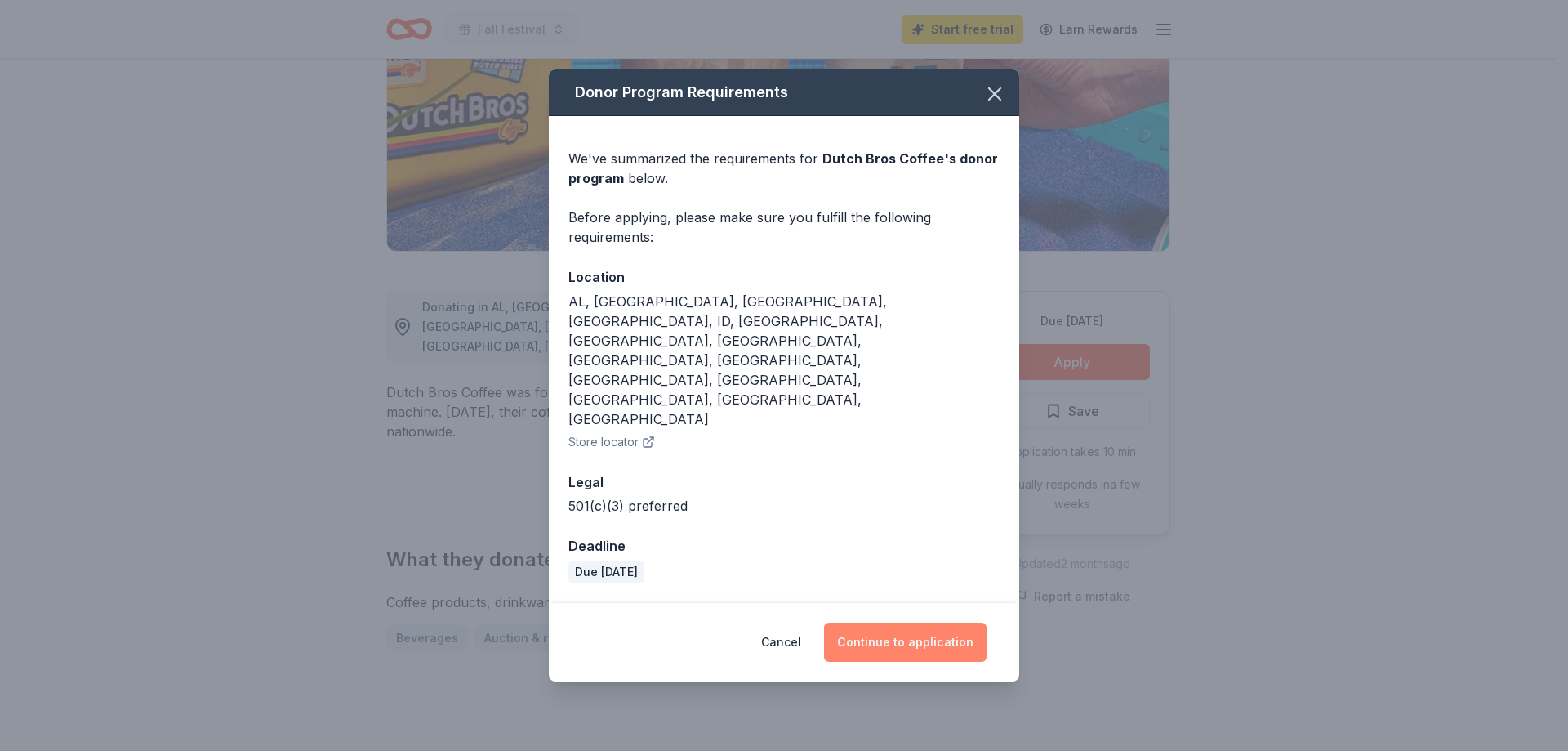
click at [870, 623] on button "Continue to application" at bounding box center [905, 643] width 163 height 40
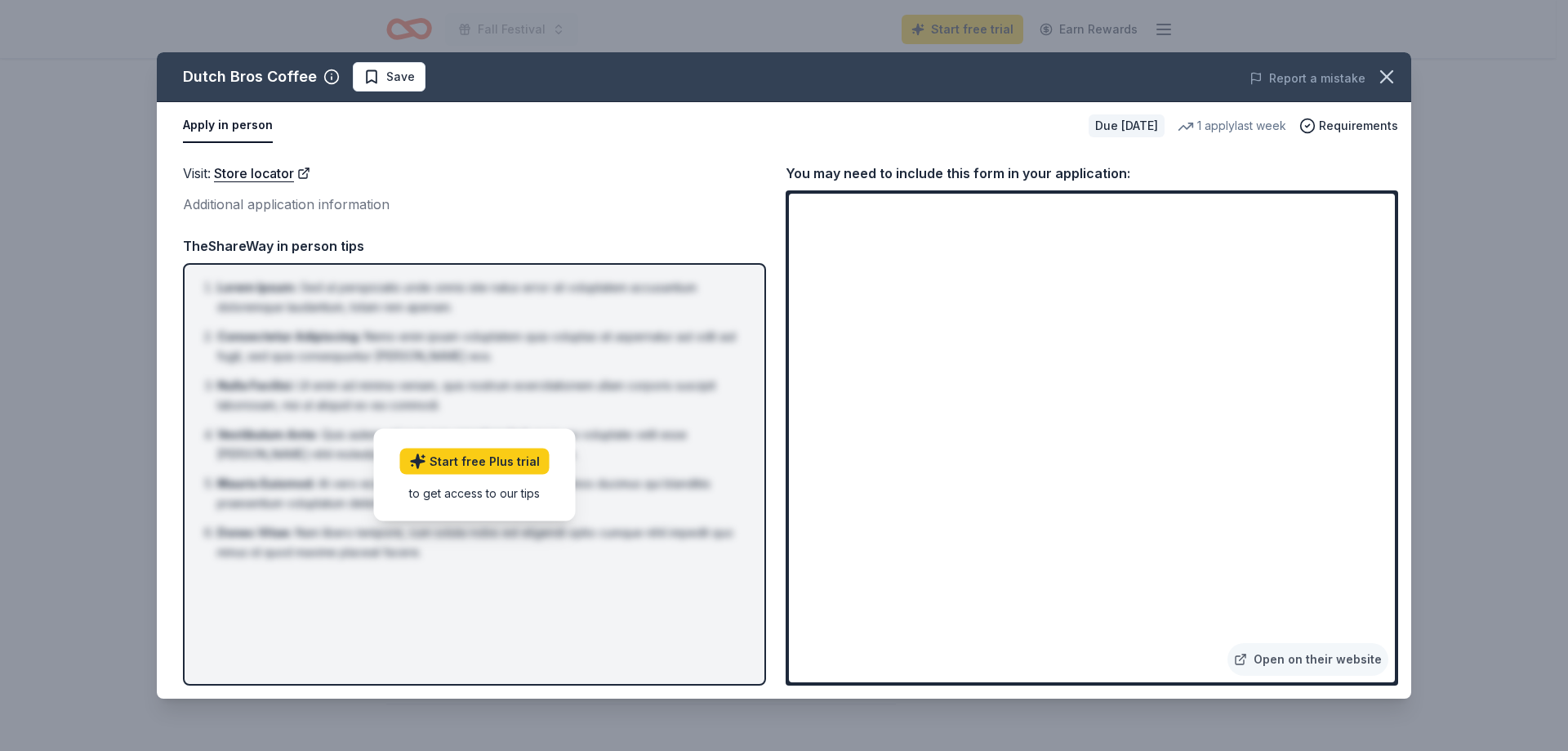
drag, startPoint x: 474, startPoint y: 495, endPoint x: 463, endPoint y: 502, distance: 13.0
click at [473, 495] on div "to get access to our tips" at bounding box center [475, 492] width 150 height 17
click at [1383, 76] on icon "button" at bounding box center [1387, 77] width 23 height 23
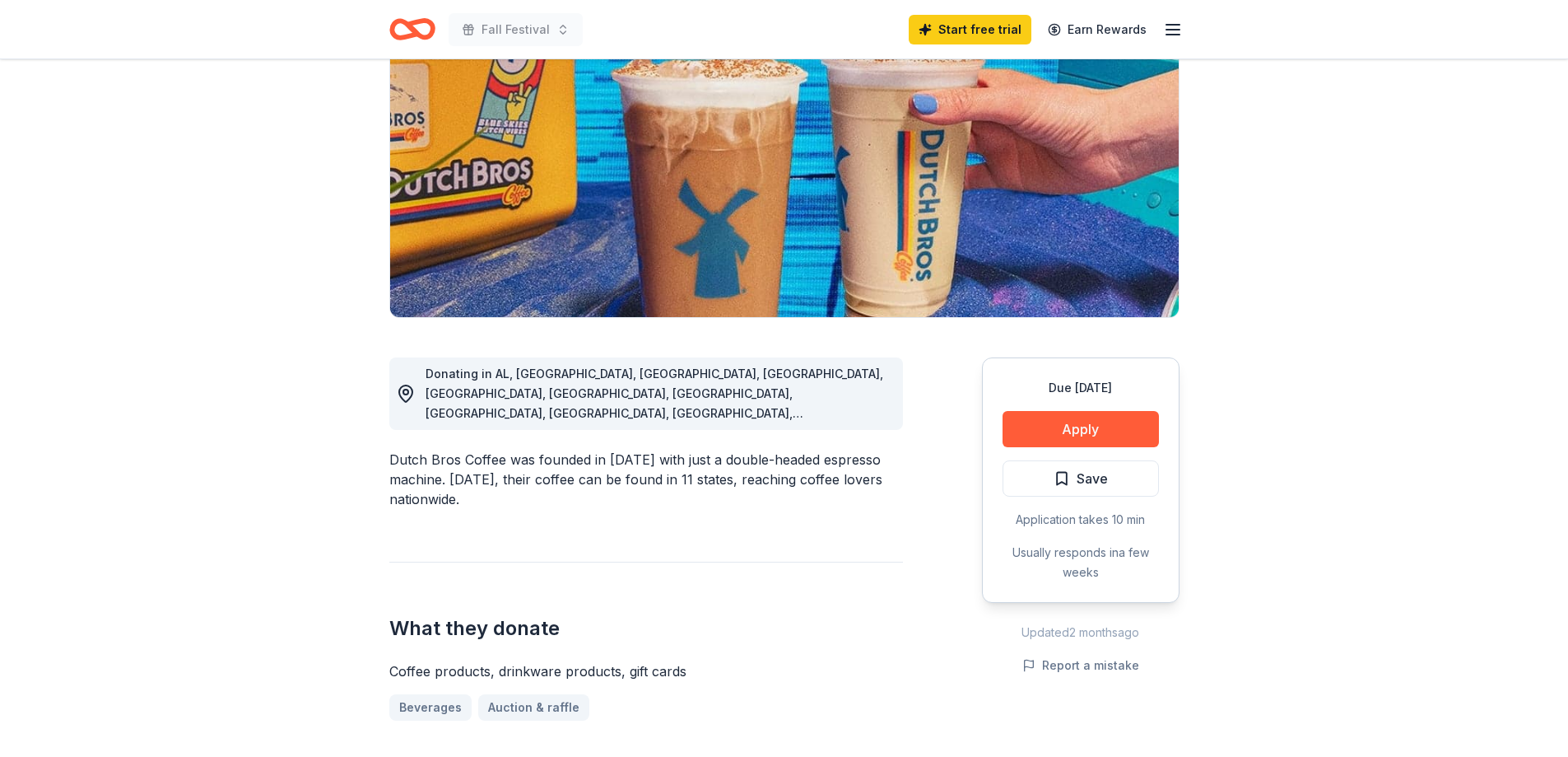
scroll to position [165, 0]
